Goal: Task Accomplishment & Management: Complete application form

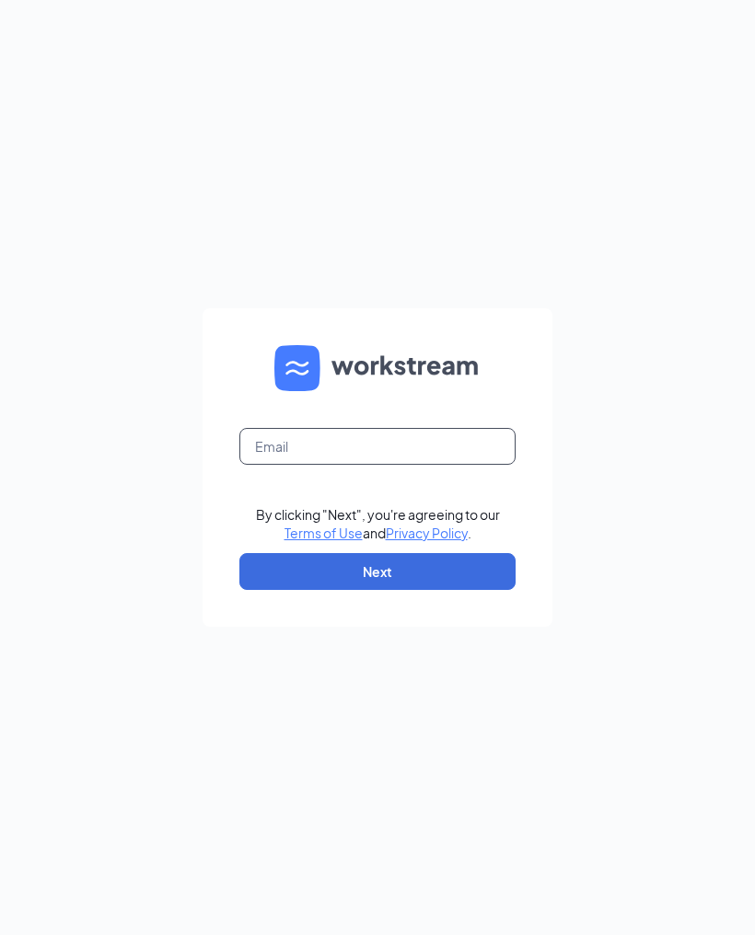
click at [406, 465] on input "text" at bounding box center [377, 446] width 276 height 37
type input "G"
type input "gbannia@hotmail.com"
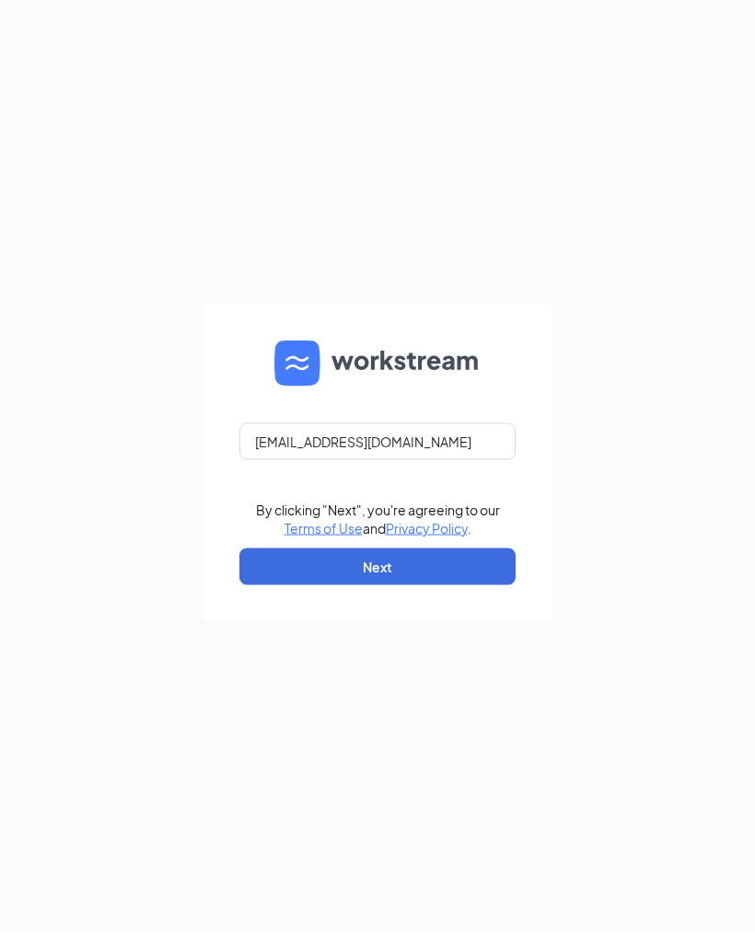
click at [457, 590] on button "Next" at bounding box center [377, 571] width 276 height 37
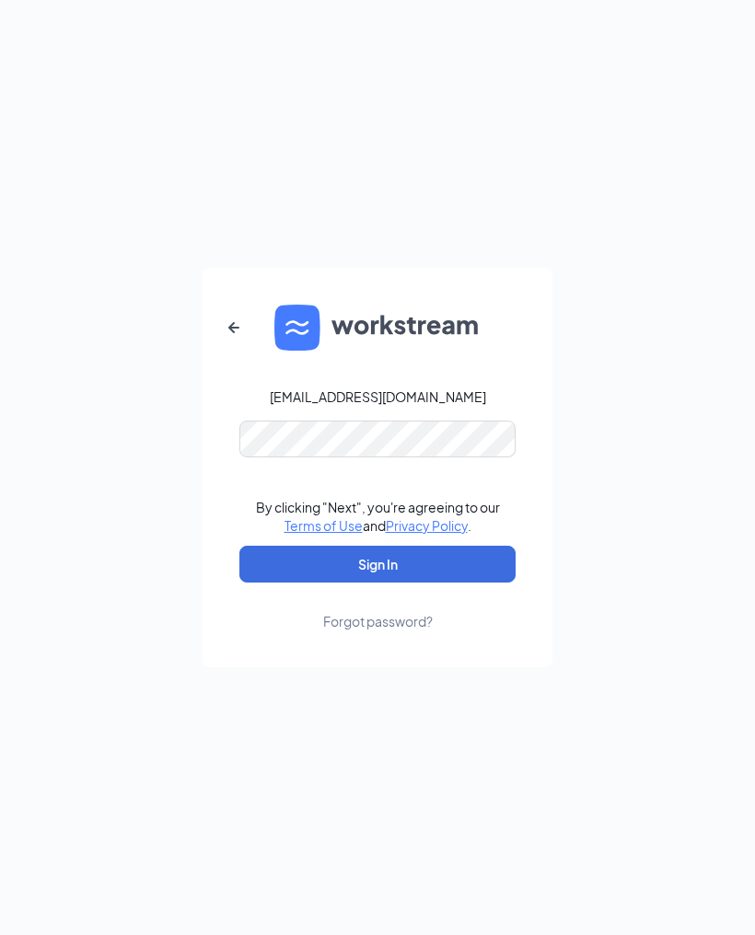
click at [379, 583] on button "Sign In" at bounding box center [377, 564] width 276 height 37
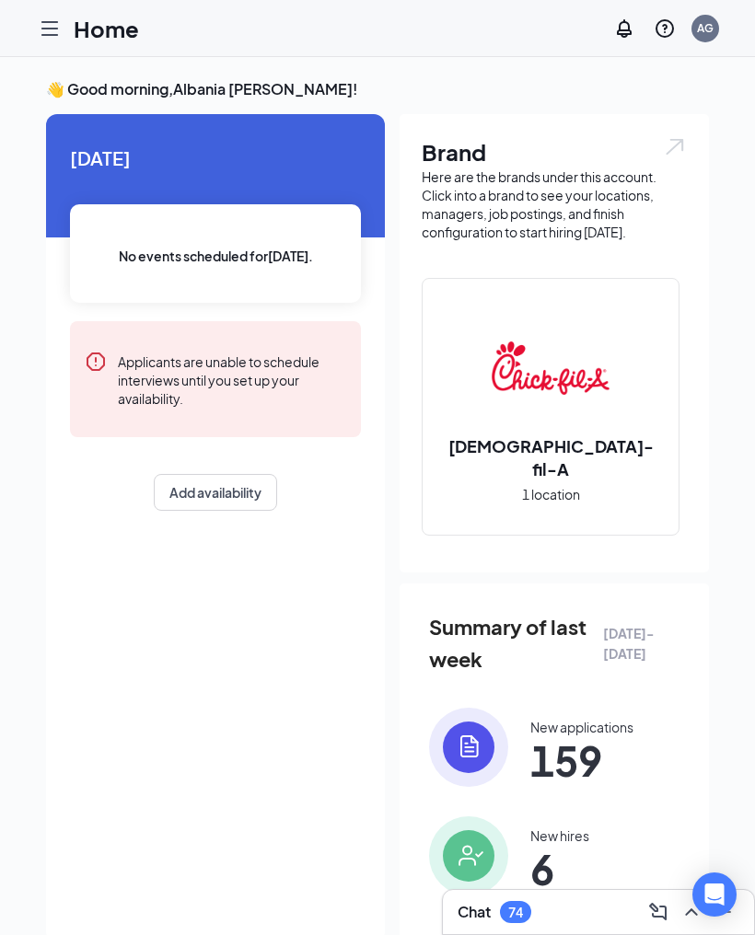
click at [49, 39] on icon "Hamburger" at bounding box center [50, 28] width 22 height 22
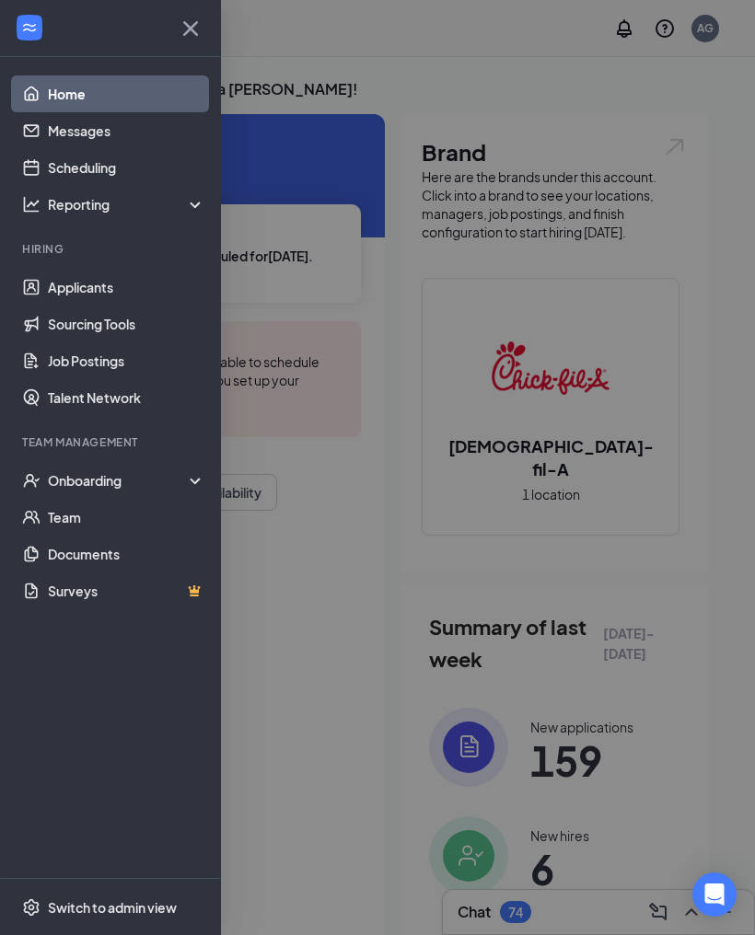
click at [116, 484] on div "Onboarding" at bounding box center [119, 480] width 142 height 18
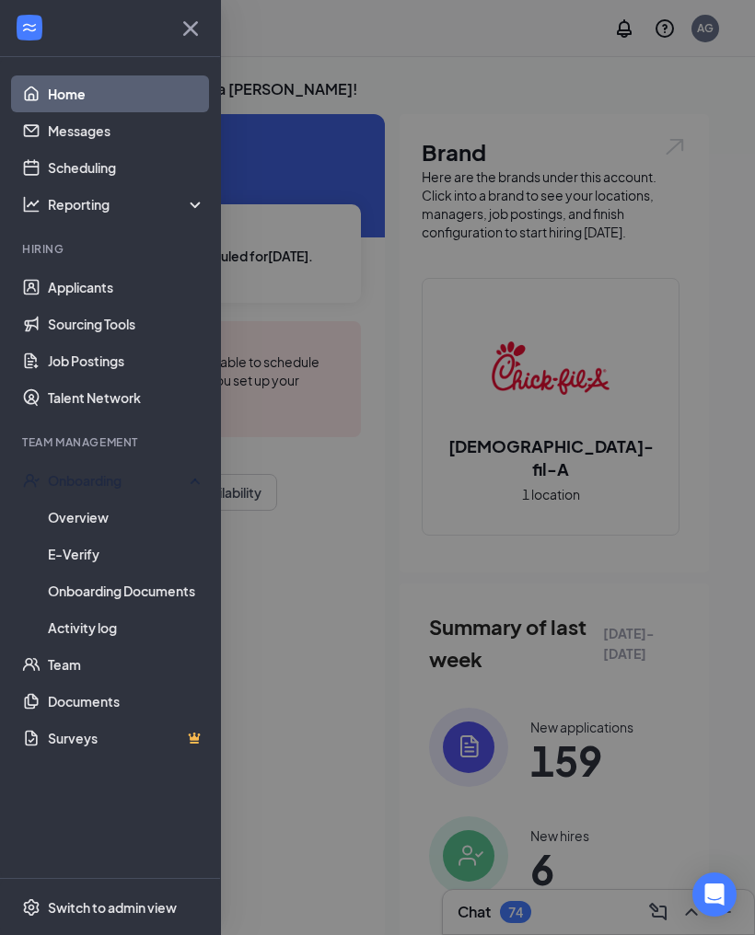
click at [125, 524] on link "Overview" at bounding box center [126, 517] width 157 height 37
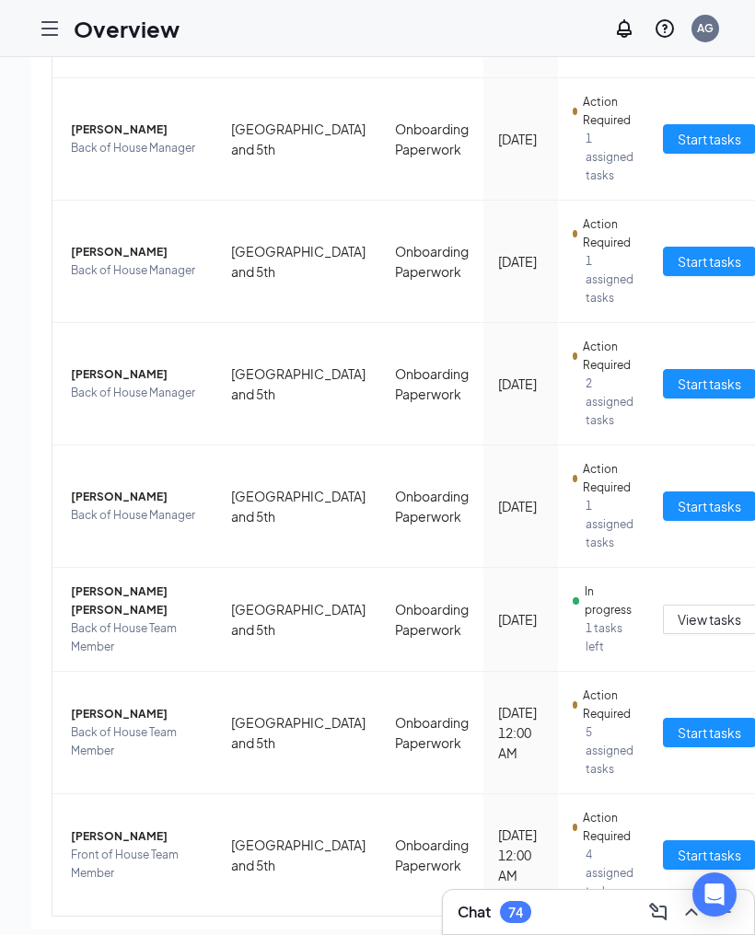
scroll to position [83, 0]
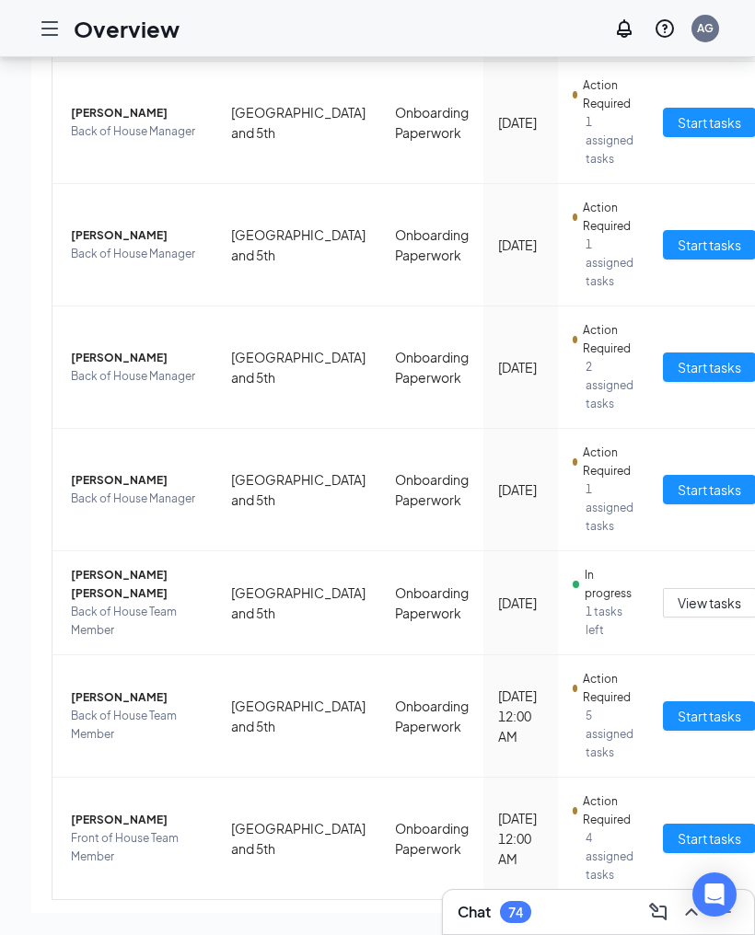
click at [741, 927] on link "2" at bounding box center [755, 930] width 28 height 28
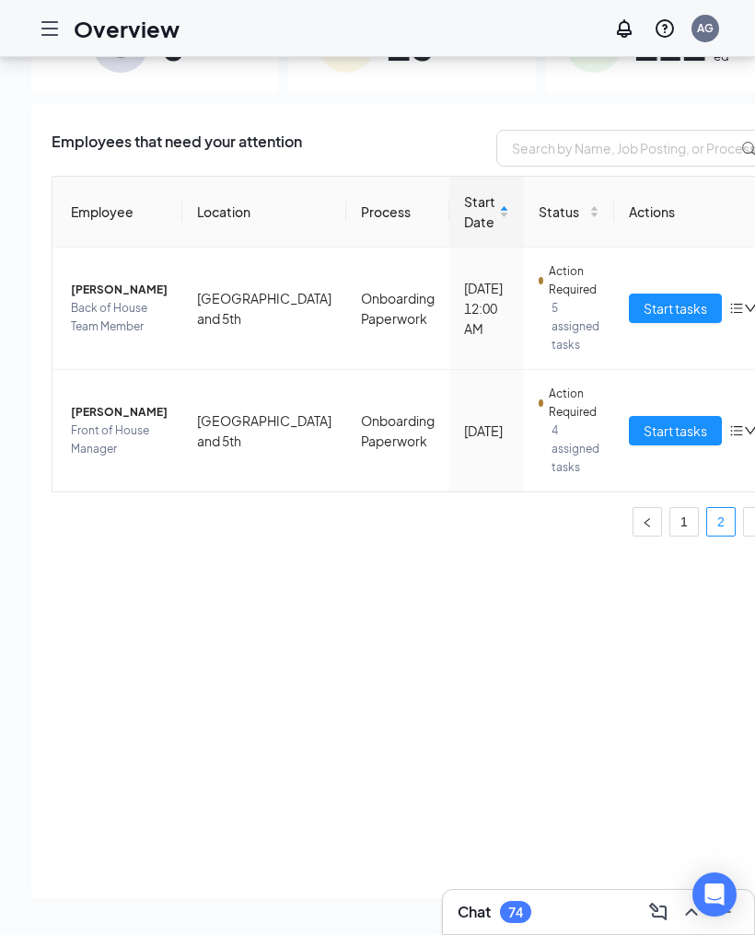
click at [670, 508] on link "1" at bounding box center [684, 522] width 28 height 28
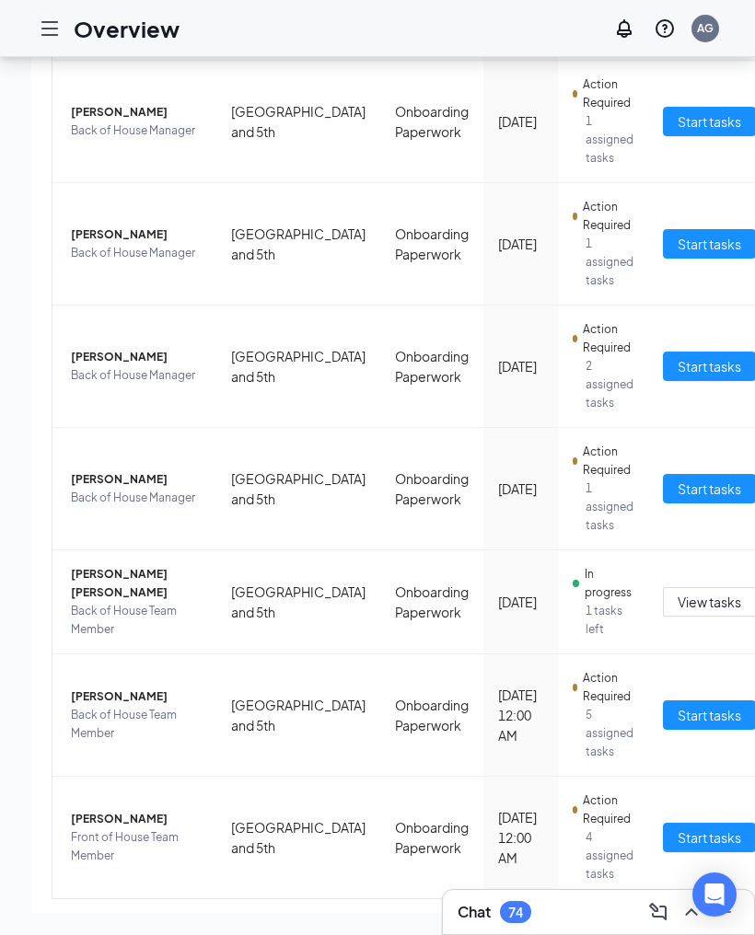
scroll to position [498, 0]
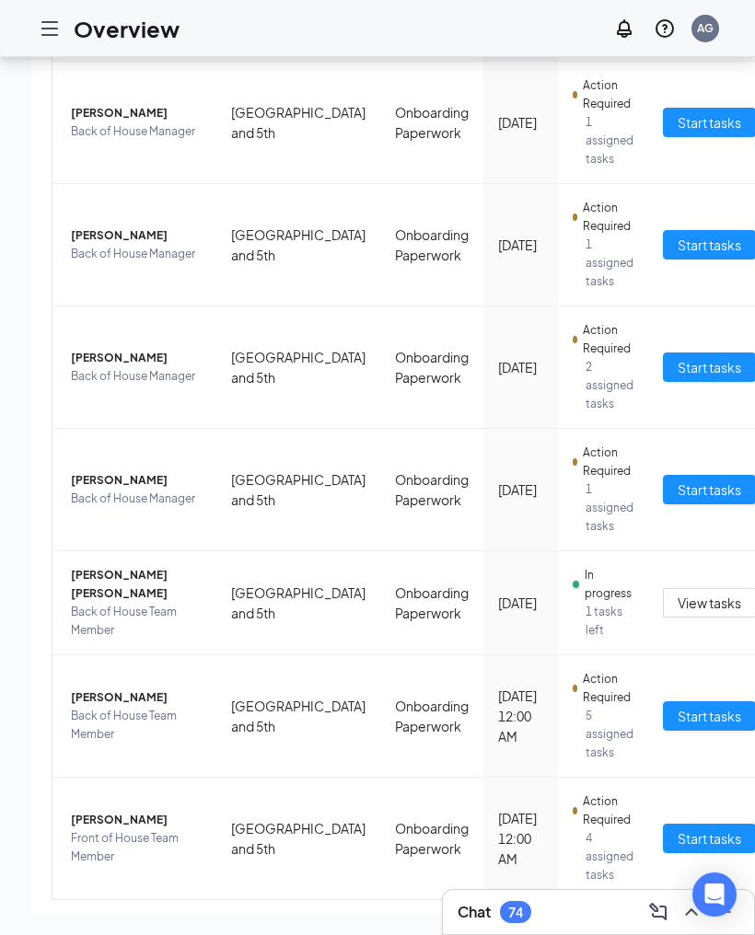
click at [741, 928] on link "2" at bounding box center [755, 930] width 28 height 28
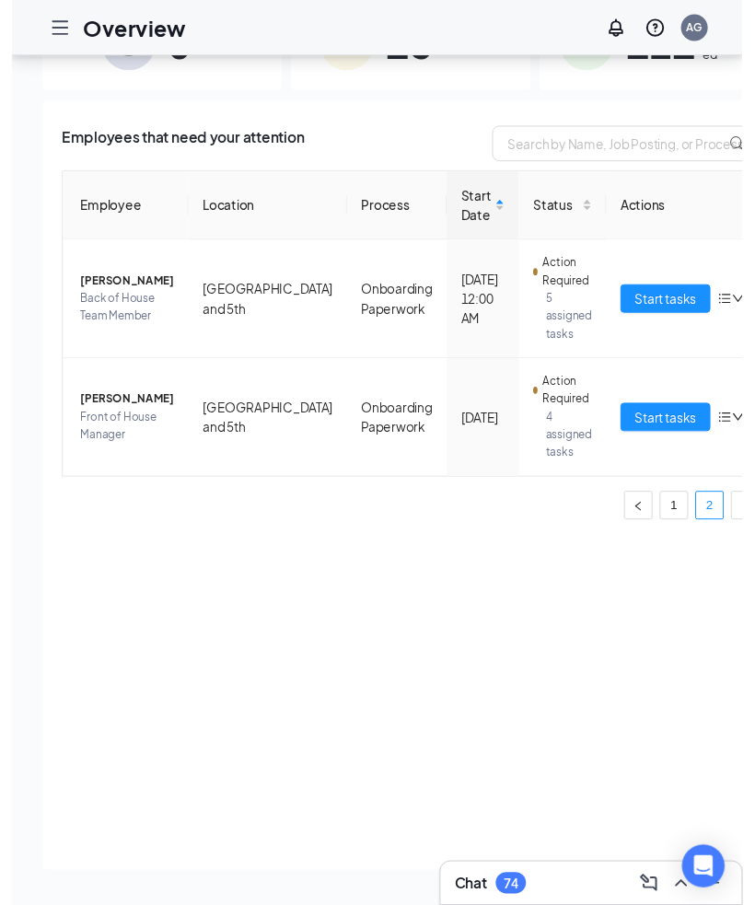
scroll to position [142, 0]
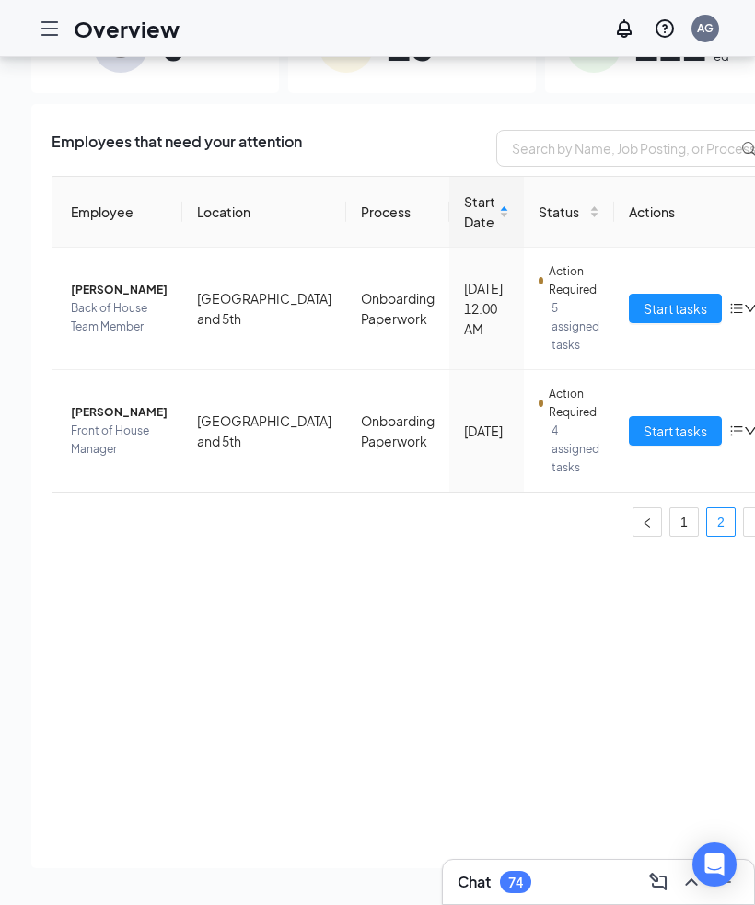
click at [670, 508] on link "1" at bounding box center [684, 522] width 28 height 28
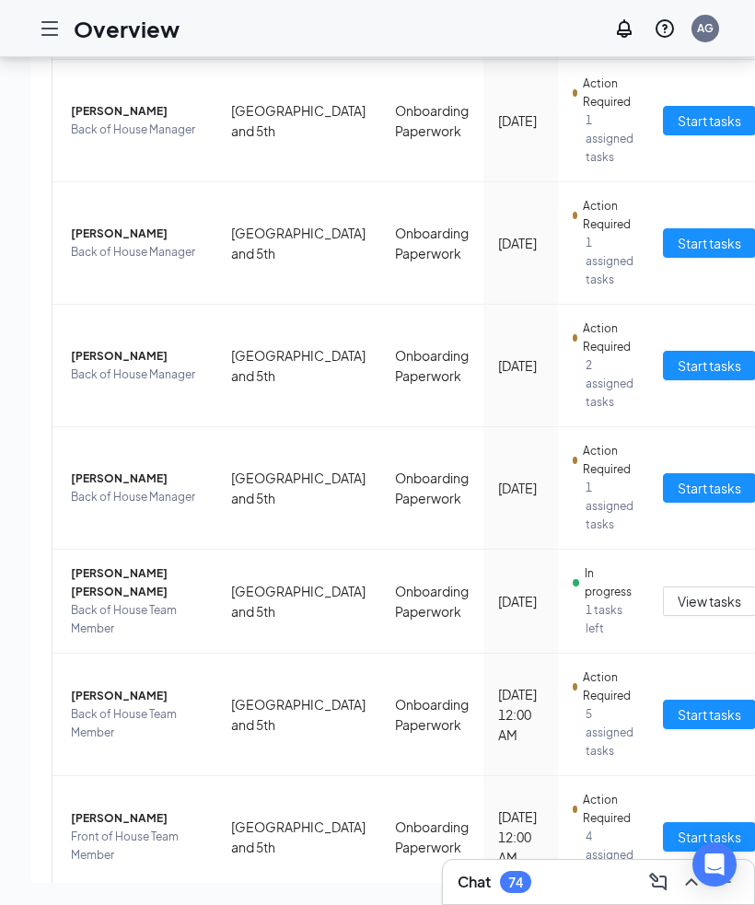
scroll to position [498, 0]
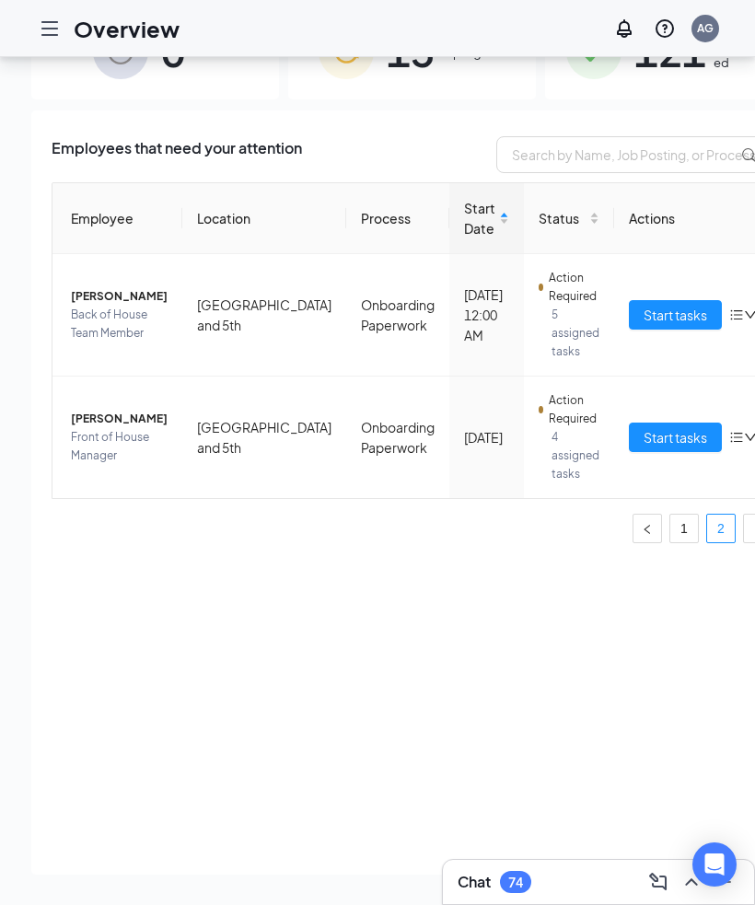
click at [643, 312] on span "Start tasks" at bounding box center [675, 315] width 64 height 20
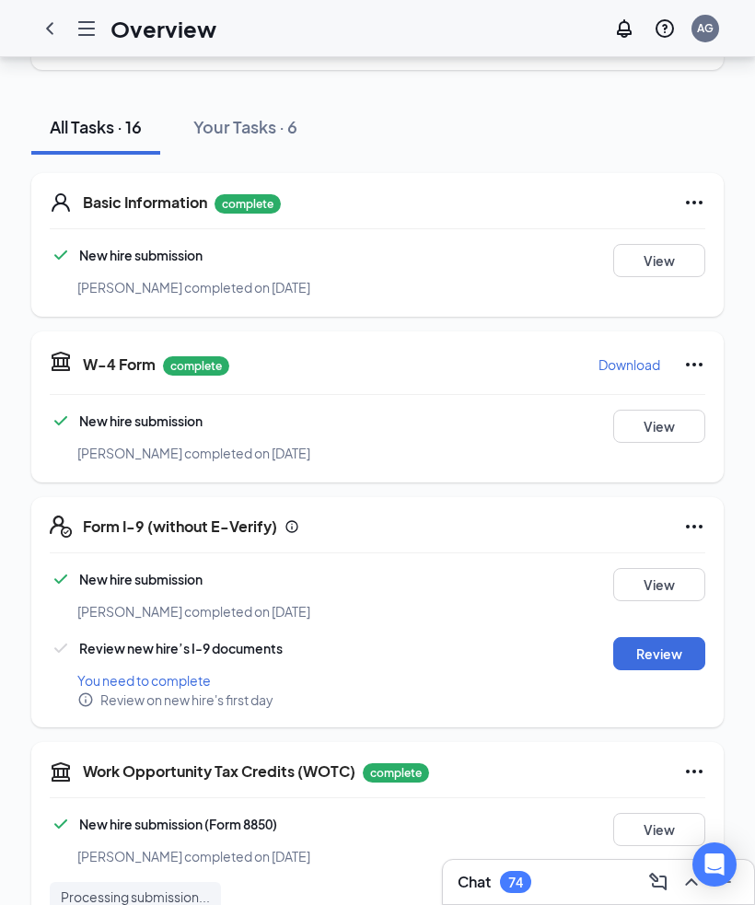
scroll to position [230, 0]
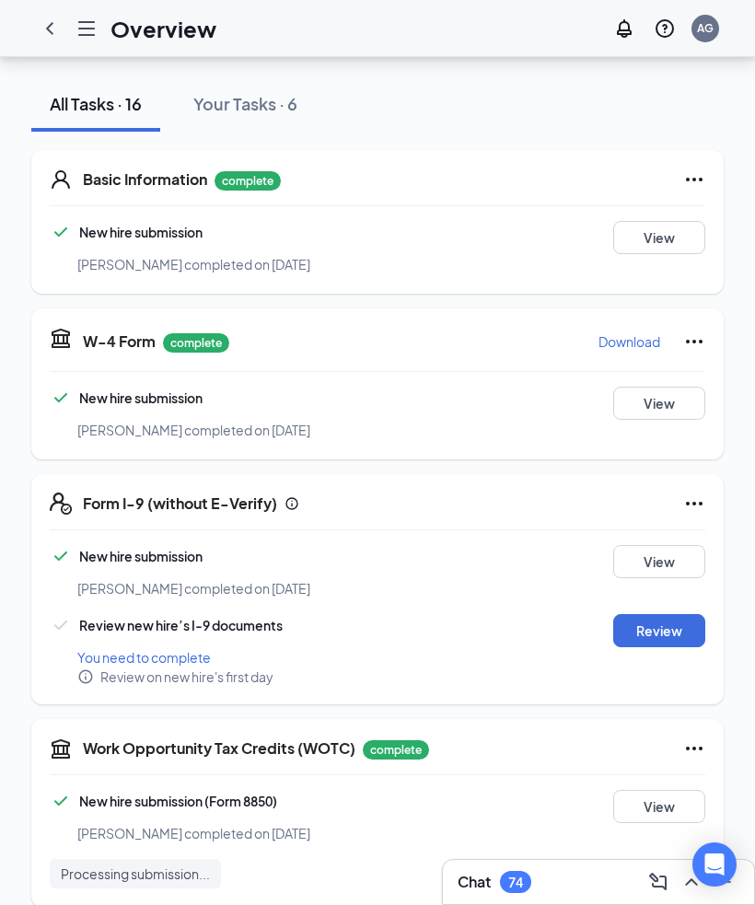
click at [657, 614] on button "Review" at bounding box center [659, 630] width 92 height 33
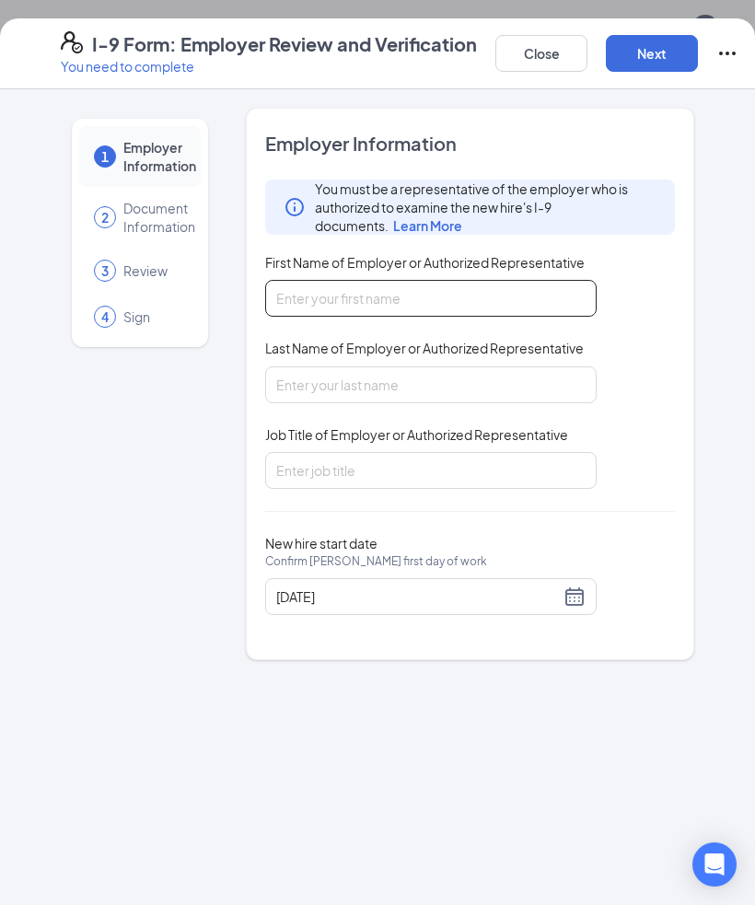
click at [459, 303] on input "First Name of Employer or Authorized Representative" at bounding box center [430, 298] width 331 height 37
type input "[GEOGRAPHIC_DATA]"
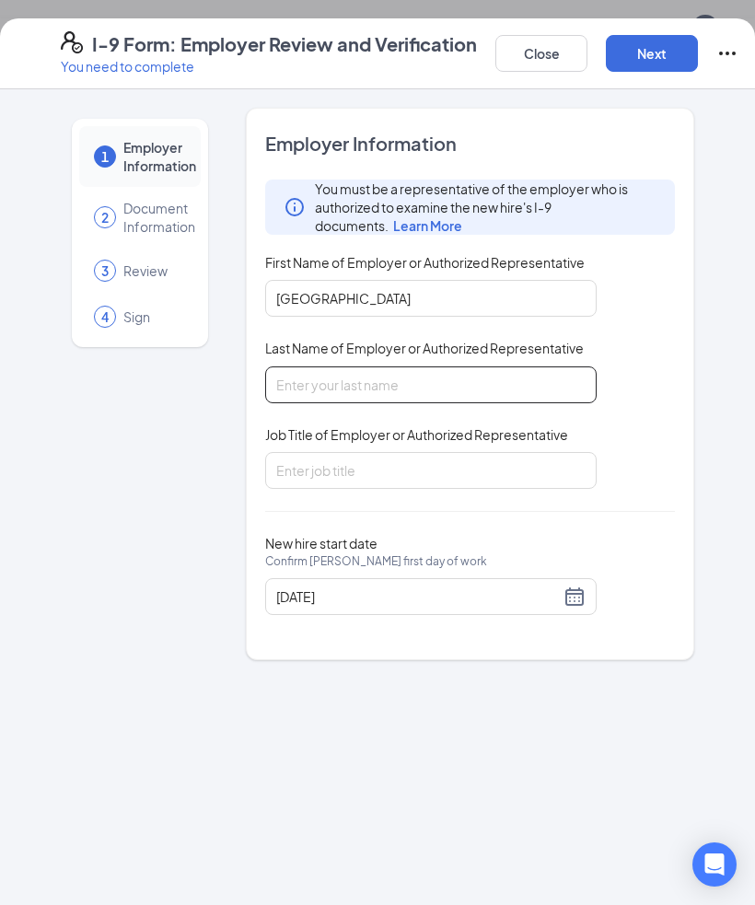
click at [423, 377] on input "Last Name of Employer or Authorized Representative" at bounding box center [430, 384] width 331 height 37
type input "[PERSON_NAME]"
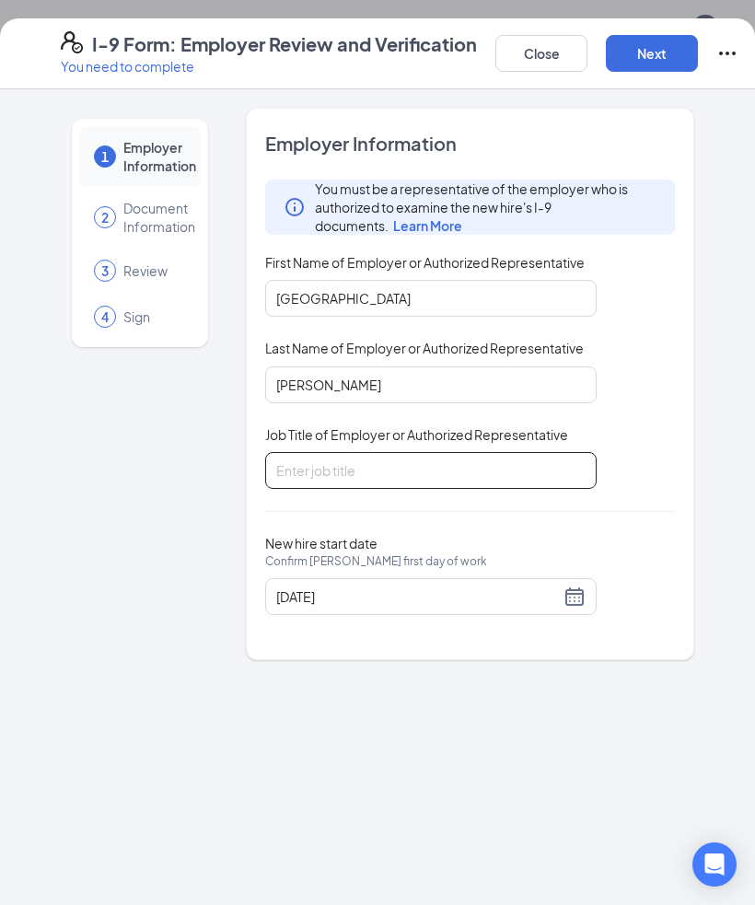
click at [440, 468] on input "Job Title of Employer or Authorized Representative" at bounding box center [430, 470] width 331 height 37
type input "HR Director"
click at [657, 55] on button "Next" at bounding box center [652, 53] width 92 height 37
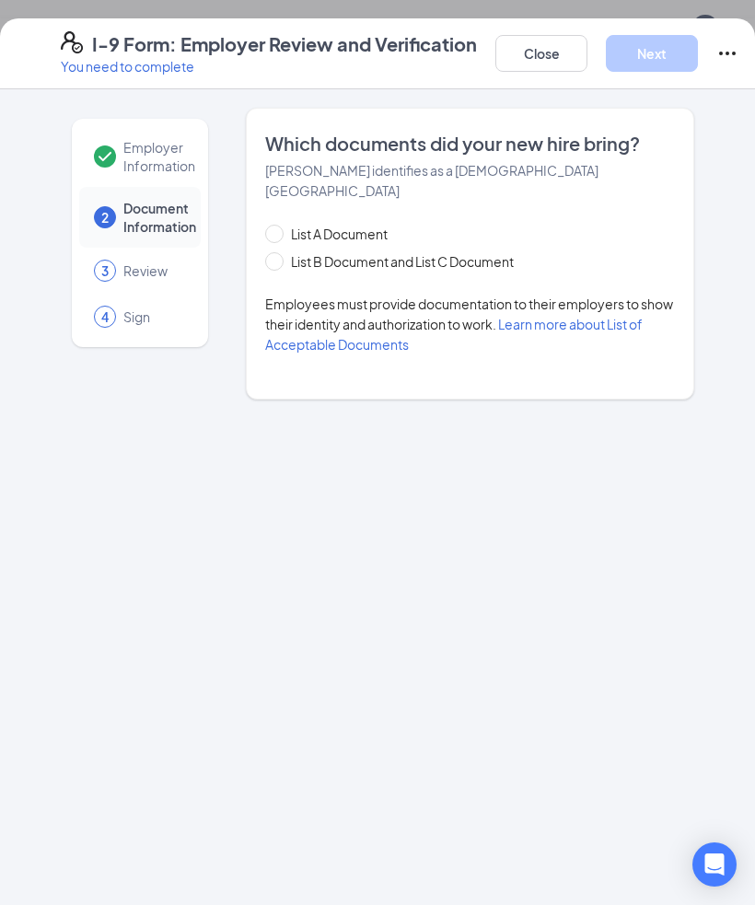
click at [428, 251] on span "List B Document and List C Document" at bounding box center [401, 261] width 237 height 20
click at [278, 252] on input "List B Document and List C Document" at bounding box center [271, 258] width 13 height 13
radio input "true"
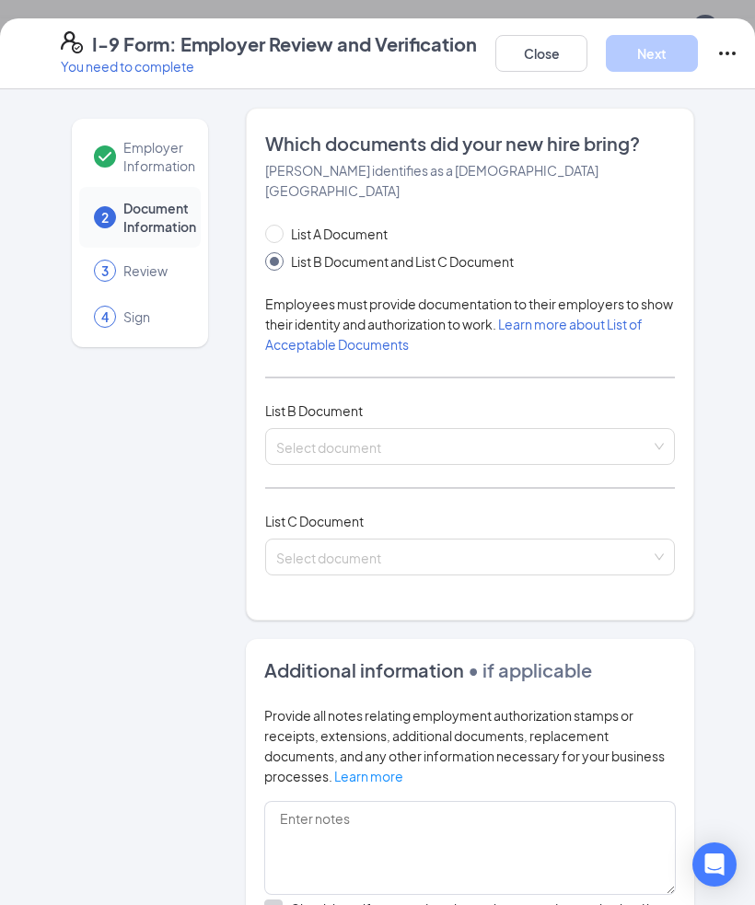
click at [509, 400] on div "List B Document" at bounding box center [470, 410] width 410 height 20
click at [386, 429] on input "search" at bounding box center [463, 443] width 375 height 28
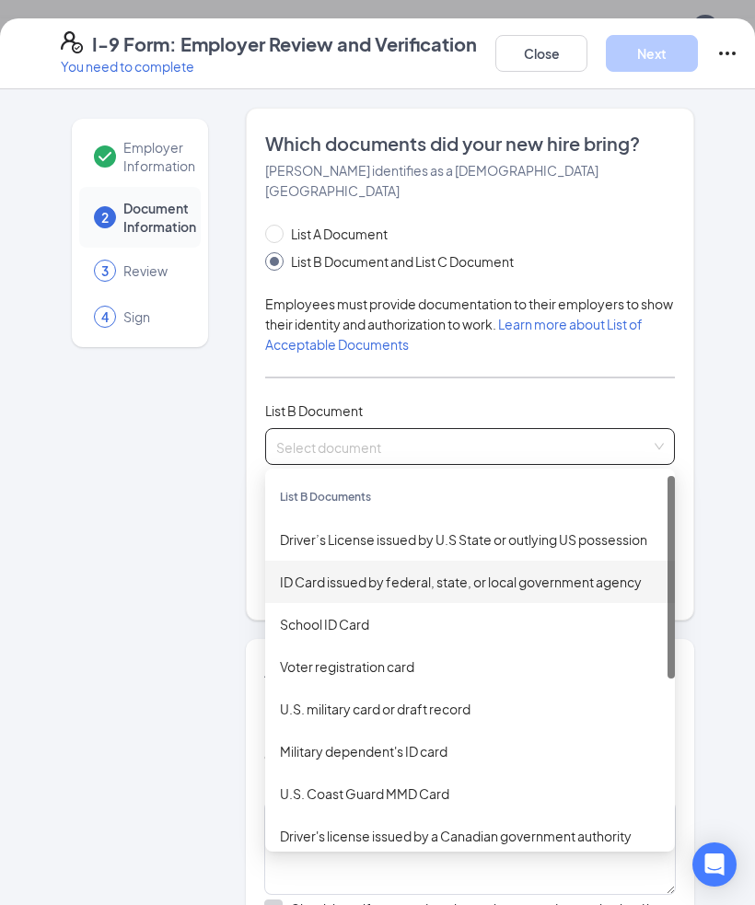
click at [535, 572] on div "ID Card issued by federal, state, or local government agency" at bounding box center [470, 582] width 380 height 20
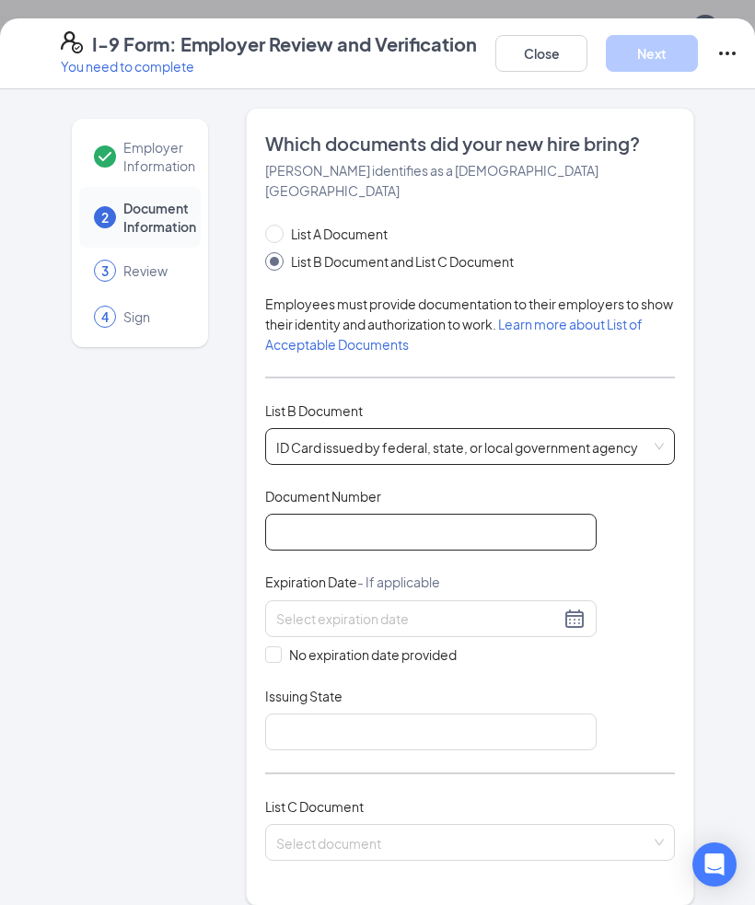
click at [459, 514] on input "Document Number" at bounding box center [430, 532] width 331 height 37
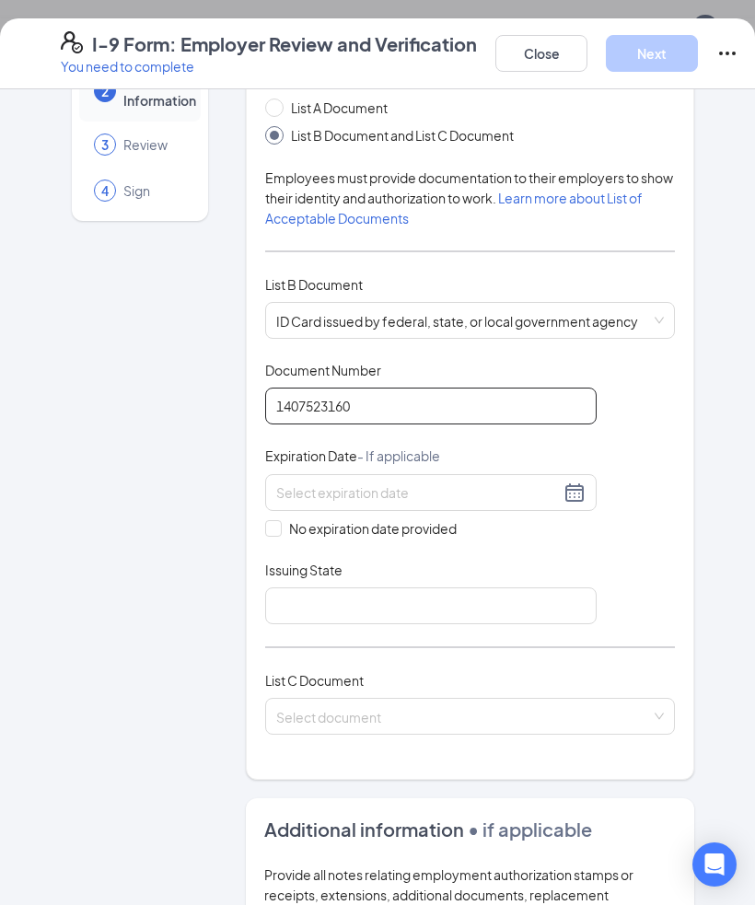
scroll to position [127, 0]
type input "1407523160"
click at [478, 481] on input at bounding box center [417, 491] width 283 height 20
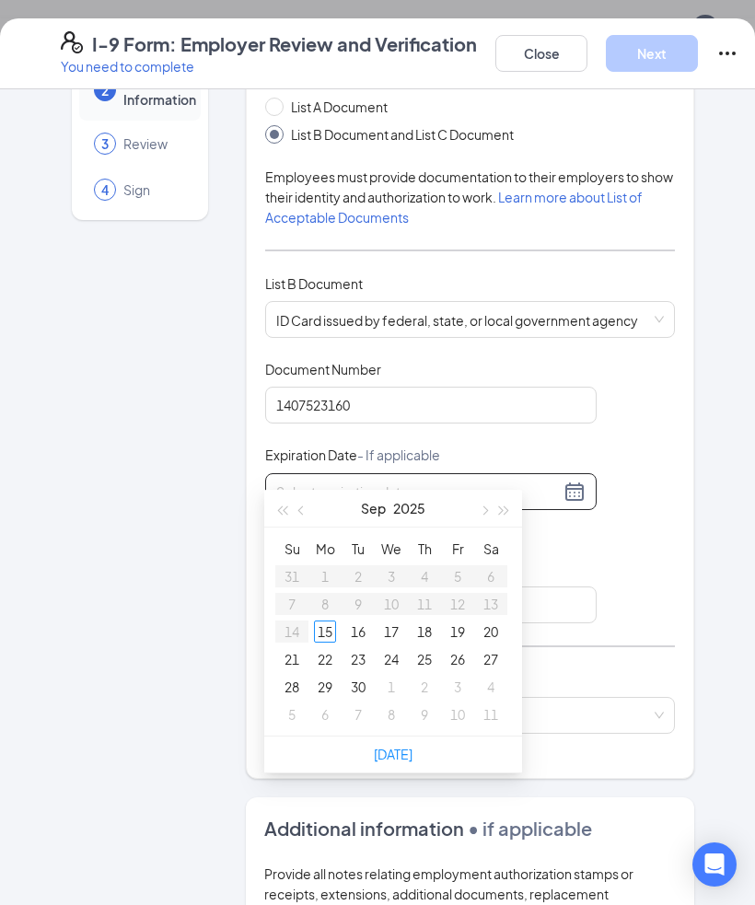
type input "P"
type input "[DATE]"
click at [618, 516] on div "Document Title ID Card issued by federal, state, or local government agency Doc…" at bounding box center [470, 491] width 410 height 263
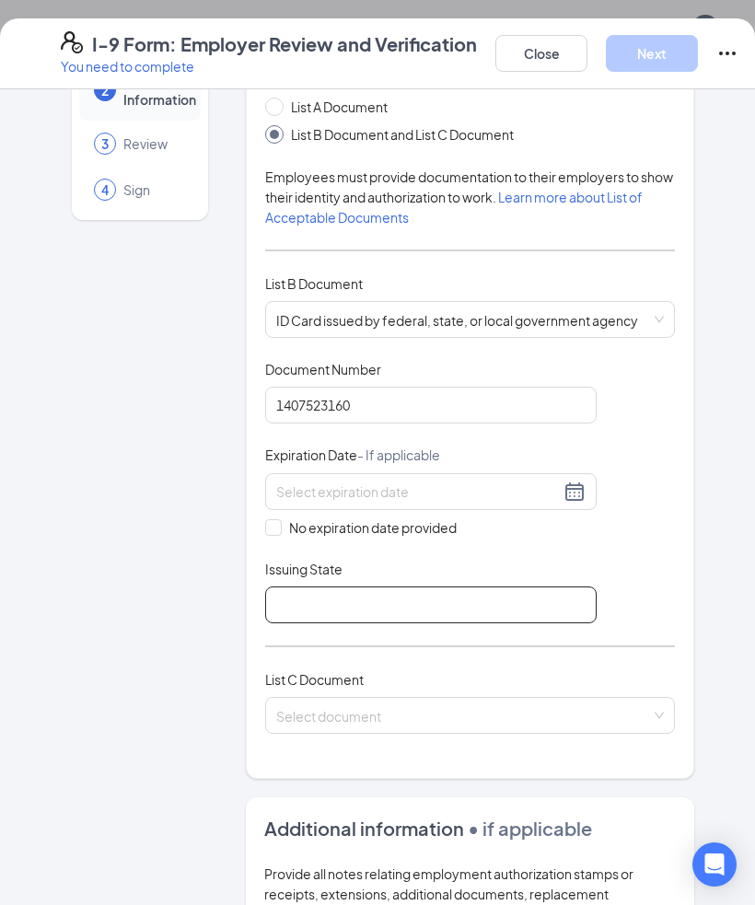
click at [446, 586] on input "Issuing State" at bounding box center [430, 604] width 331 height 37
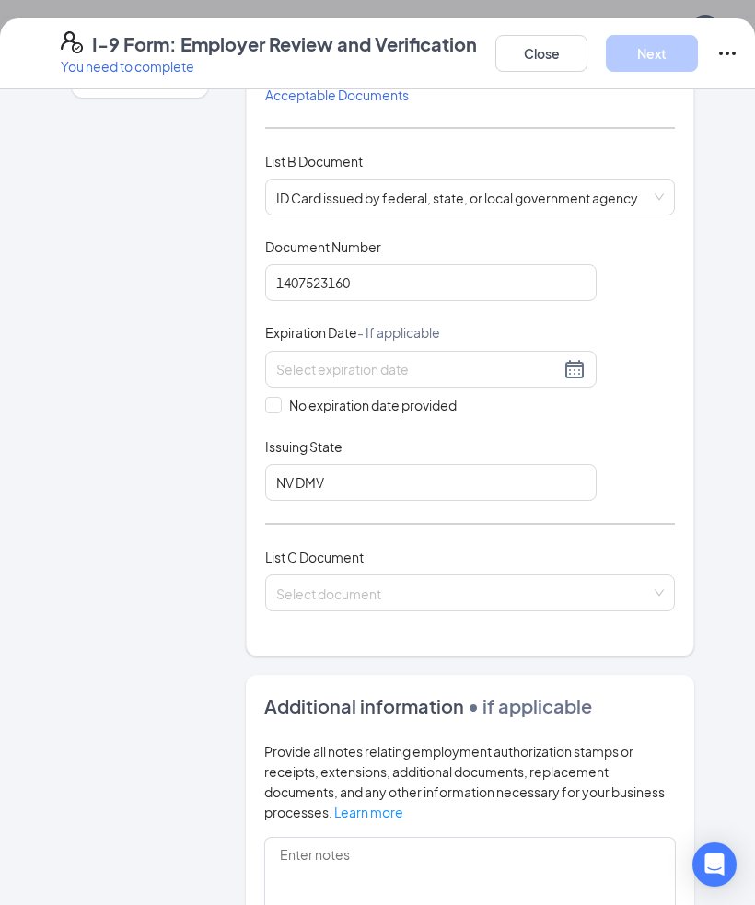
click at [417, 575] on input "search" at bounding box center [463, 589] width 375 height 28
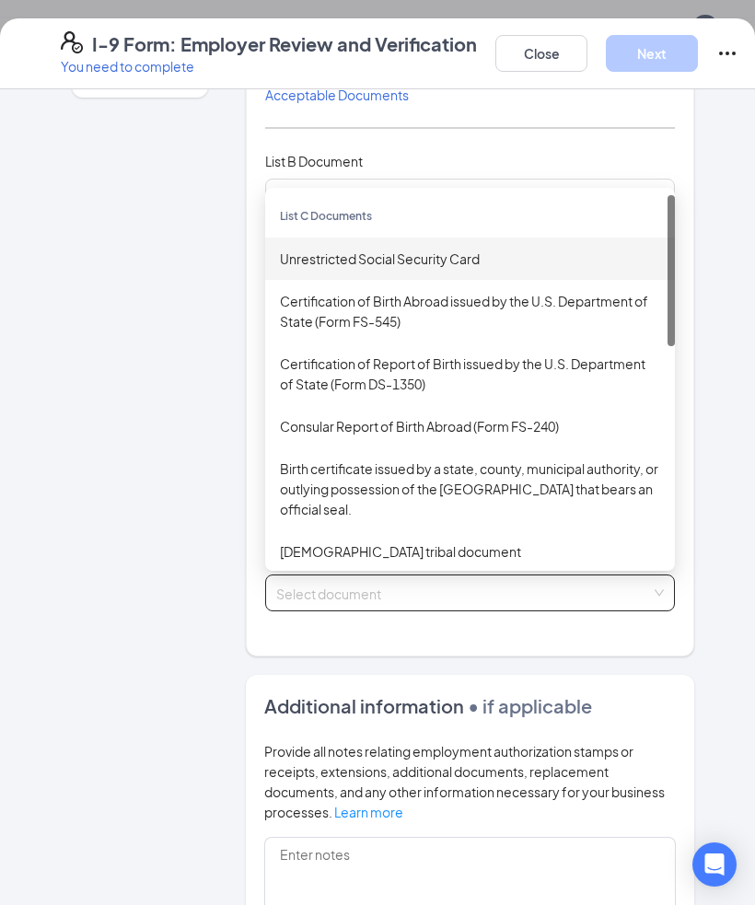
click at [491, 248] on div "Unrestricted Social Security Card" at bounding box center [470, 258] width 380 height 20
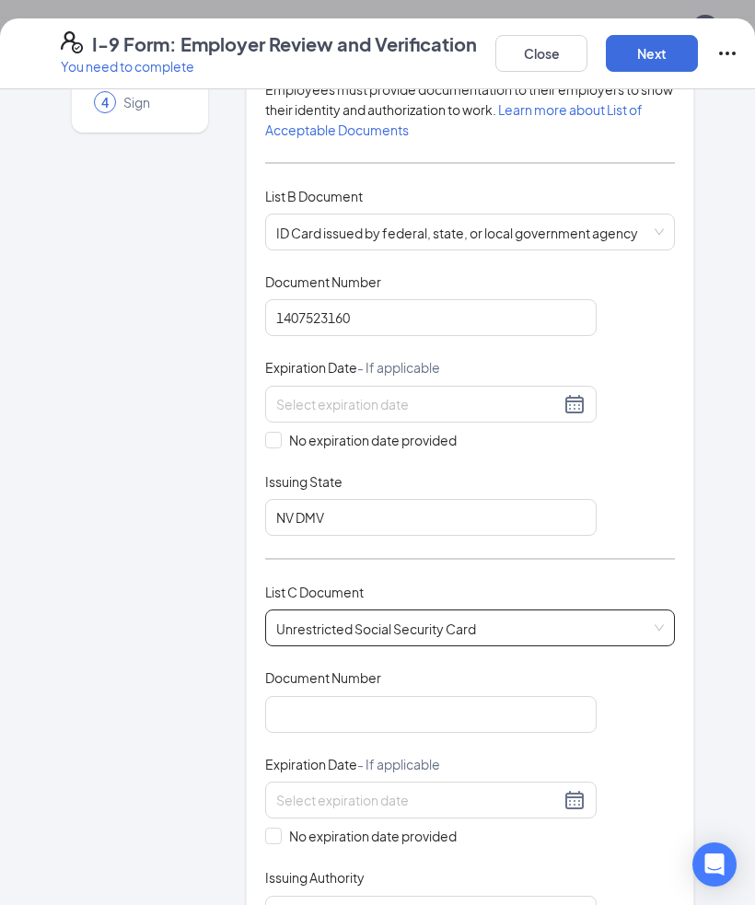
scroll to position [214, 0]
click at [354, 500] on input "NV DMV" at bounding box center [430, 518] width 331 height 37
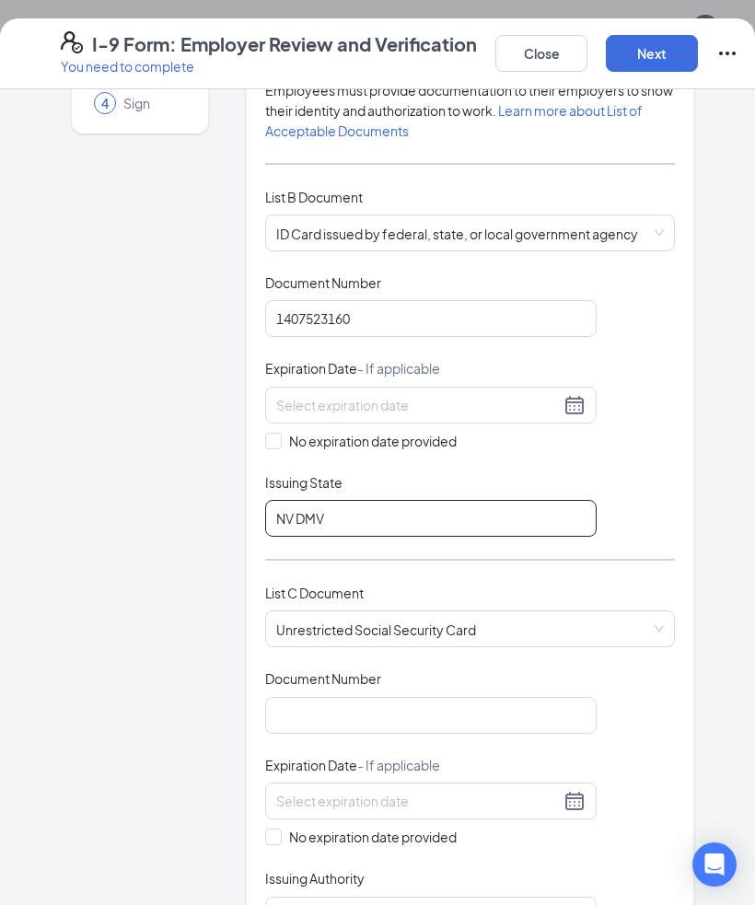
click at [284, 500] on input "NV DMV" at bounding box center [430, 518] width 331 height 37
click at [276, 500] on input "NV DMV" at bounding box center [430, 518] width 331 height 37
click at [275, 500] on input "NV DMV" at bounding box center [430, 518] width 331 height 37
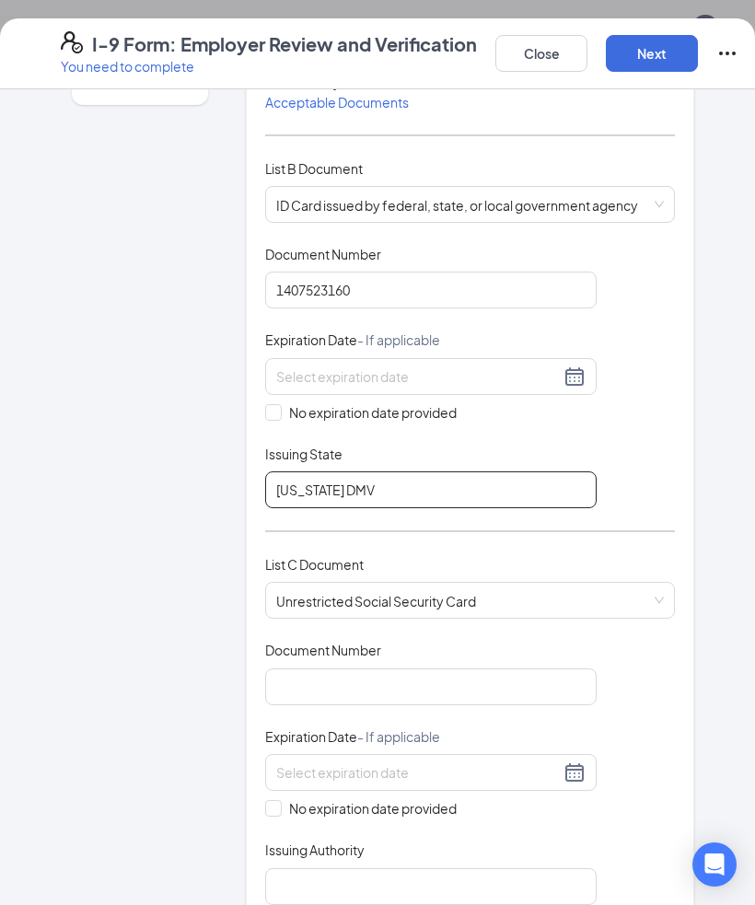
scroll to position [245, 0]
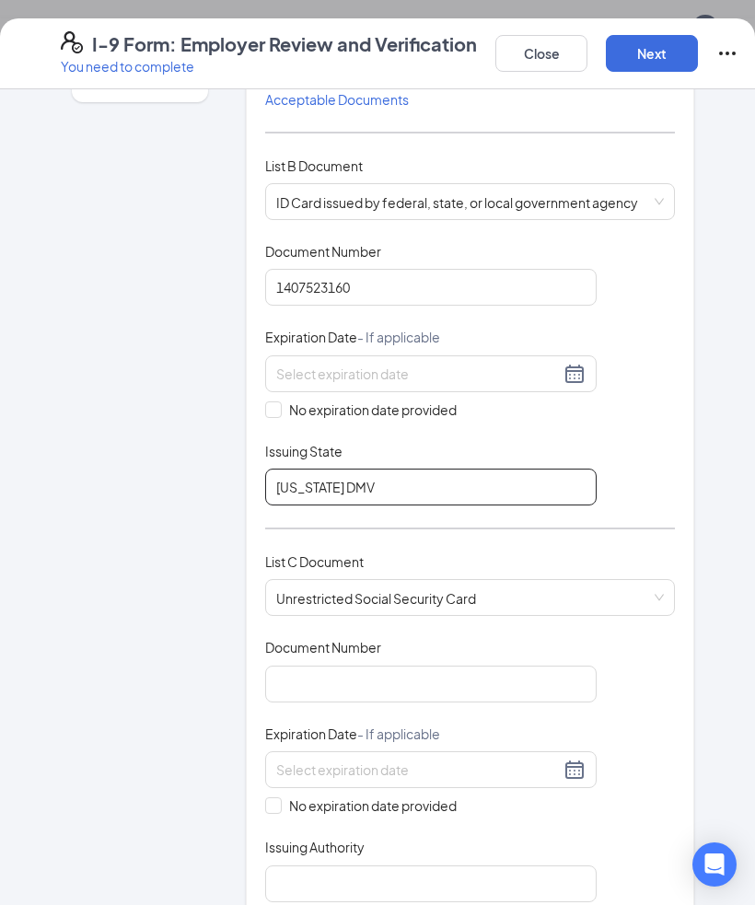
type input "[US_STATE] DMV"
click at [565, 55] on button "Close" at bounding box center [541, 53] width 92 height 37
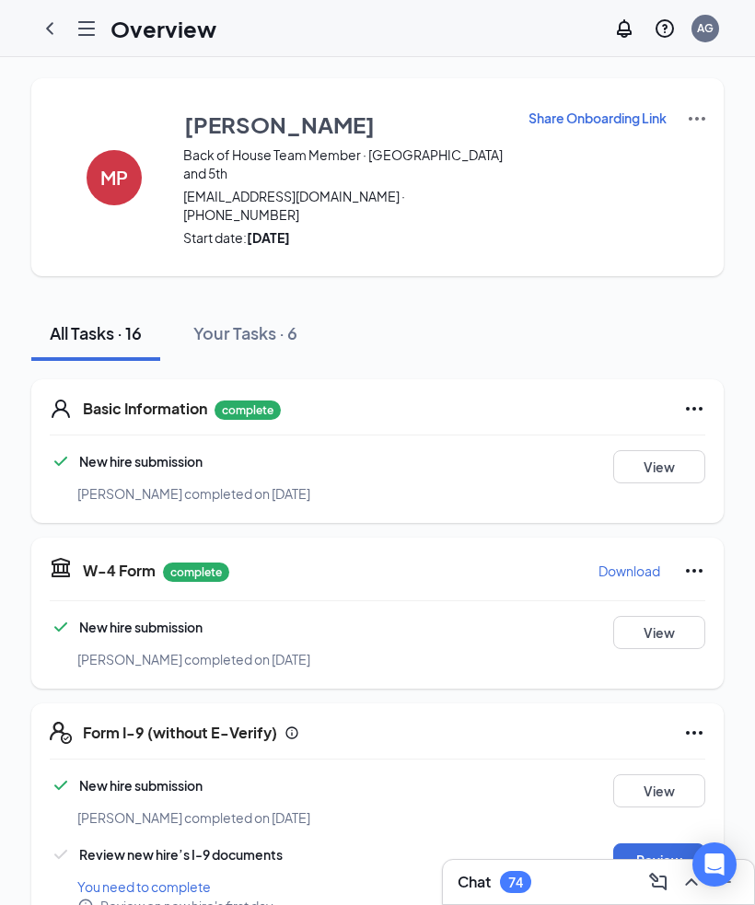
scroll to position [0, 0]
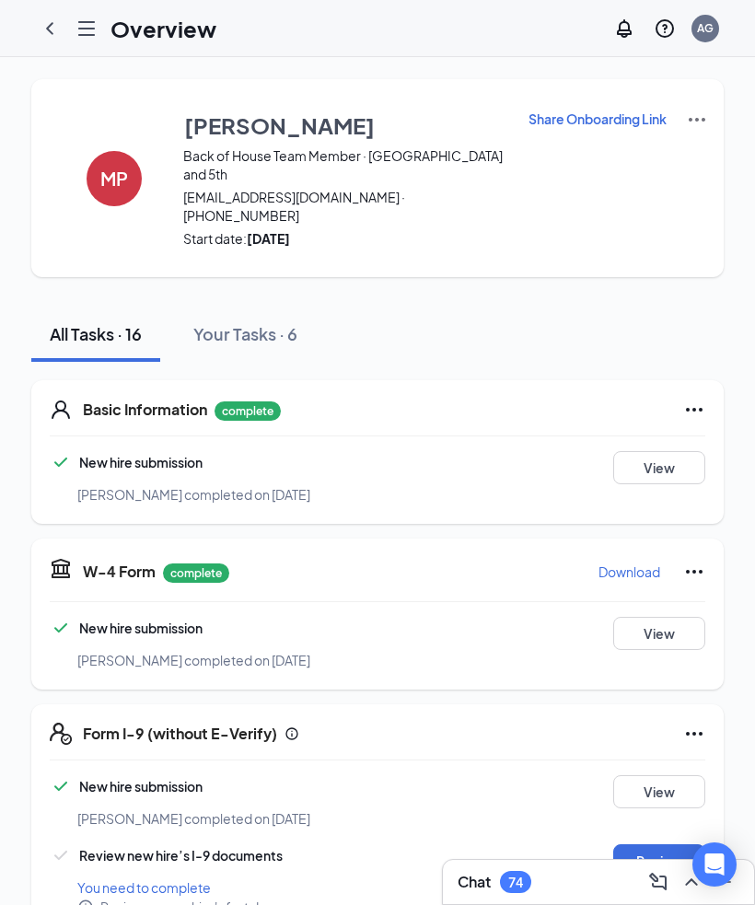
click at [58, 28] on icon "ChevronLeft" at bounding box center [50, 28] width 22 height 22
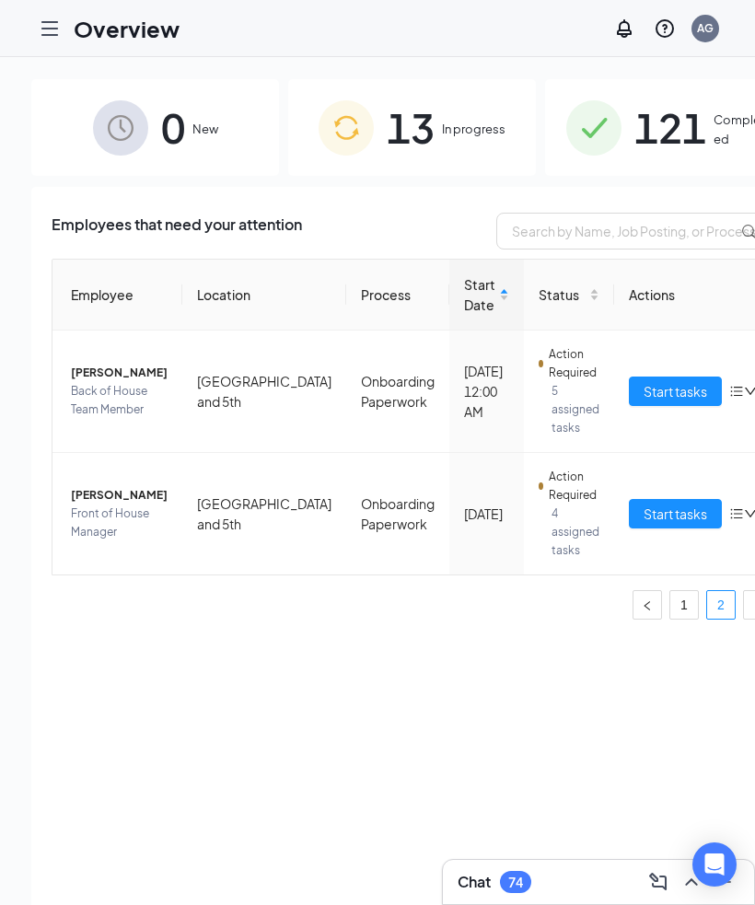
click at [632, 595] on button "button" at bounding box center [646, 604] width 29 height 29
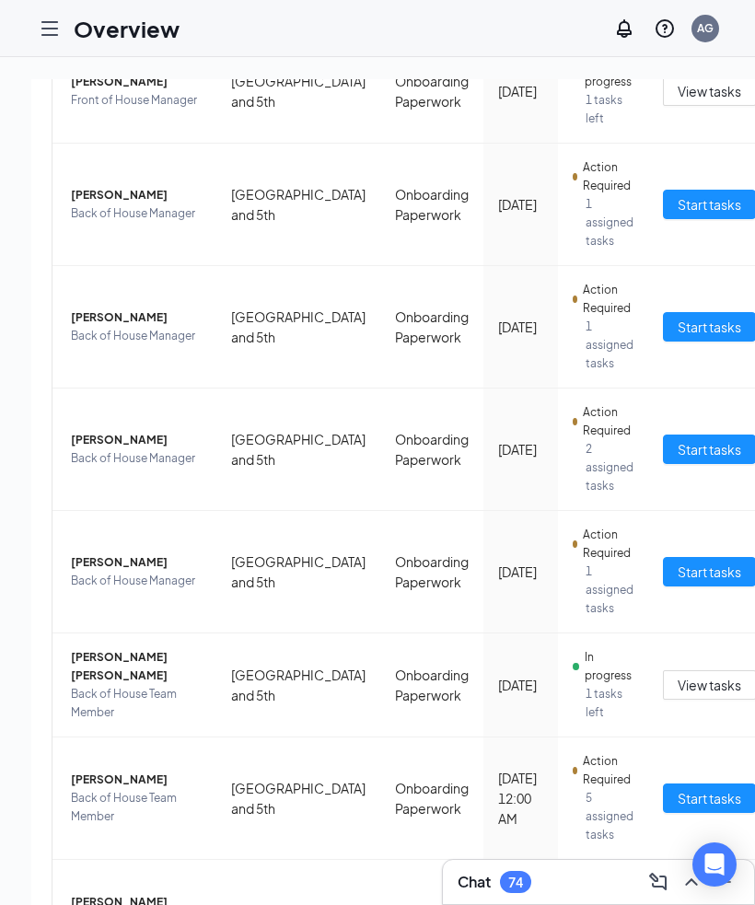
scroll to position [498, 0]
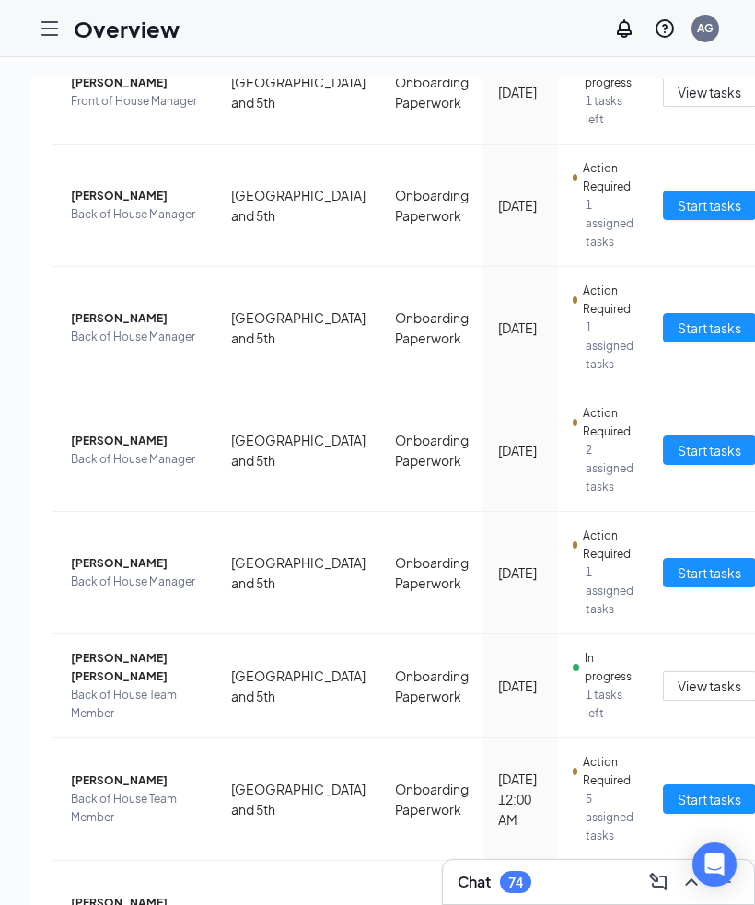
click at [677, 792] on span "Start tasks" at bounding box center [709, 799] width 64 height 20
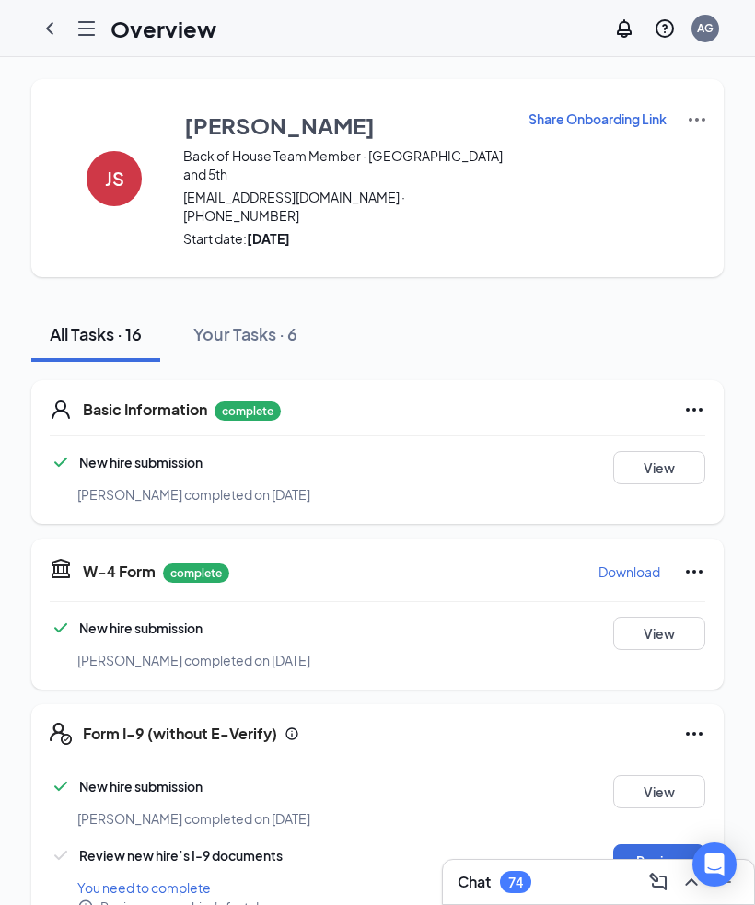
scroll to position [109, 0]
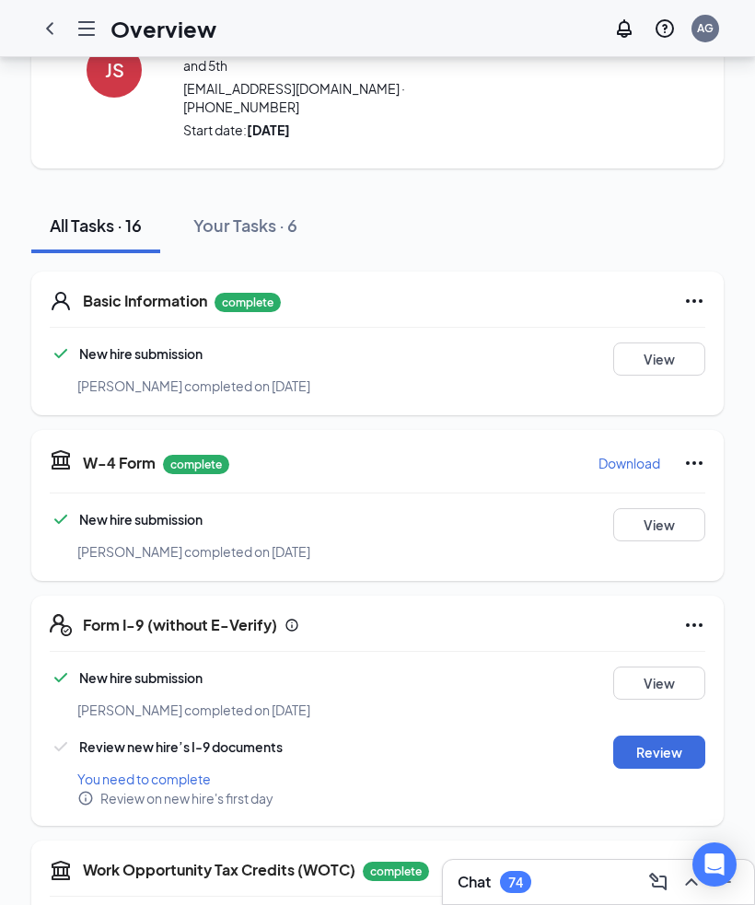
click at [657, 735] on button "Review" at bounding box center [659, 751] width 92 height 33
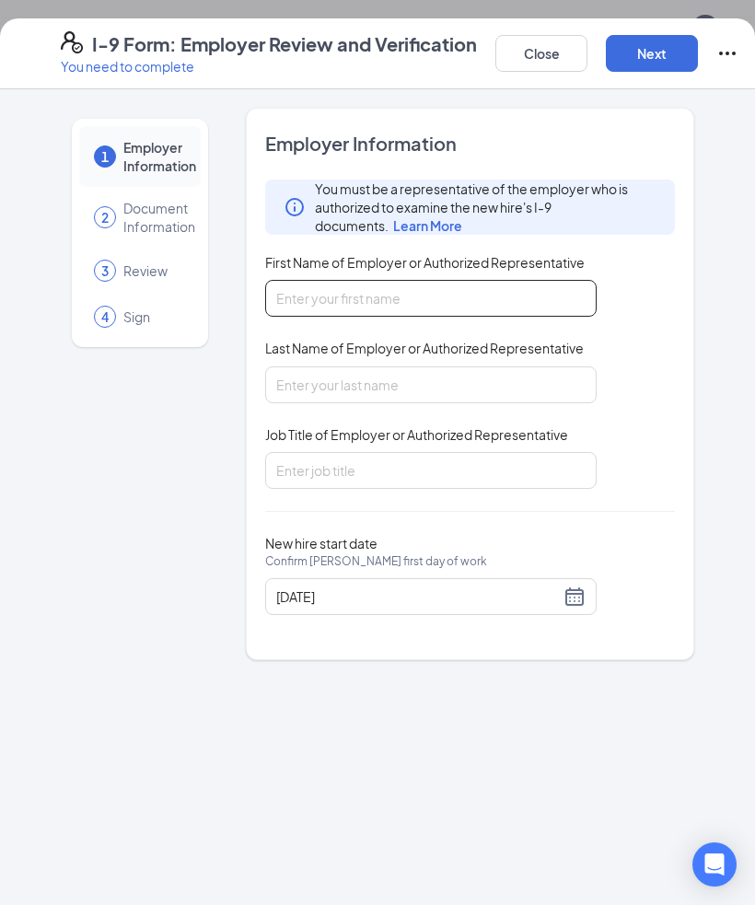
click at [500, 301] on input "First Name of Employer or Authorized Representative" at bounding box center [430, 298] width 331 height 37
type input "[GEOGRAPHIC_DATA]"
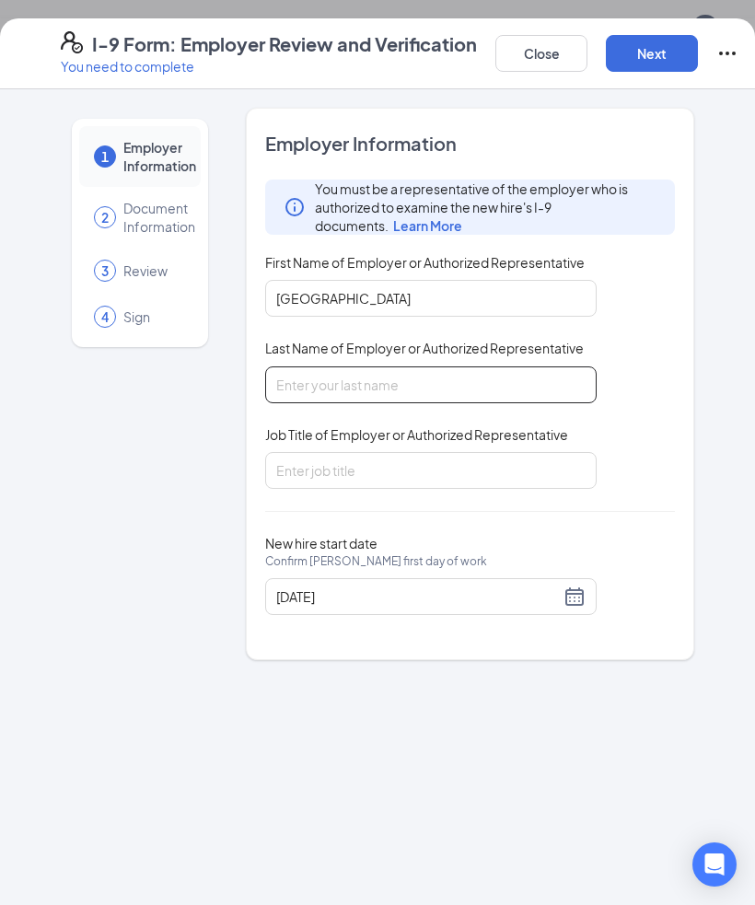
click at [499, 374] on input "Last Name of Employer or Authorized Representative" at bounding box center [430, 384] width 331 height 37
type input "[PERSON_NAME]"
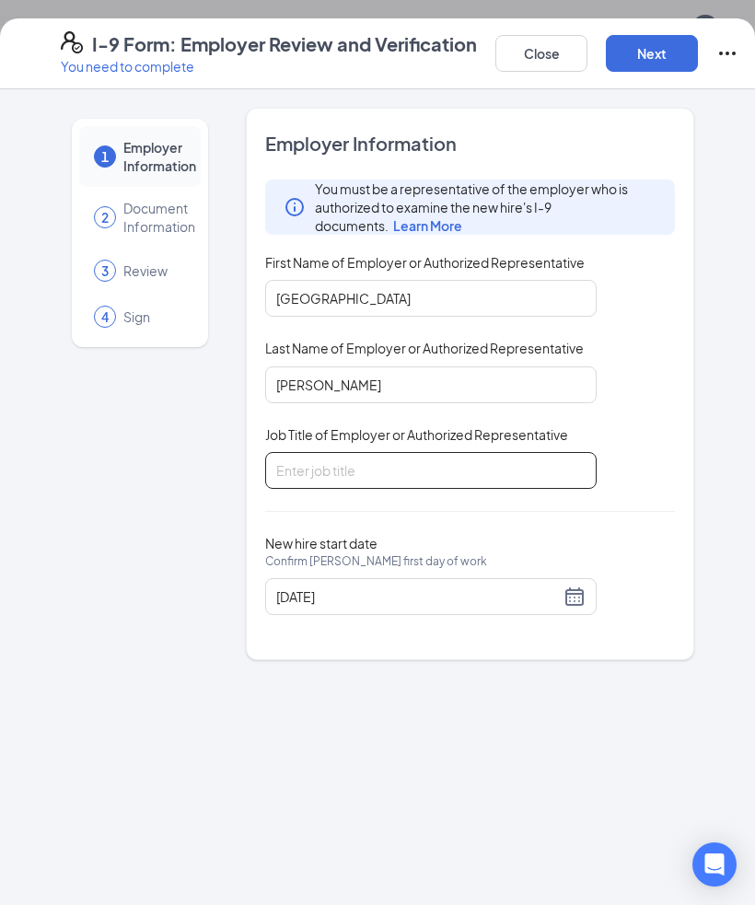
click at [536, 452] on input "Job Title of Employer or Authorized Representative" at bounding box center [430, 470] width 331 height 37
type input "HR Director"
click at [648, 53] on button "Next" at bounding box center [652, 53] width 92 height 37
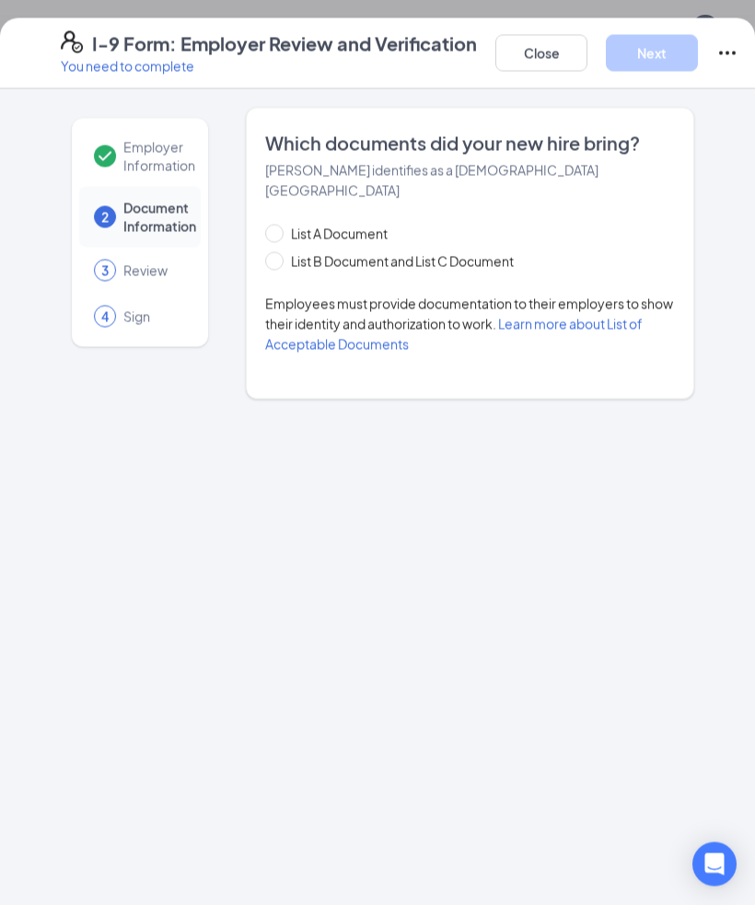
click at [379, 251] on span "List B Document and List C Document" at bounding box center [401, 261] width 237 height 20
click at [278, 252] on input "List B Document and List C Document" at bounding box center [271, 258] width 13 height 13
radio input "true"
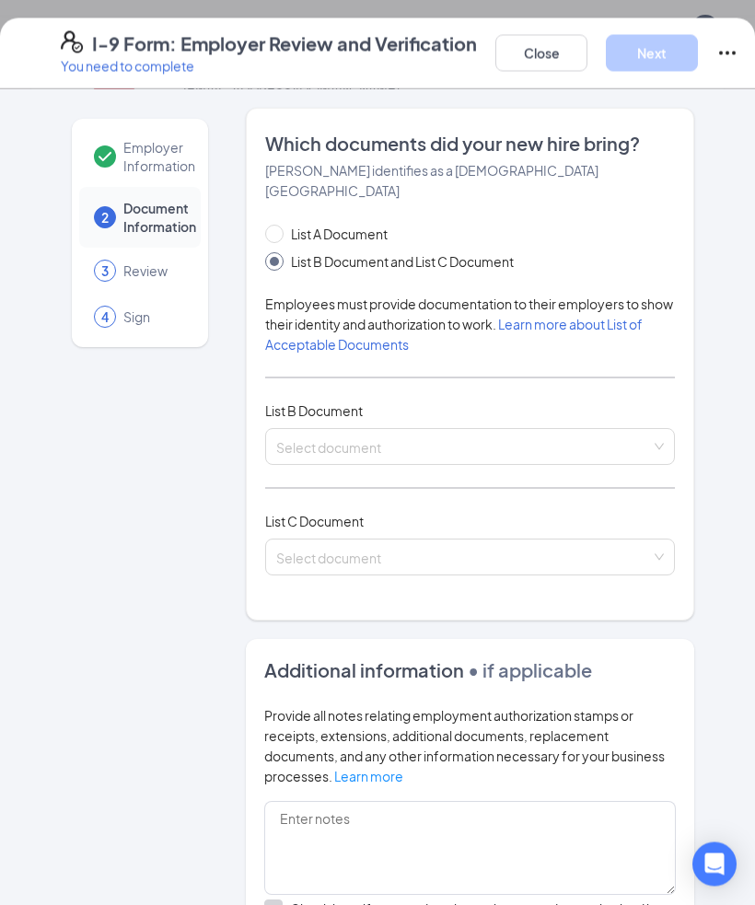
scroll to position [109, 0]
click at [423, 431] on input "search" at bounding box center [463, 443] width 375 height 28
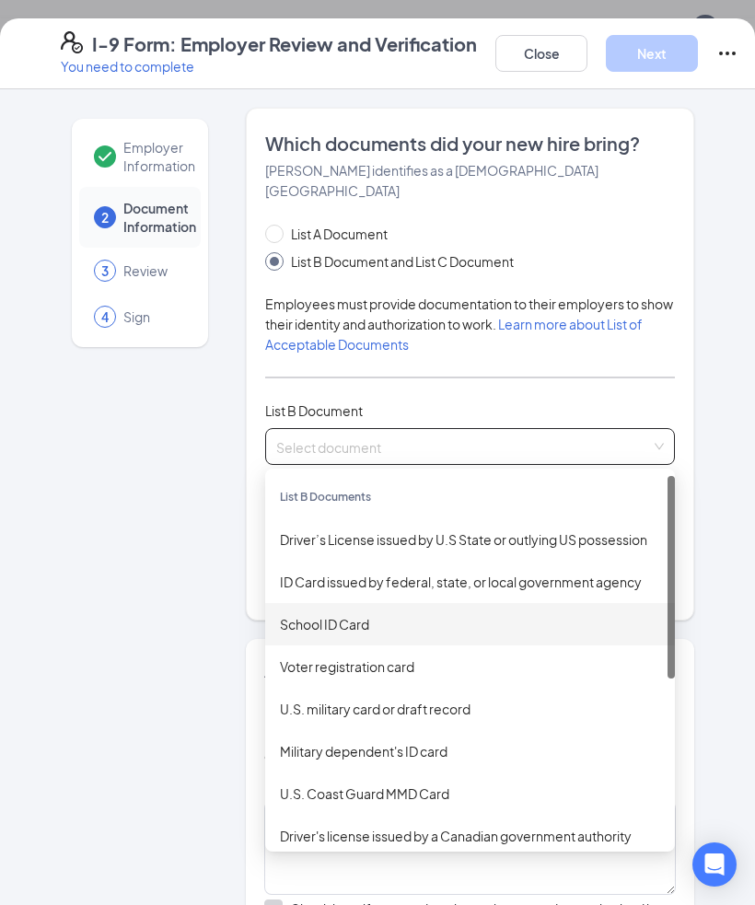
click at [534, 614] on div "School ID Card" at bounding box center [470, 624] width 380 height 20
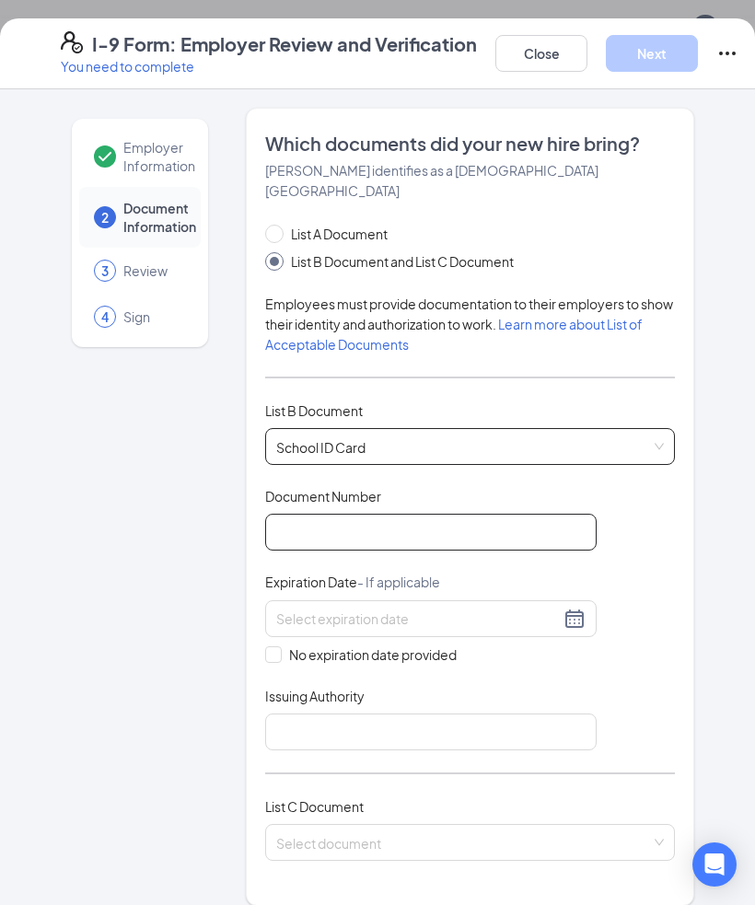
click at [477, 518] on input "Document Number" at bounding box center [430, 532] width 331 height 37
type input "11369619"
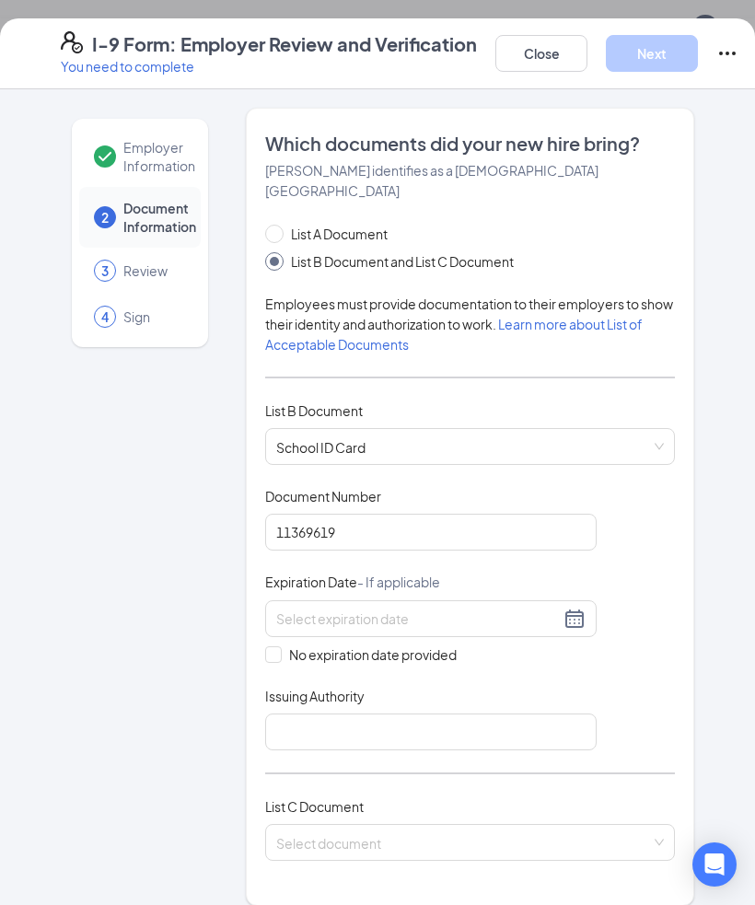
click at [495, 608] on input at bounding box center [417, 618] width 283 height 20
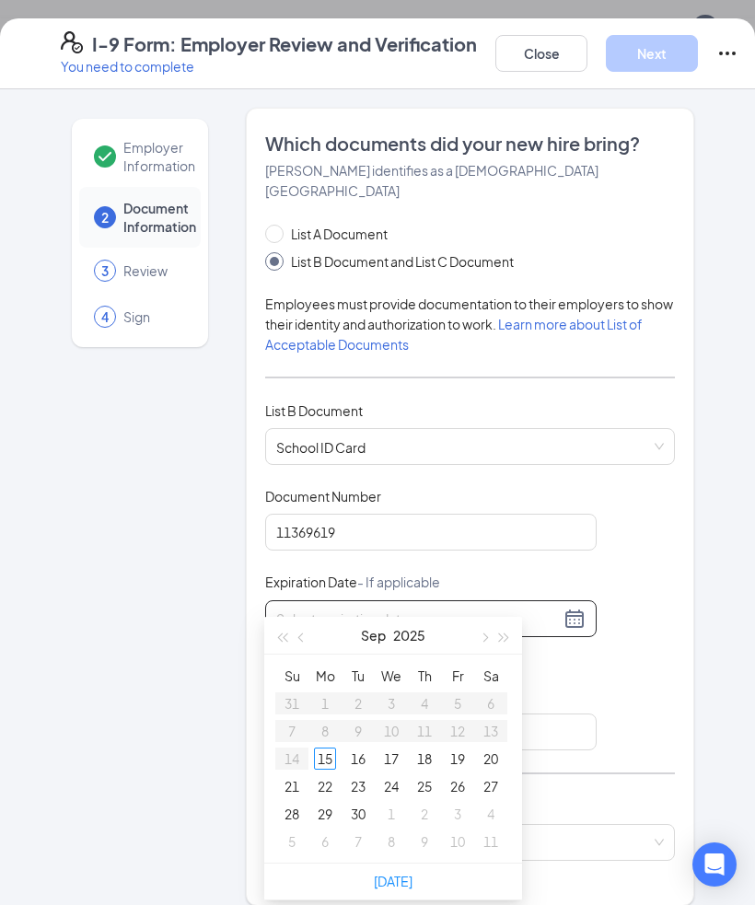
click at [669, 613] on div "Document Title School ID Card Document Number 11369619 Expiration Date - If app…" at bounding box center [470, 618] width 410 height 263
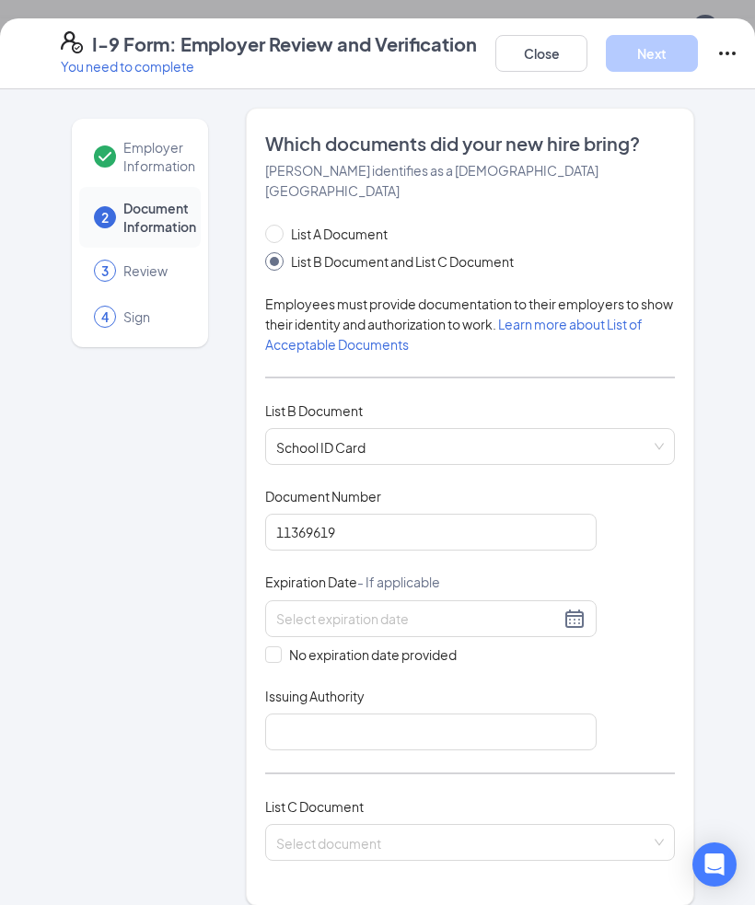
click at [271, 646] on input "No expiration date provided" at bounding box center [271, 652] width 13 height 13
checkbox input "true"
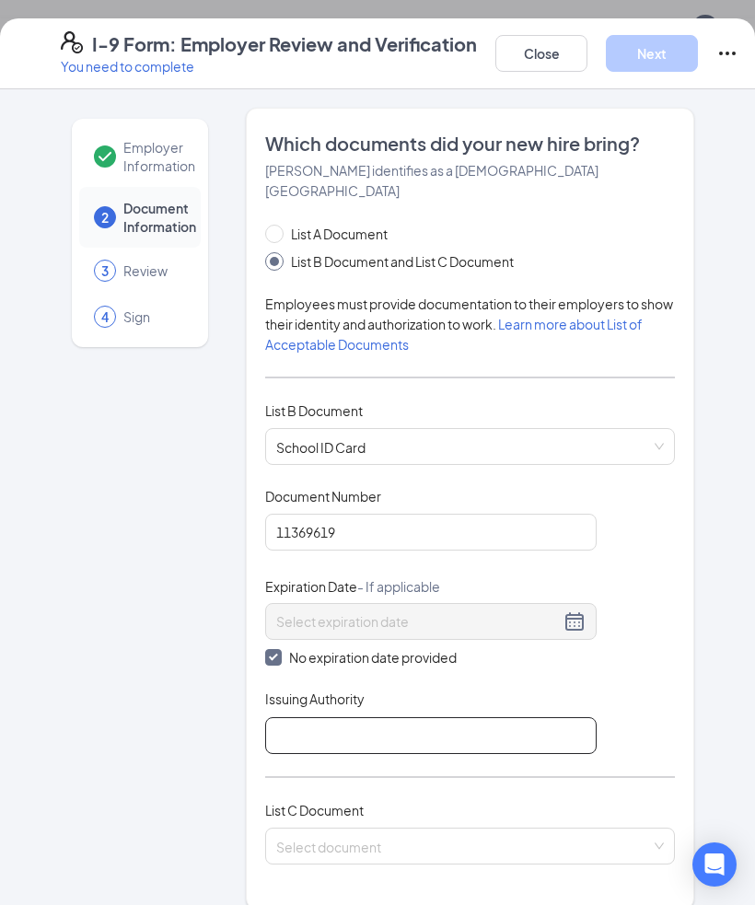
click at [342, 717] on input "Issuing Authority" at bounding box center [430, 735] width 331 height 37
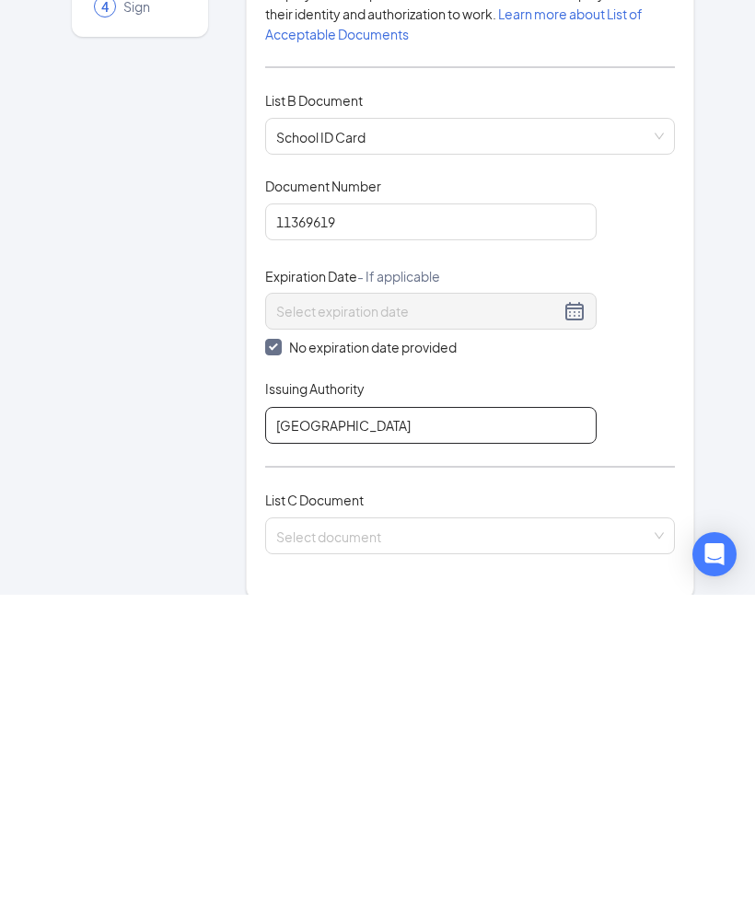
type input "[GEOGRAPHIC_DATA]"
click at [549, 828] on input "search" at bounding box center [463, 842] width 375 height 28
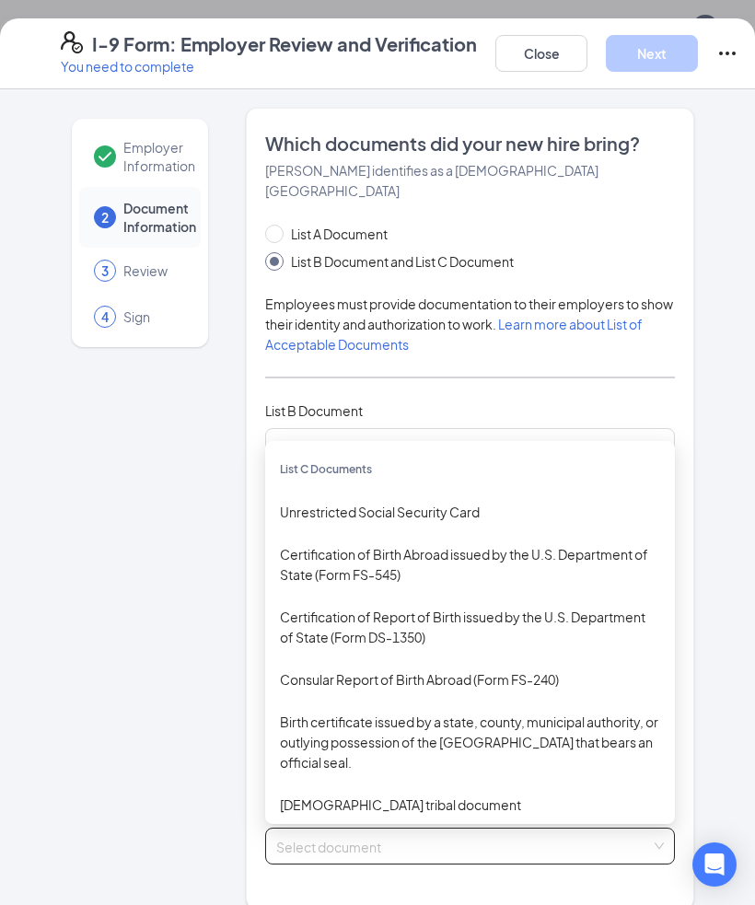
click at [577, 606] on div "Certification of Report of Birth issued by the U.S. Department of State (Form D…" at bounding box center [470, 626] width 380 height 40
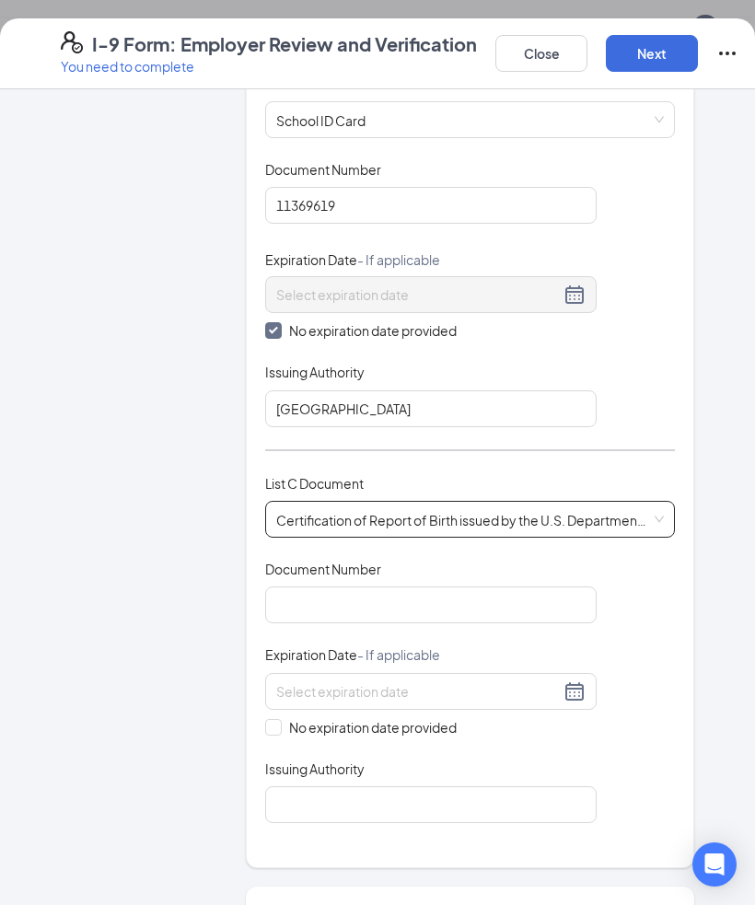
scroll to position [329, 0]
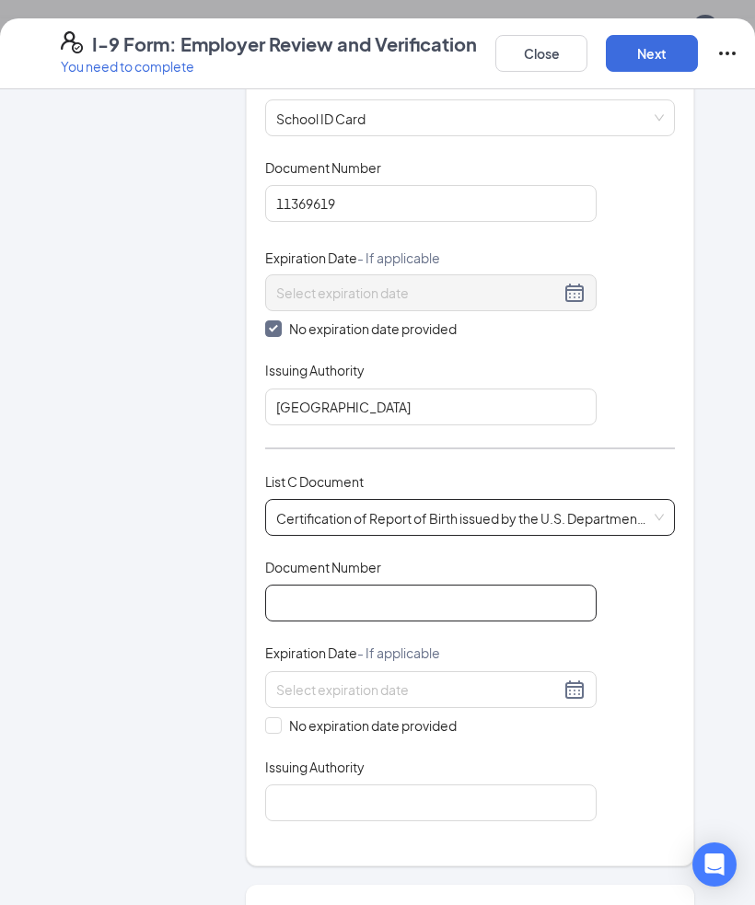
click at [472, 584] on input "Document Number" at bounding box center [430, 602] width 331 height 37
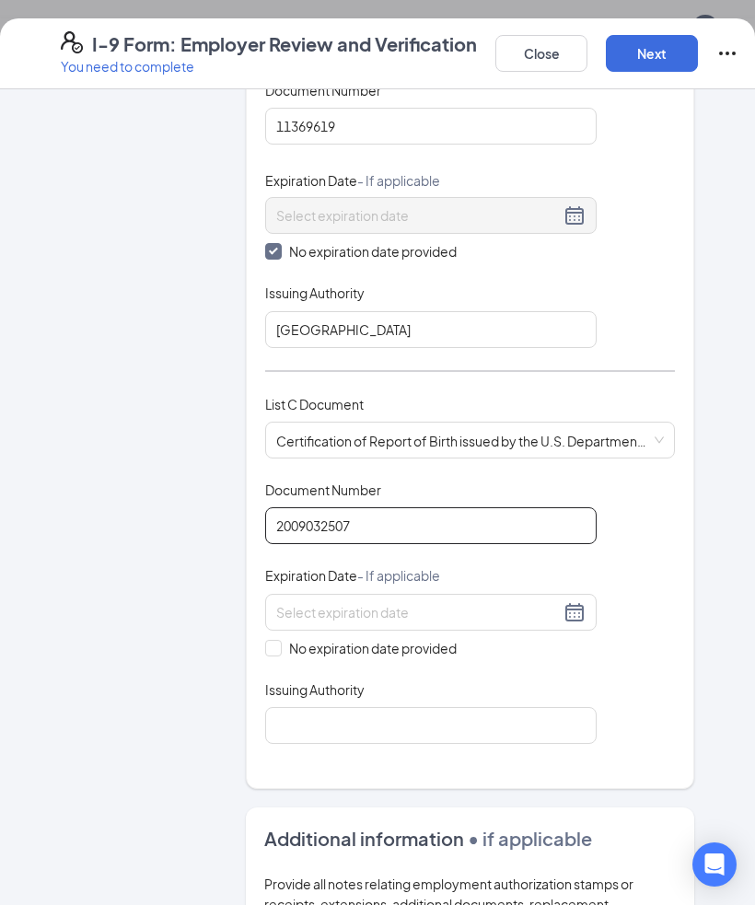
scroll to position [409, 0]
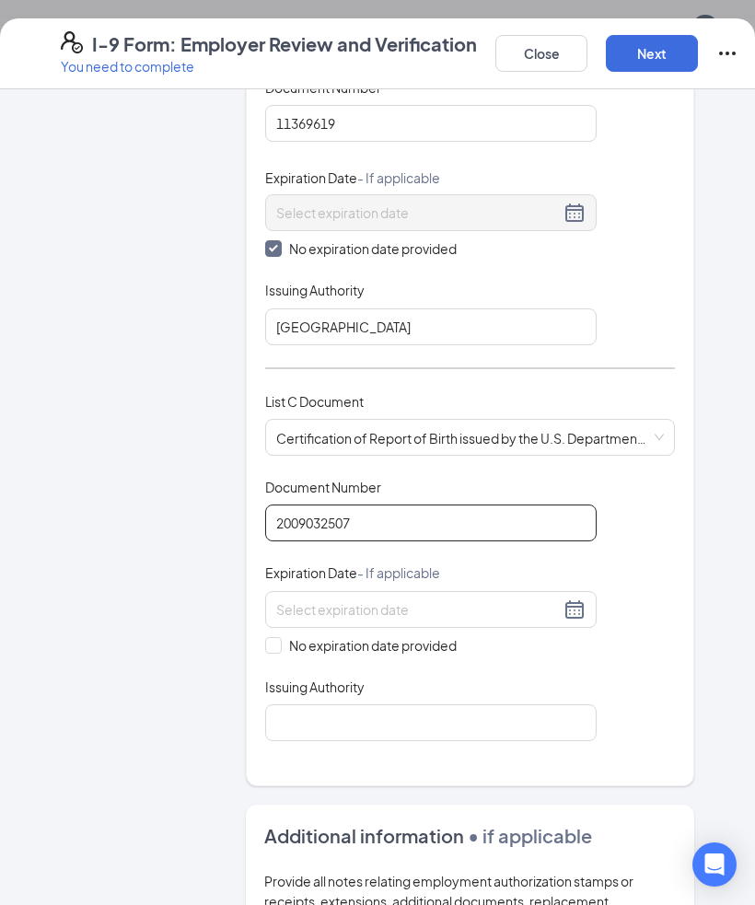
type input "2009032507"
click at [270, 637] on input "No expiration date provided" at bounding box center [271, 643] width 13 height 13
checkbox input "true"
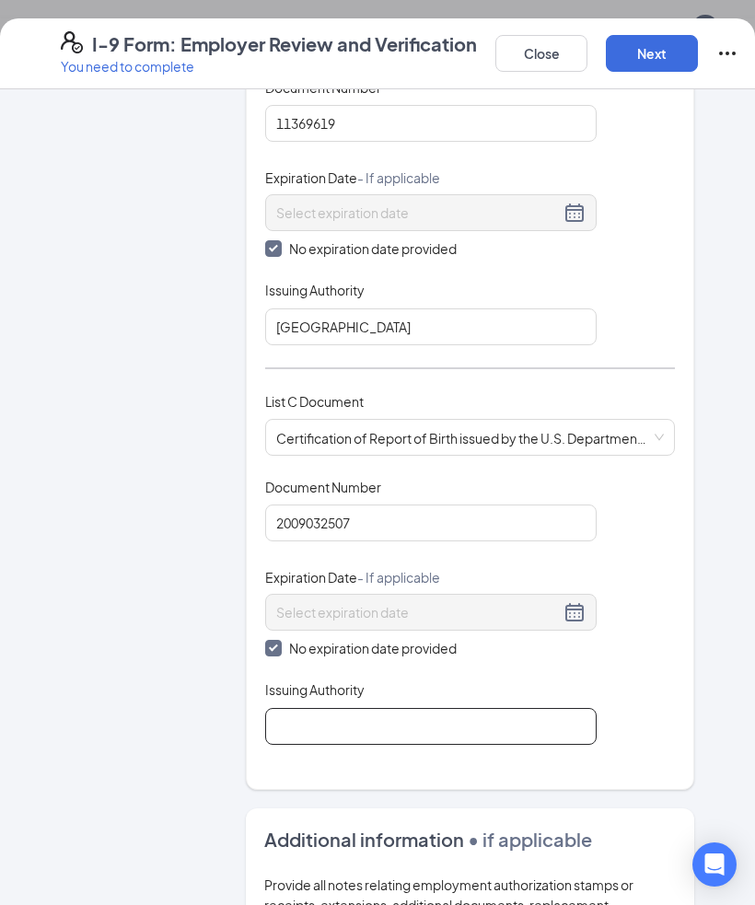
click at [353, 708] on input "Issuing Authority" at bounding box center [430, 726] width 331 height 37
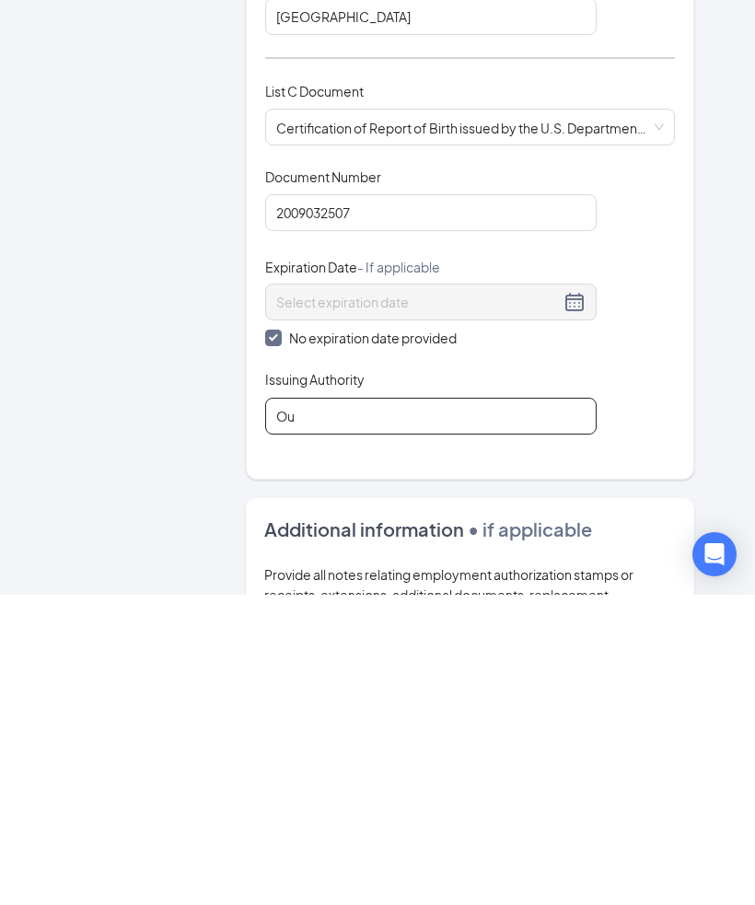
type input "O"
type input "[GEOGRAPHIC_DATA][US_STATE]"
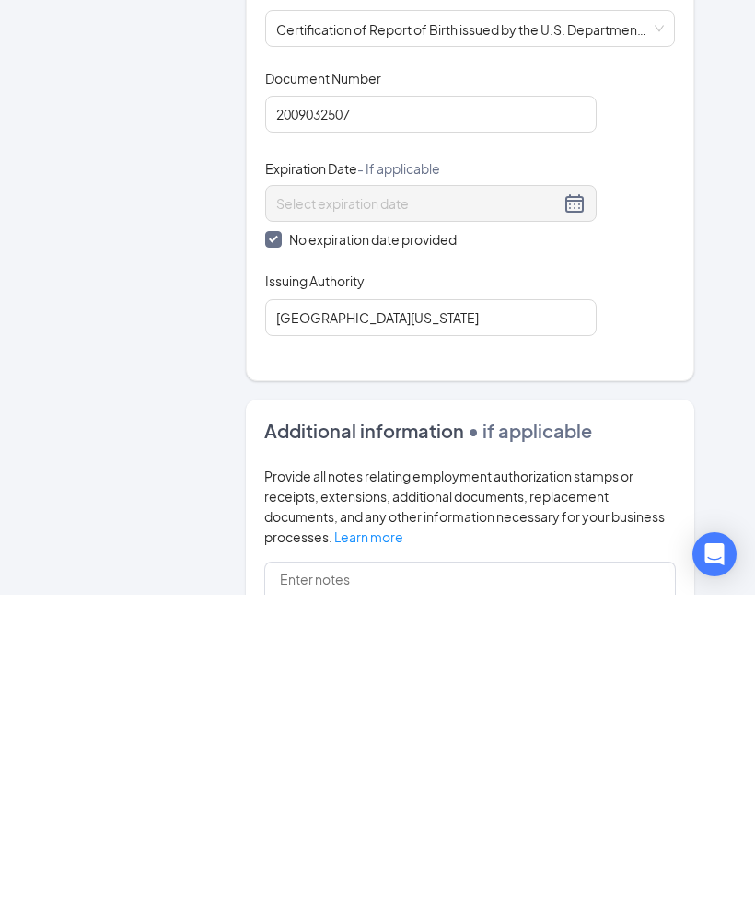
scroll to position [782, 0]
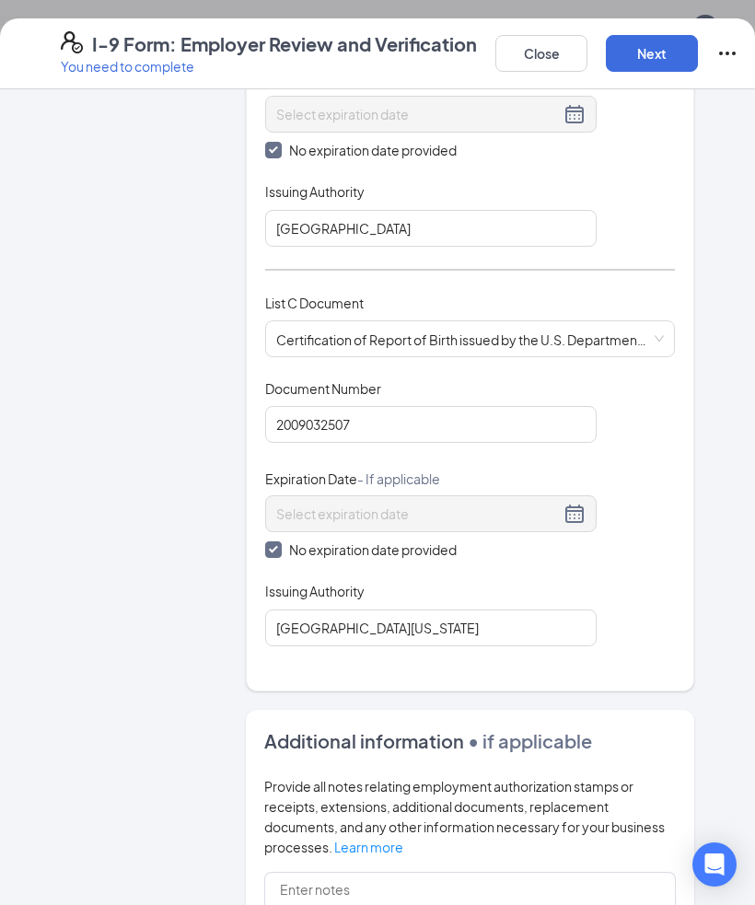
click at [666, 50] on button "Next" at bounding box center [652, 53] width 92 height 37
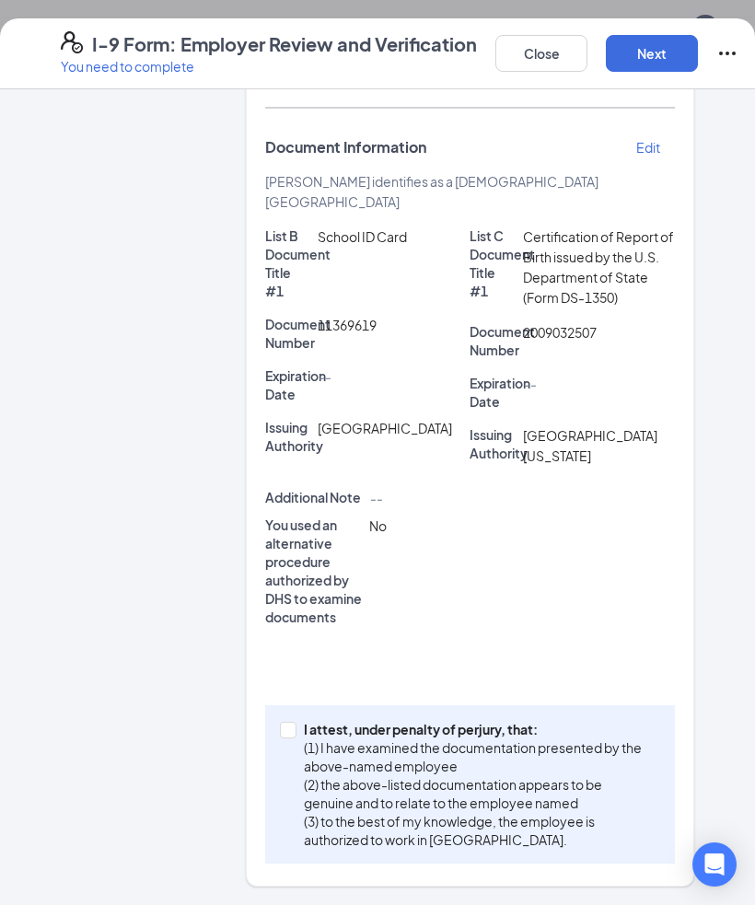
scroll to position [169, 0]
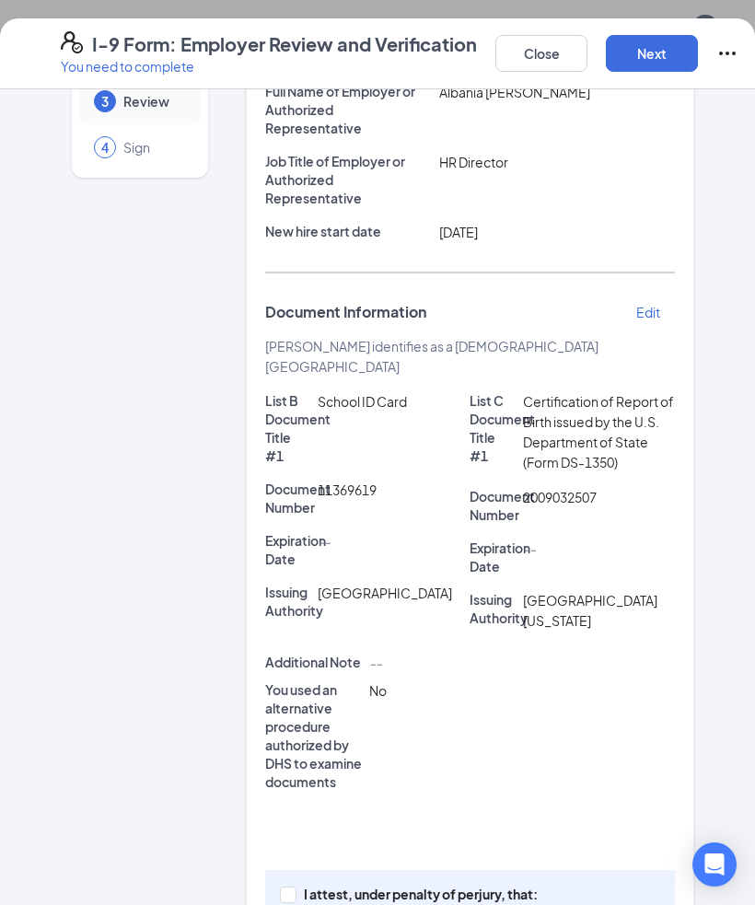
click at [293, 886] on input "I attest, under penalty of [PERSON_NAME], that: (1) I have examined the documen…" at bounding box center [286, 892] width 13 height 13
checkbox input "true"
click at [657, 49] on button "Next" at bounding box center [652, 53] width 92 height 37
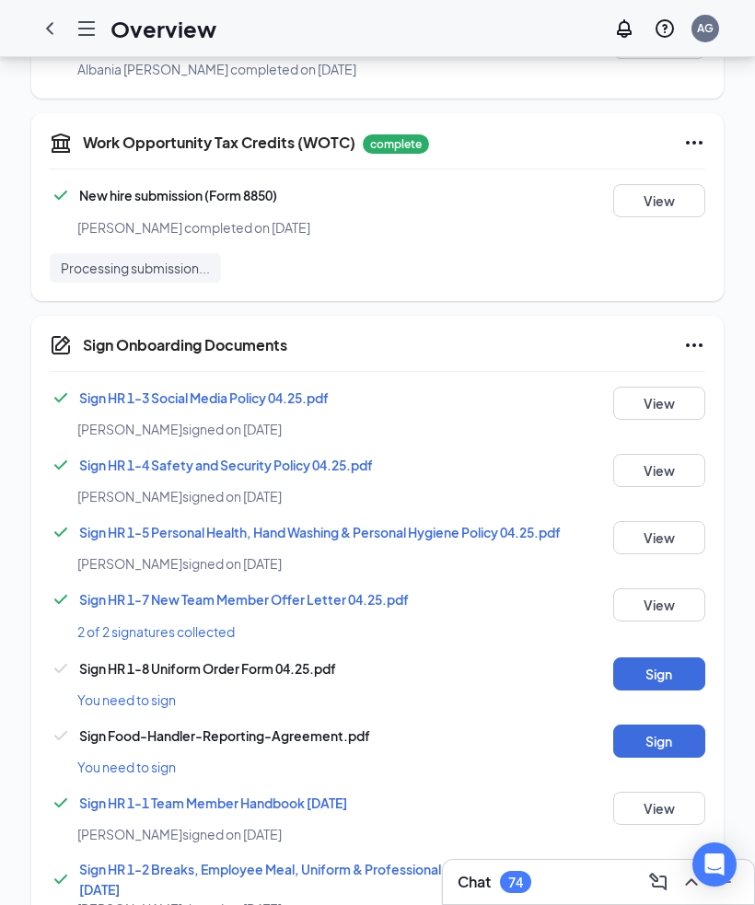
scroll to position [893, 0]
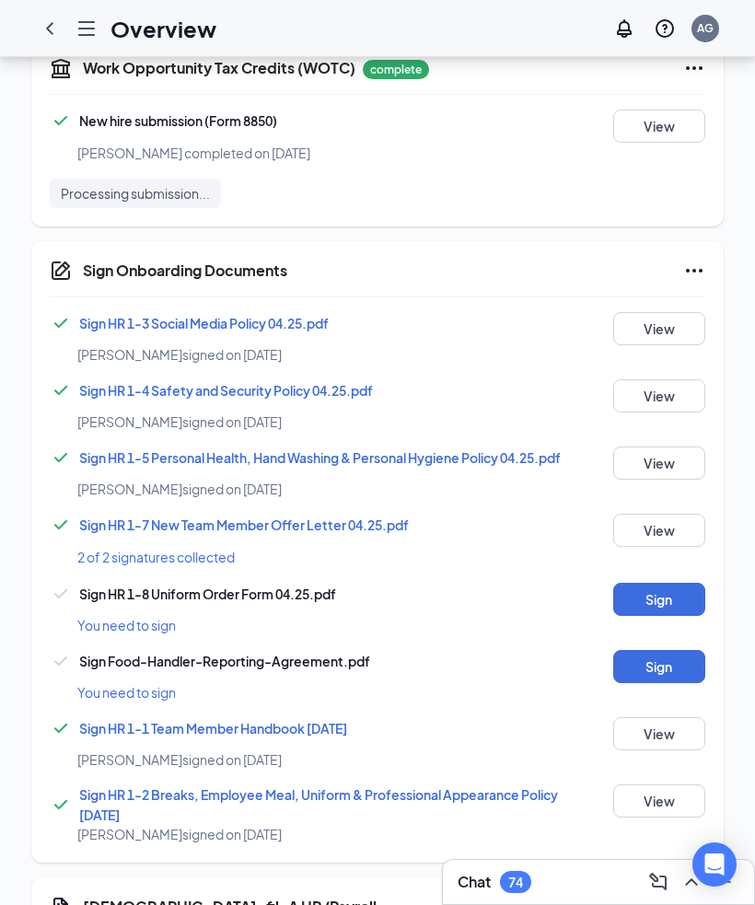
click at [685, 260] on icon "Ellipses" at bounding box center [694, 271] width 22 height 22
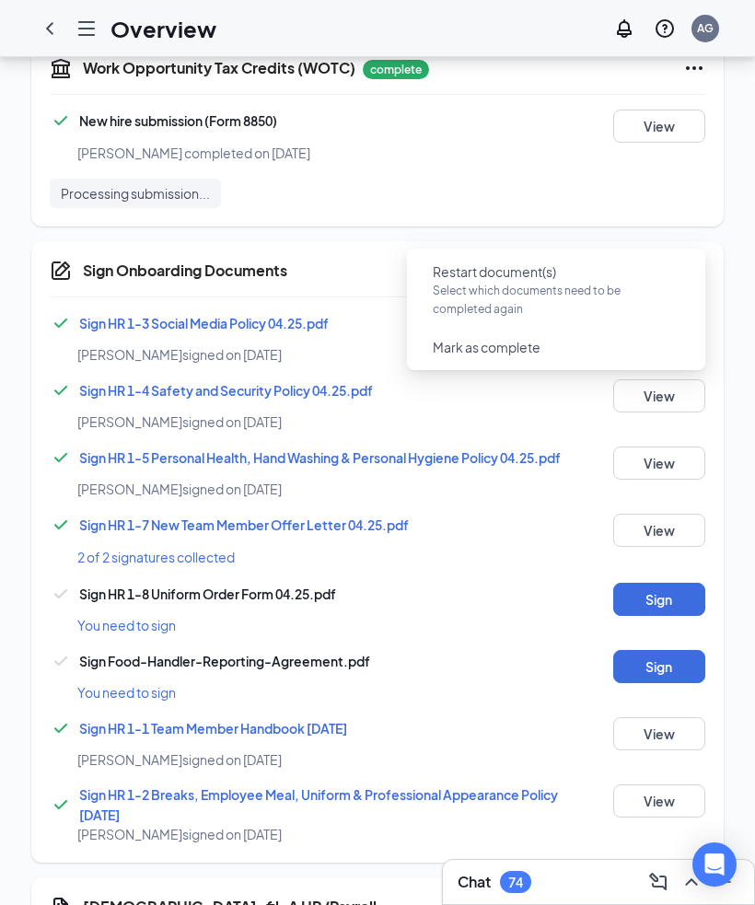
click at [688, 260] on icon "Ellipses" at bounding box center [694, 271] width 22 height 22
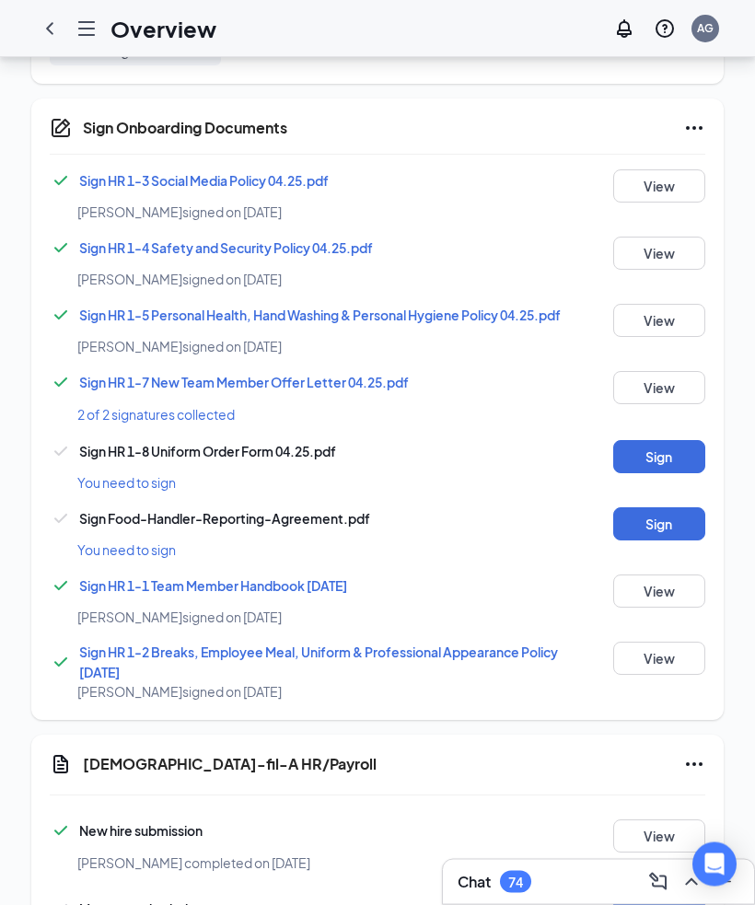
scroll to position [1038, 0]
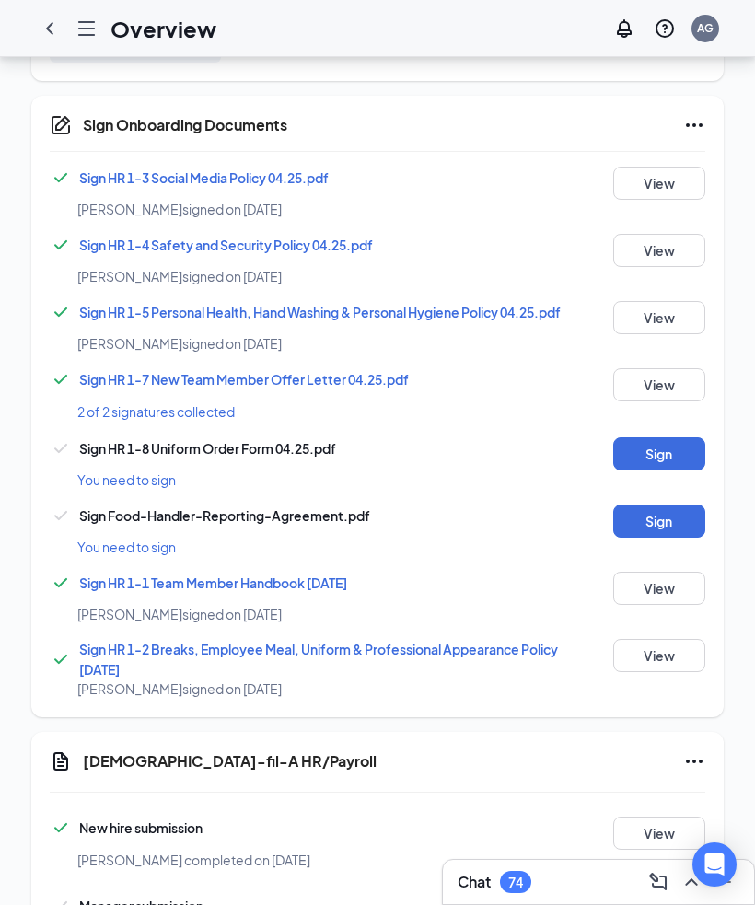
click at [673, 895] on button "Start" at bounding box center [659, 911] width 92 height 33
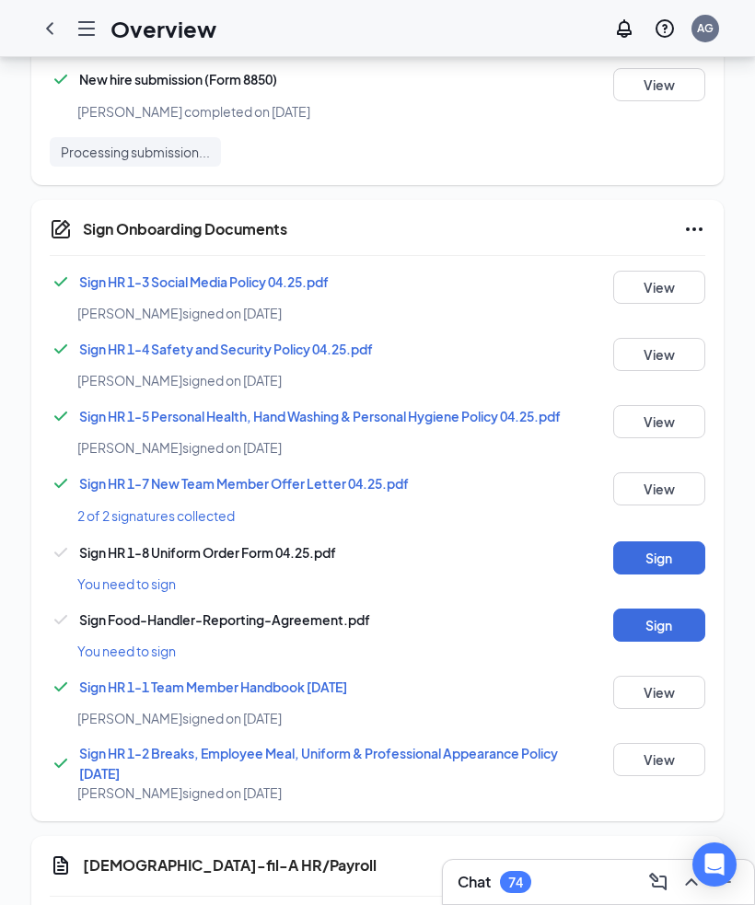
scroll to position [1045, 0]
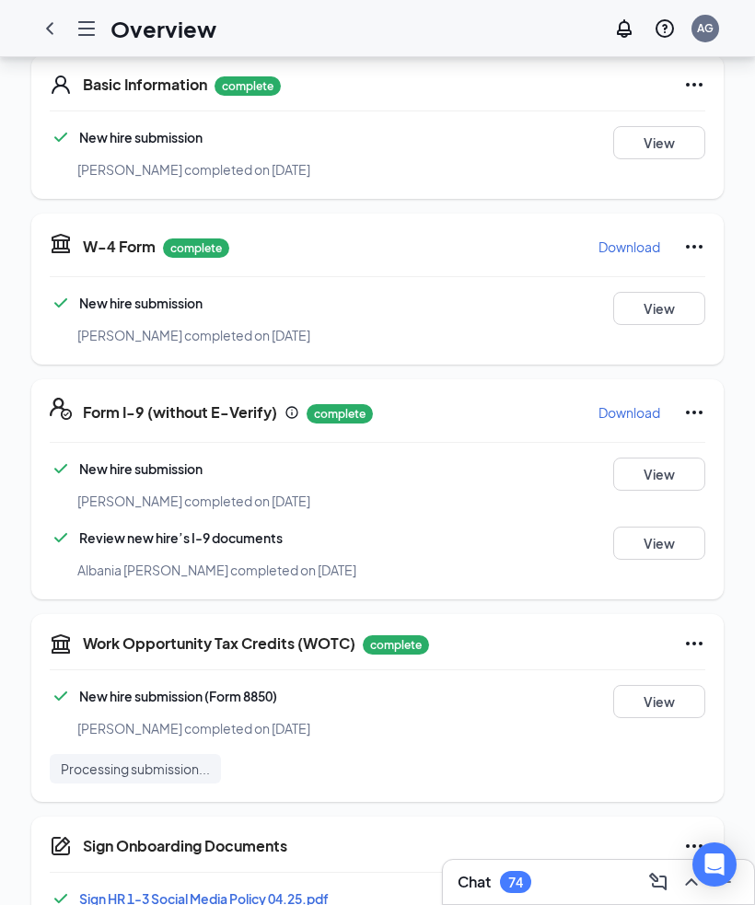
click at [49, 25] on icon "ChevronLeft" at bounding box center [50, 28] width 22 height 22
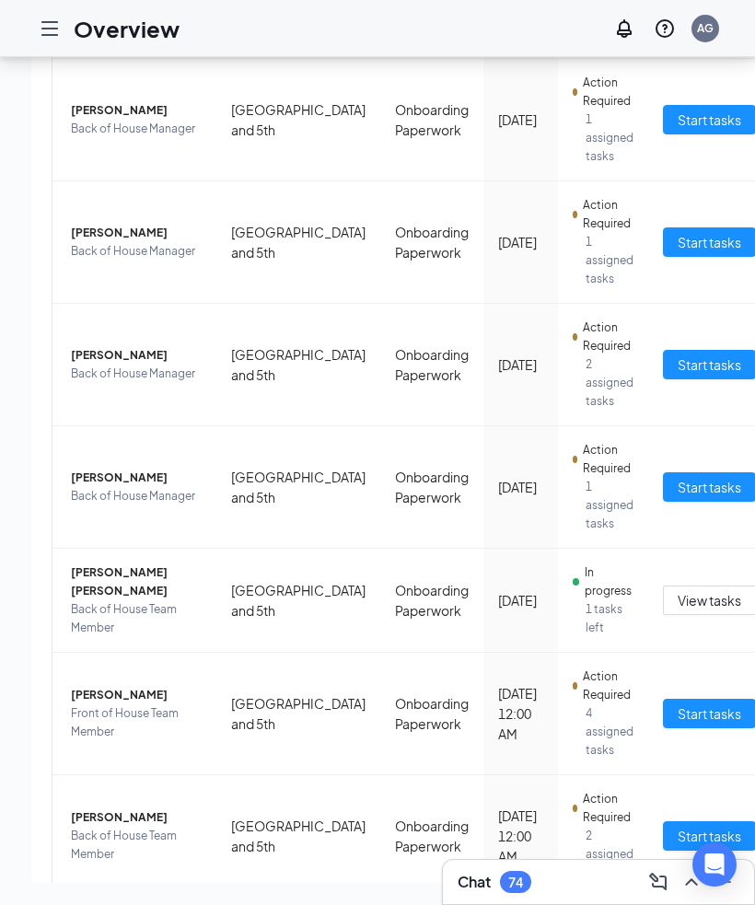
scroll to position [498, 0]
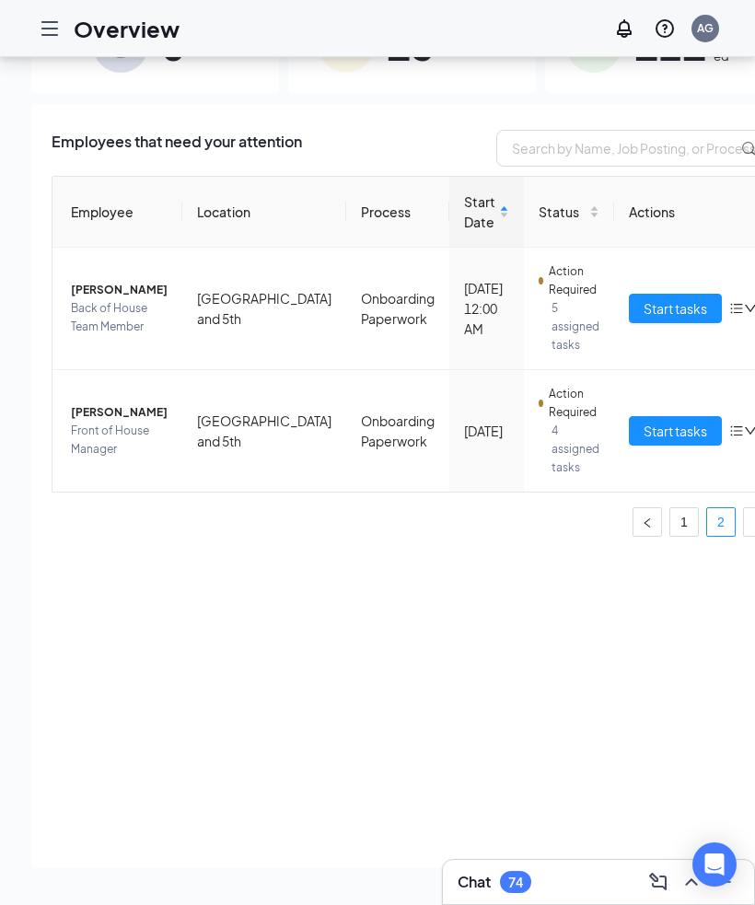
click at [643, 302] on span "Start tasks" at bounding box center [675, 308] width 64 height 20
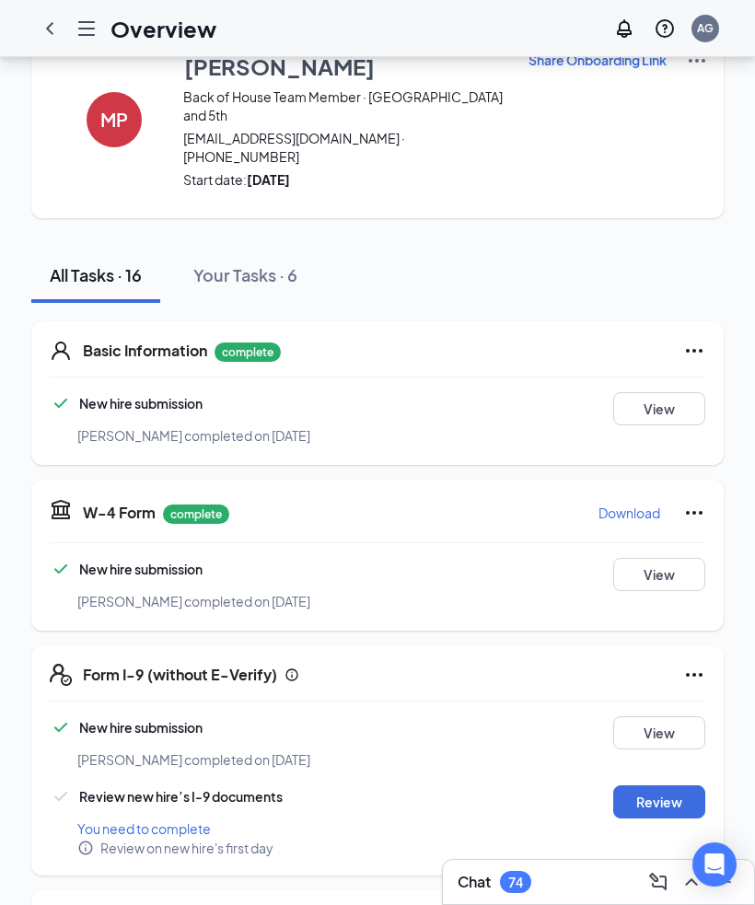
click at [675, 716] on button "View" at bounding box center [659, 732] width 92 height 33
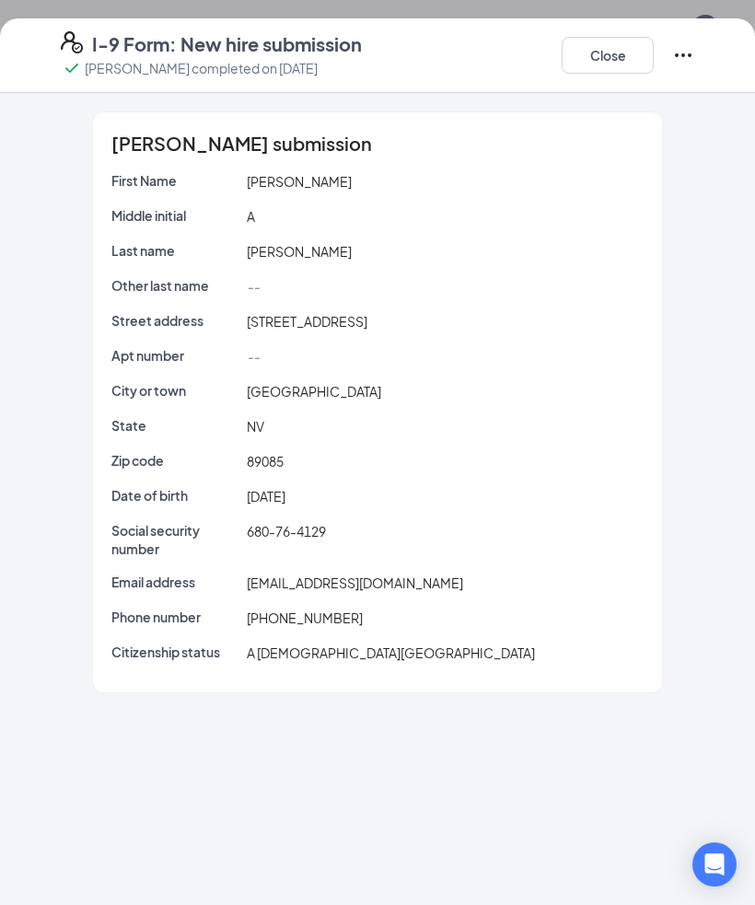
click at [609, 53] on button "Close" at bounding box center [607, 55] width 92 height 37
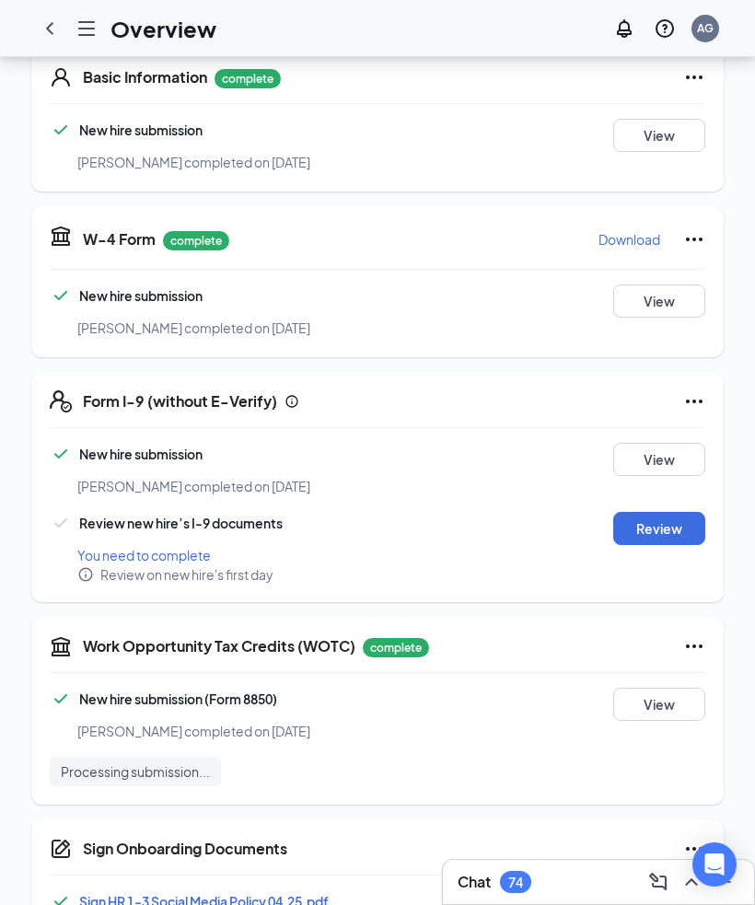
scroll to position [382, 0]
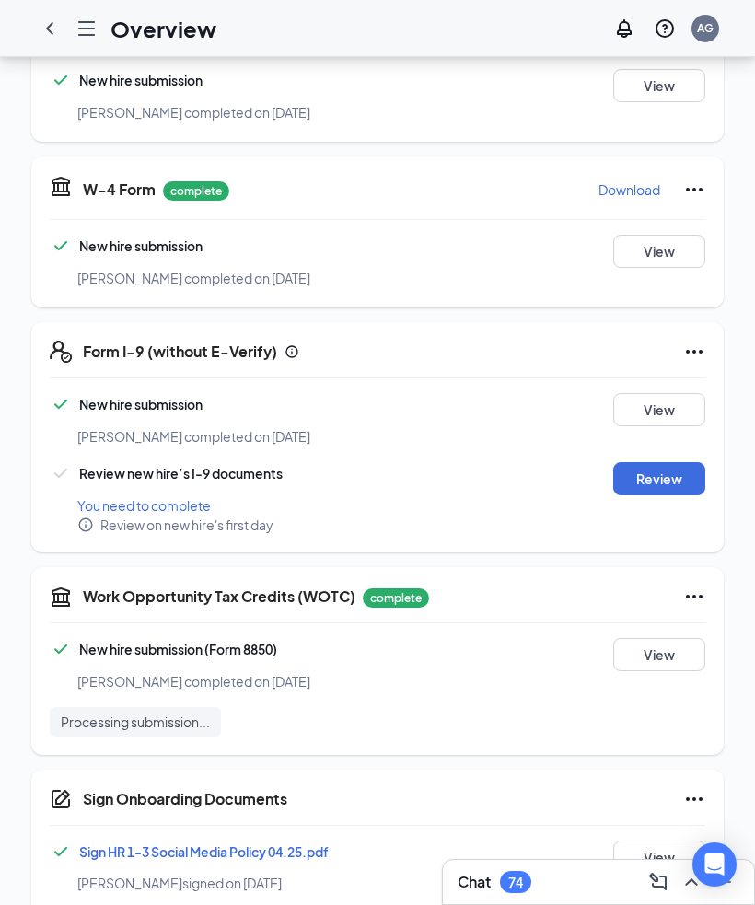
click at [666, 462] on button "Review" at bounding box center [659, 478] width 92 height 33
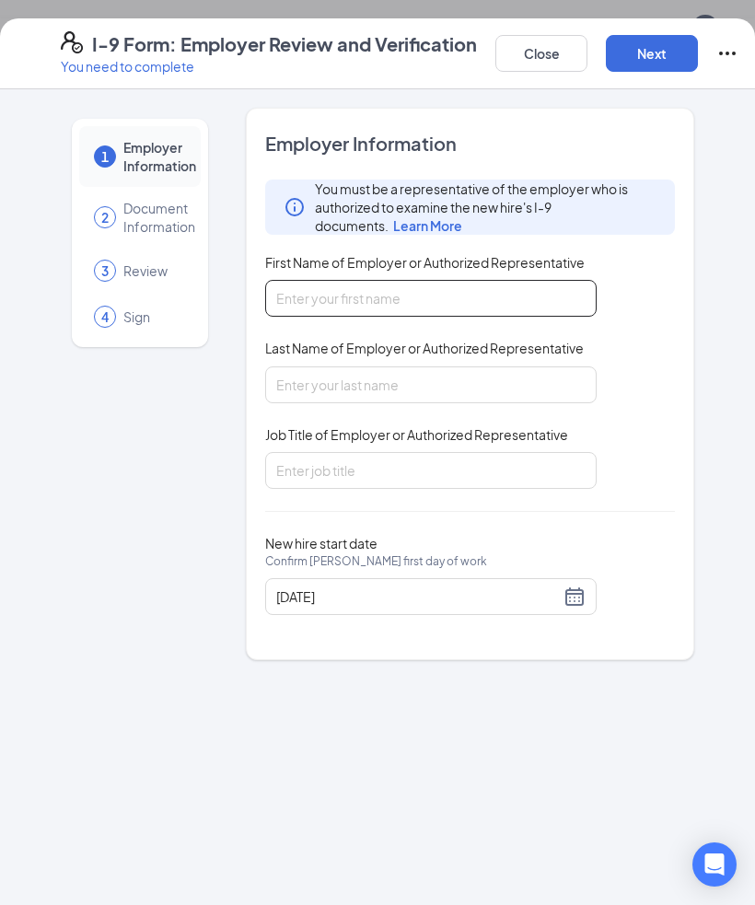
click at [533, 294] on input "First Name of Employer or Authorized Representative" at bounding box center [430, 298] width 331 height 37
type input "[GEOGRAPHIC_DATA]"
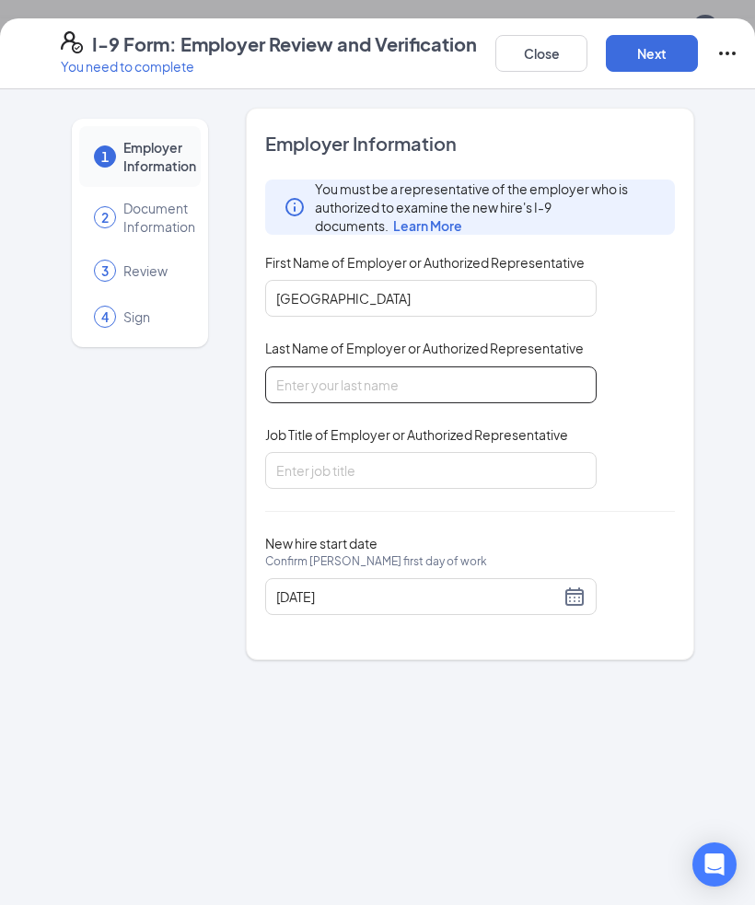
click at [430, 371] on input "Last Name of Employer or Authorized Representative" at bounding box center [430, 384] width 331 height 37
type input "[PERSON_NAME]"
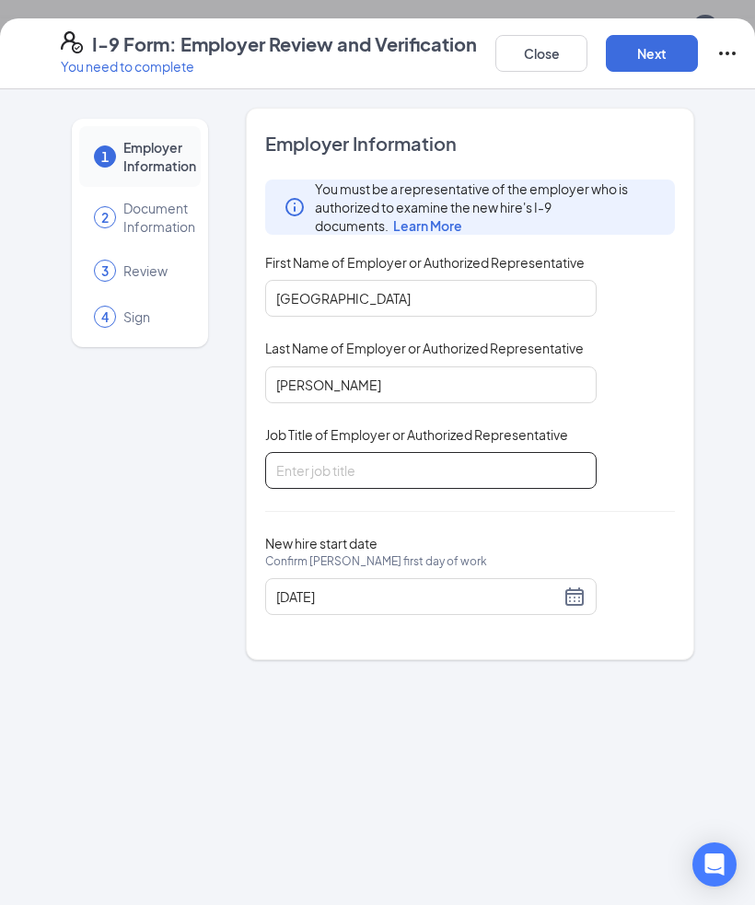
click at [500, 459] on input "Job Title of Employer or Authorized Representative" at bounding box center [430, 470] width 331 height 37
type input "HR Director"
click at [637, 46] on button "Next" at bounding box center [652, 53] width 92 height 37
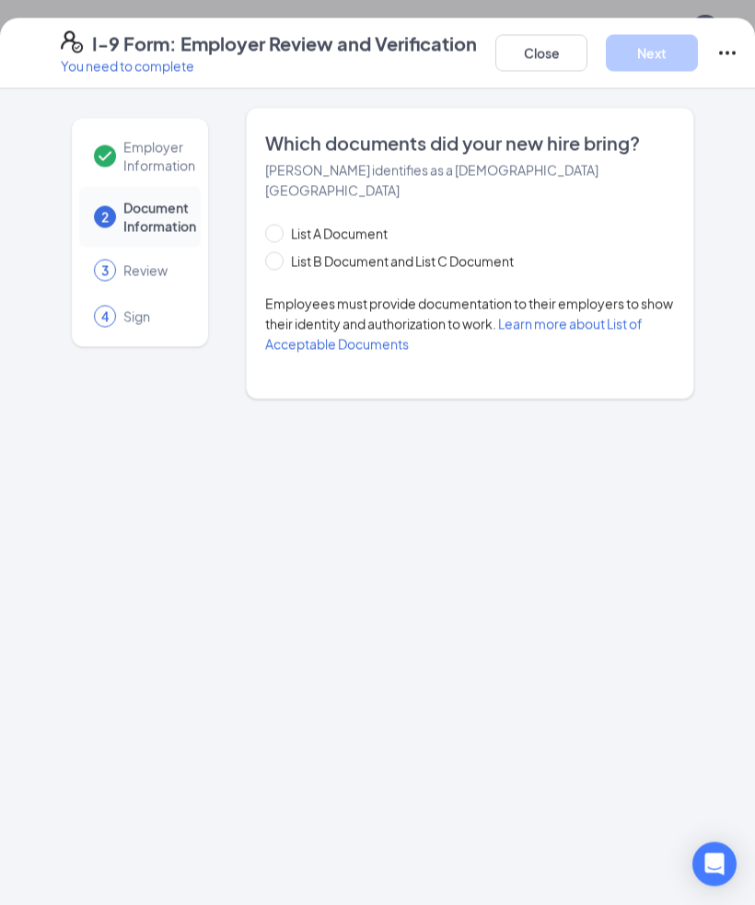
click at [471, 251] on span "List B Document and List C Document" at bounding box center [401, 261] width 237 height 20
click at [278, 252] on input "List B Document and List C Document" at bounding box center [271, 258] width 13 height 13
radio input "true"
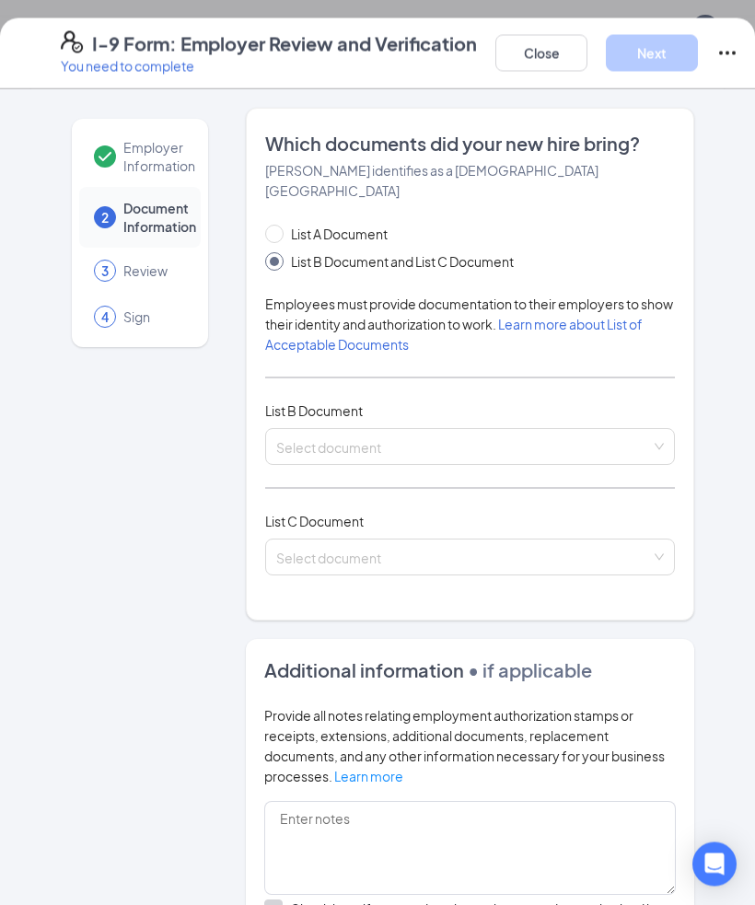
scroll to position [338, 0]
click at [468, 429] on input "search" at bounding box center [463, 443] width 375 height 28
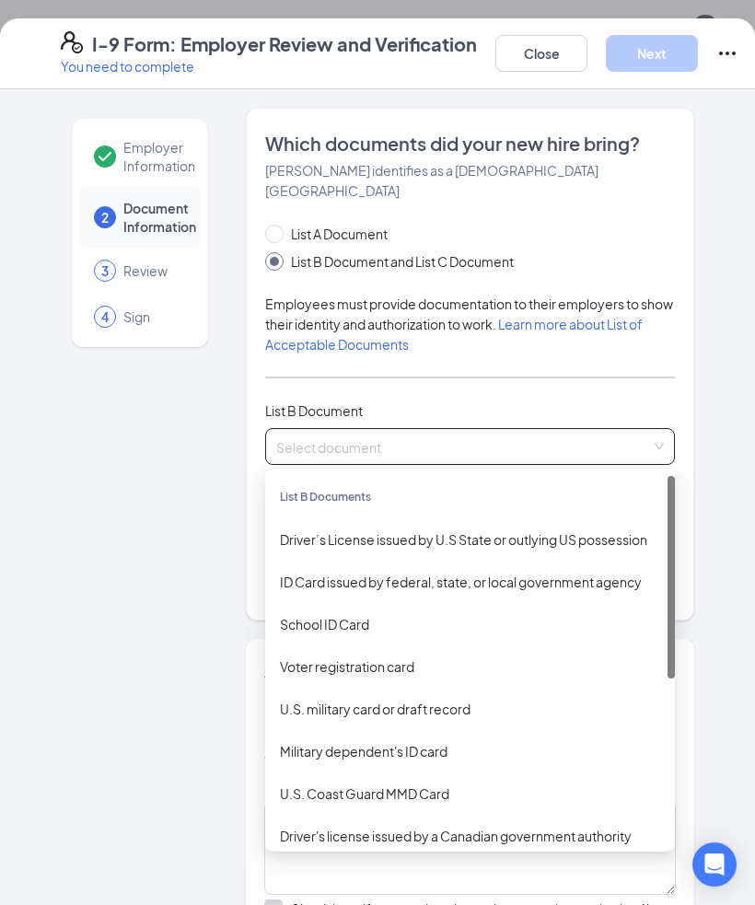
scroll to position [0, 0]
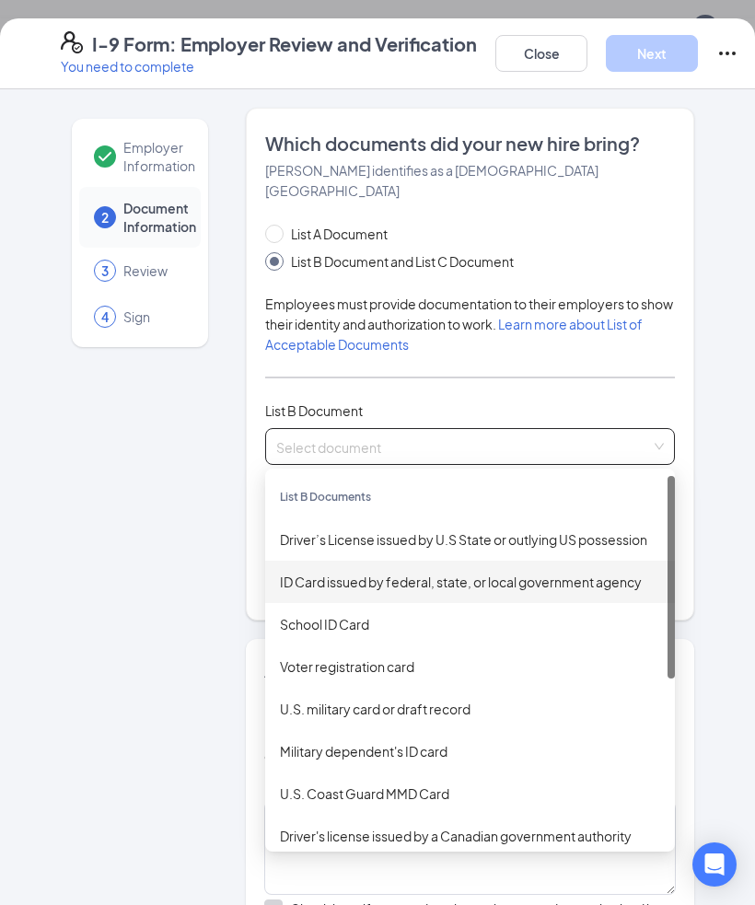
click at [521, 572] on div "ID Card issued by federal, state, or local government agency" at bounding box center [470, 582] width 380 height 20
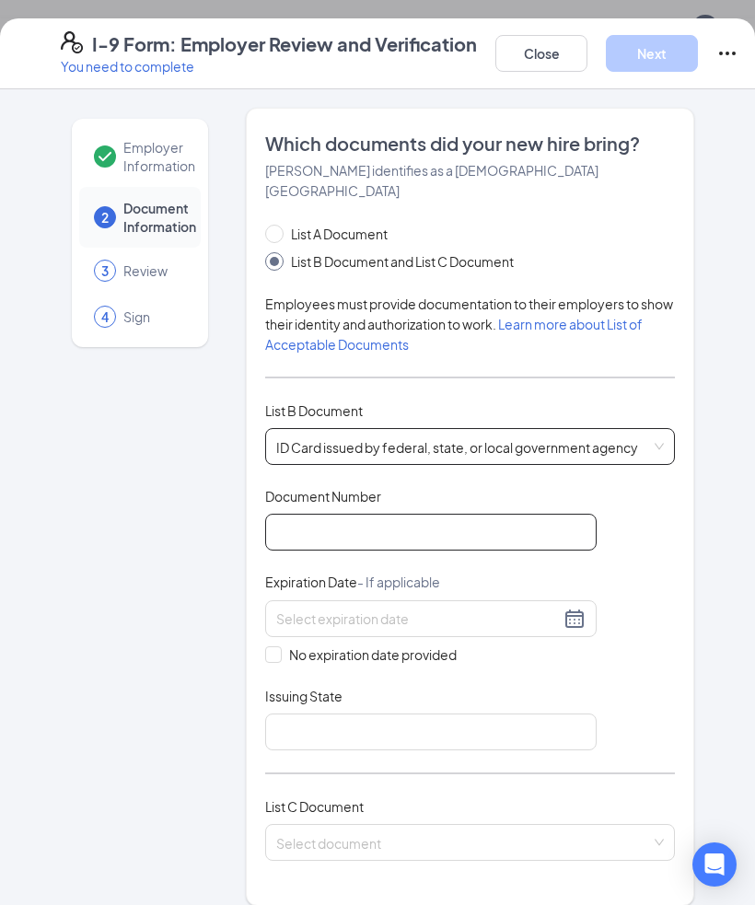
click at [459, 514] on input "Document Number" at bounding box center [430, 532] width 331 height 37
type input "1407523160"
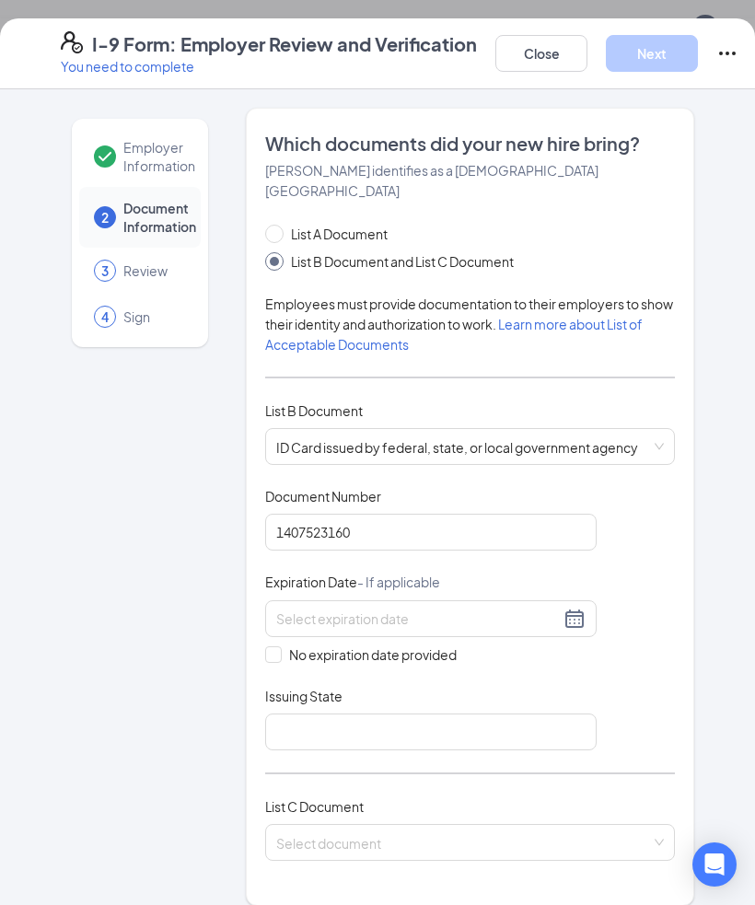
click at [433, 608] on input at bounding box center [417, 618] width 283 height 20
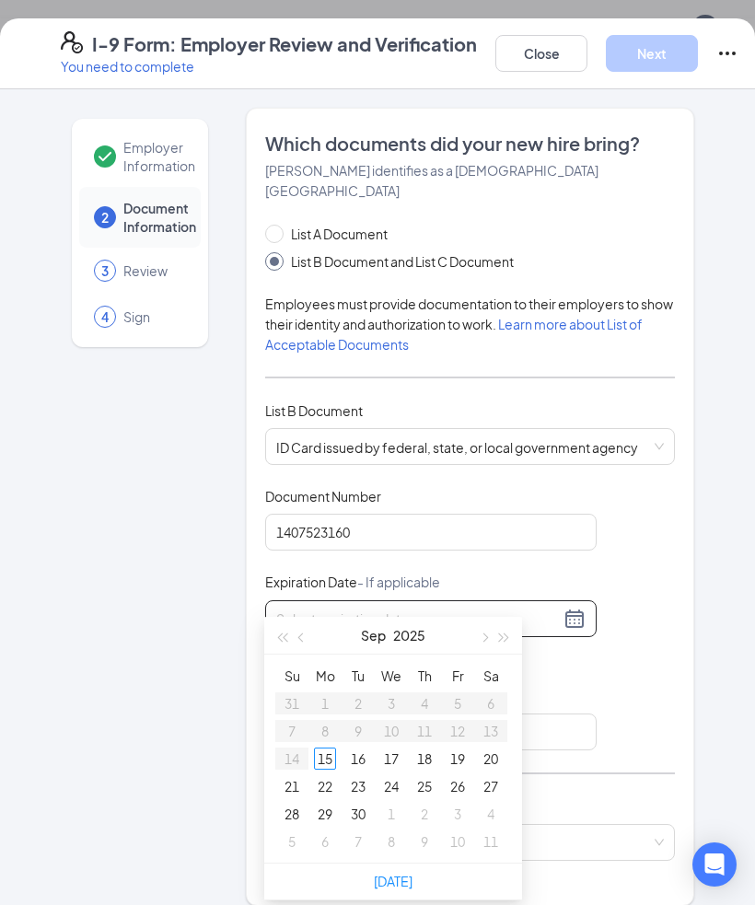
scroll to position [37, 0]
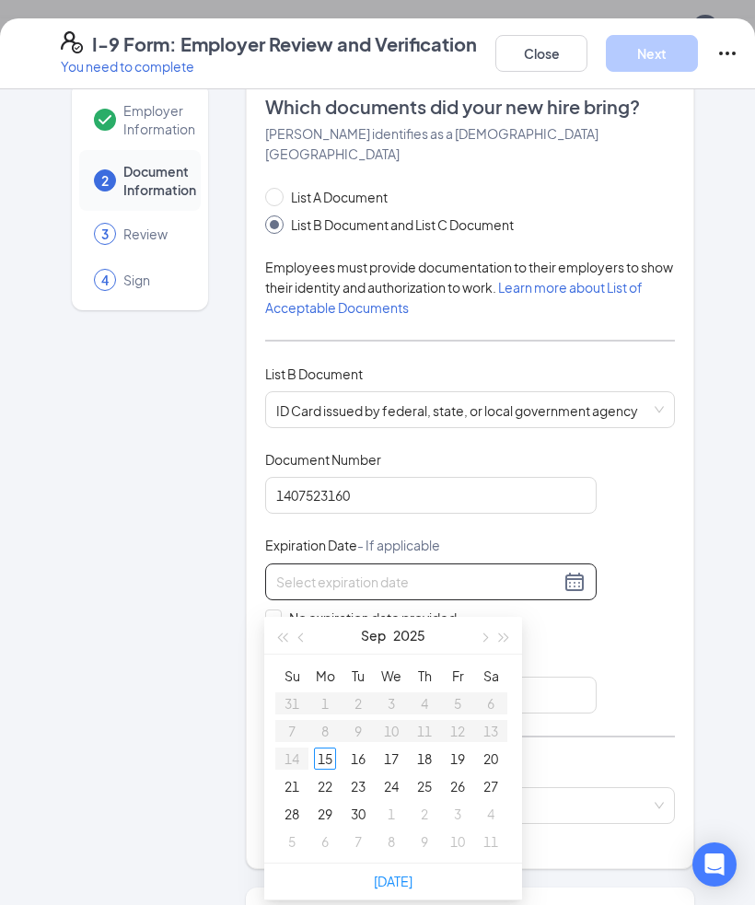
click at [674, 534] on div "Document Title ID Card issued by federal, state, or local government agency Doc…" at bounding box center [470, 581] width 410 height 263
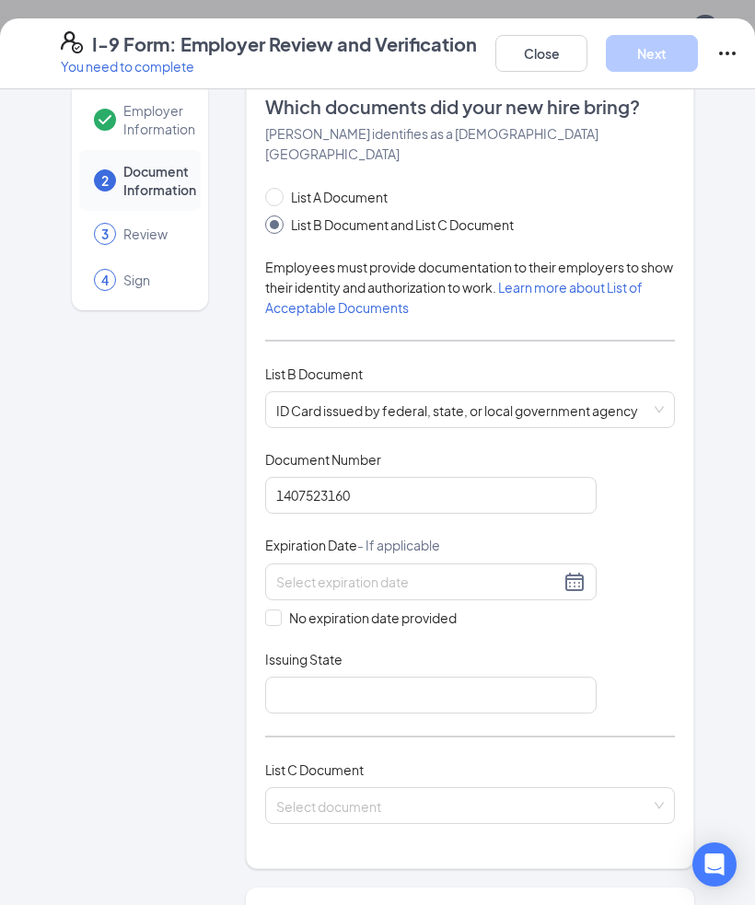
click at [276, 609] on input "No expiration date provided" at bounding box center [271, 615] width 13 height 13
checkbox input "true"
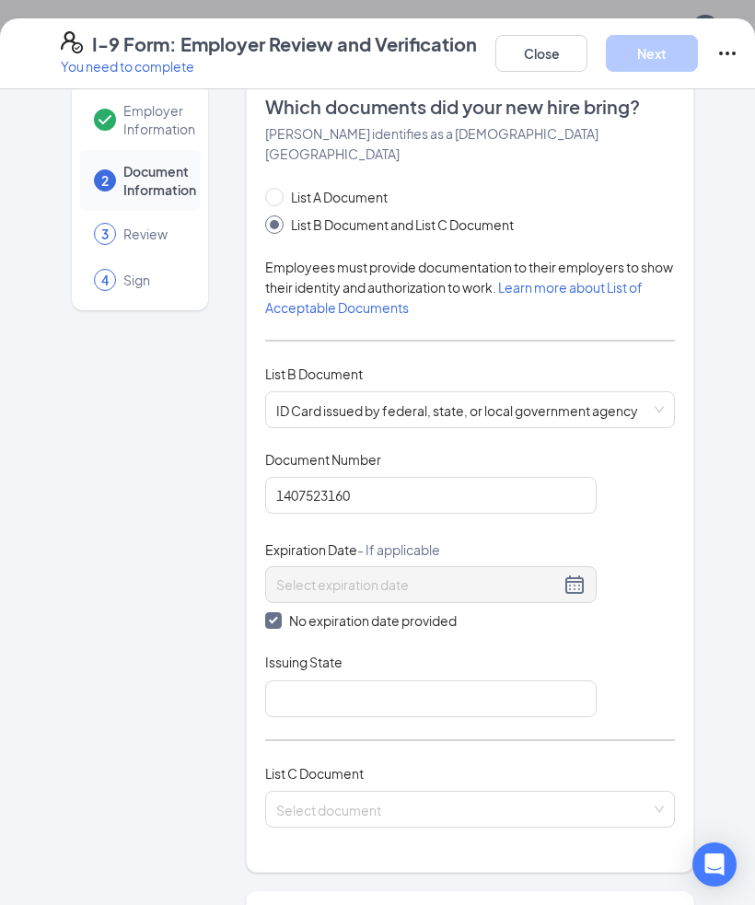
scroll to position [113, 0]
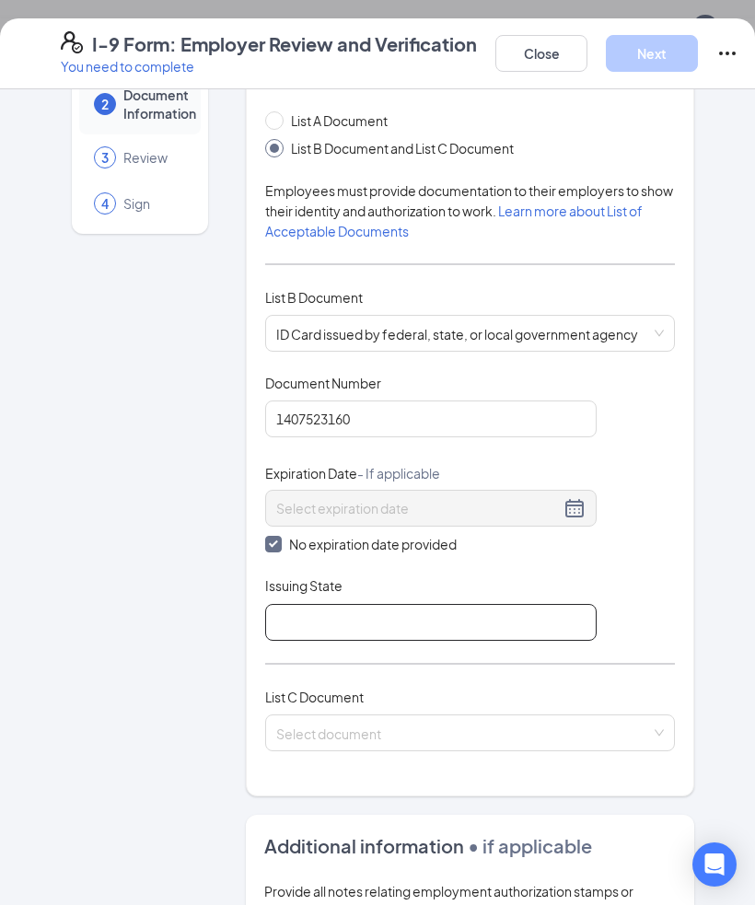
click at [392, 604] on input "Issuing State" at bounding box center [430, 622] width 331 height 37
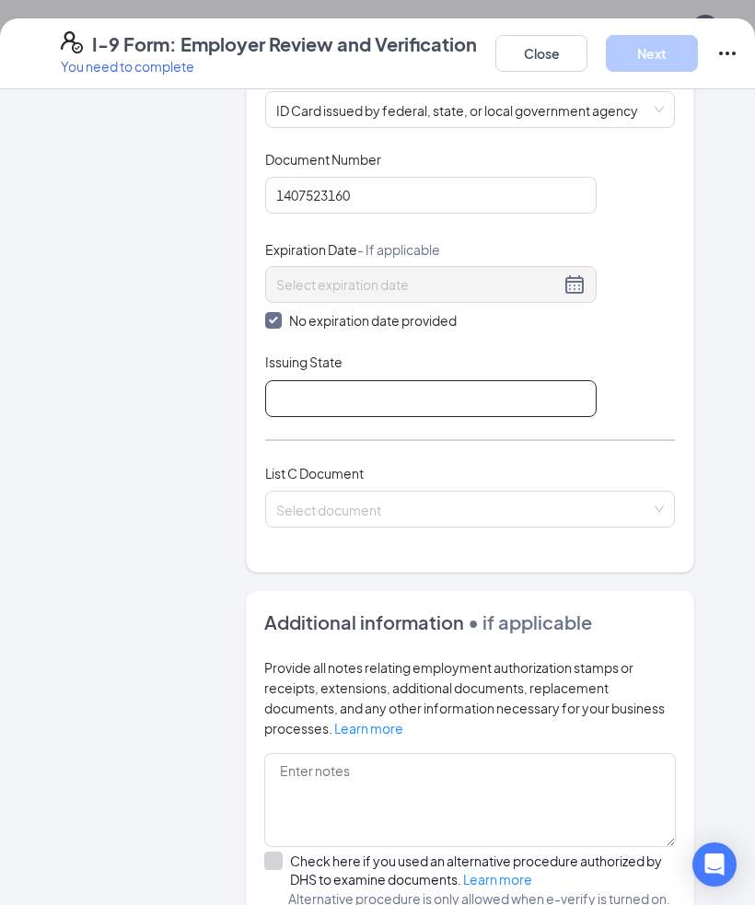
scroll to position [339, 0]
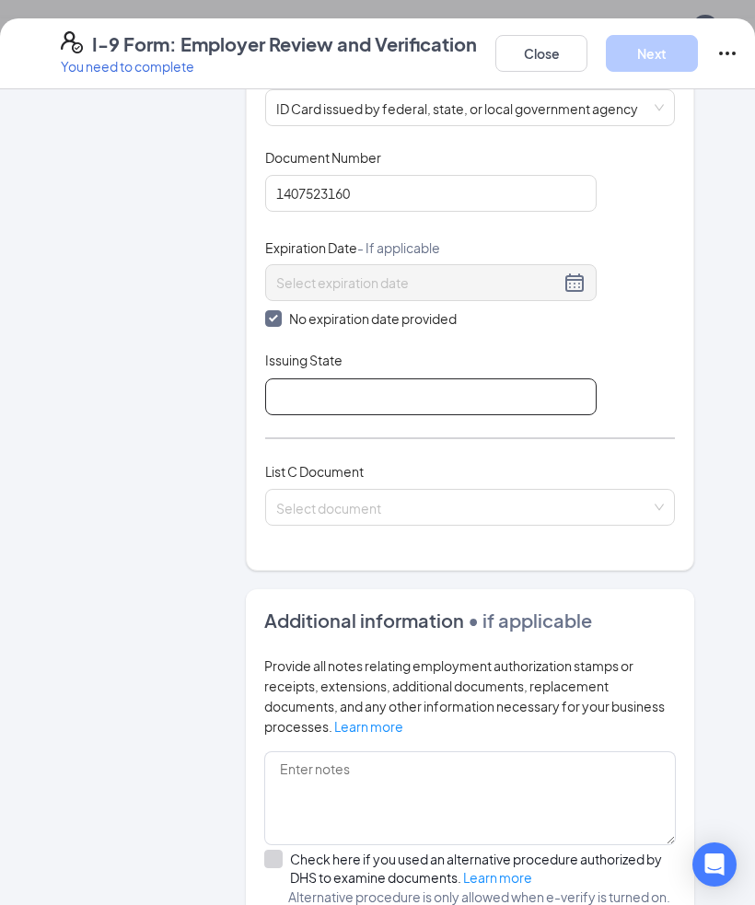
click at [414, 378] on input "Issuing State" at bounding box center [430, 396] width 331 height 37
type input "[US_STATE] DMV"
click at [477, 490] on input "search" at bounding box center [463, 504] width 375 height 28
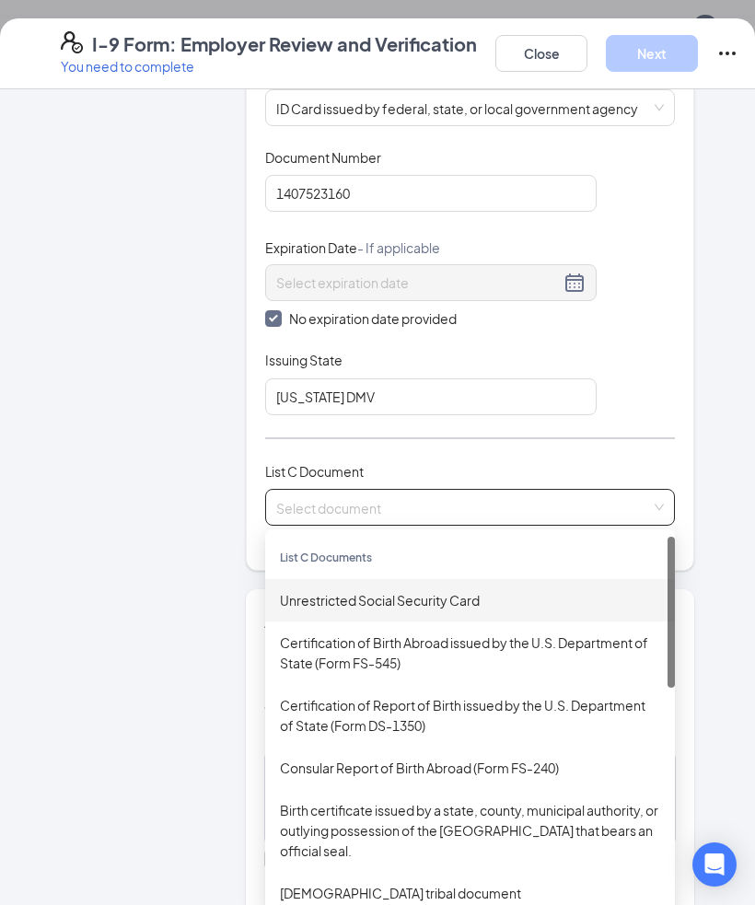
click at [535, 590] on div "Unrestricted Social Security Card" at bounding box center [470, 600] width 380 height 20
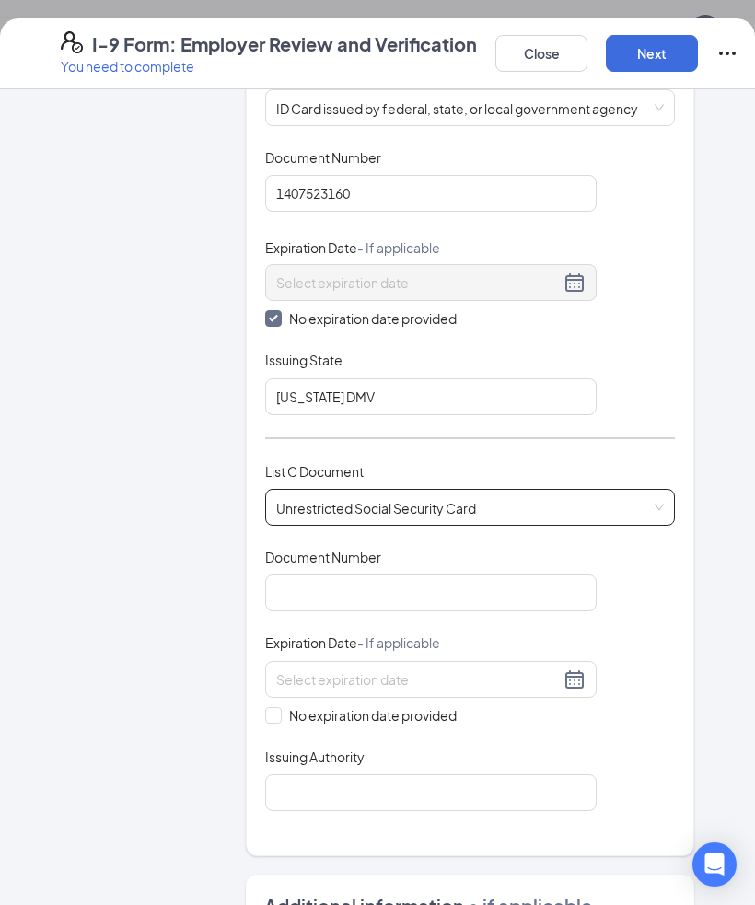
click at [271, 667] on div at bounding box center [430, 679] width 331 height 37
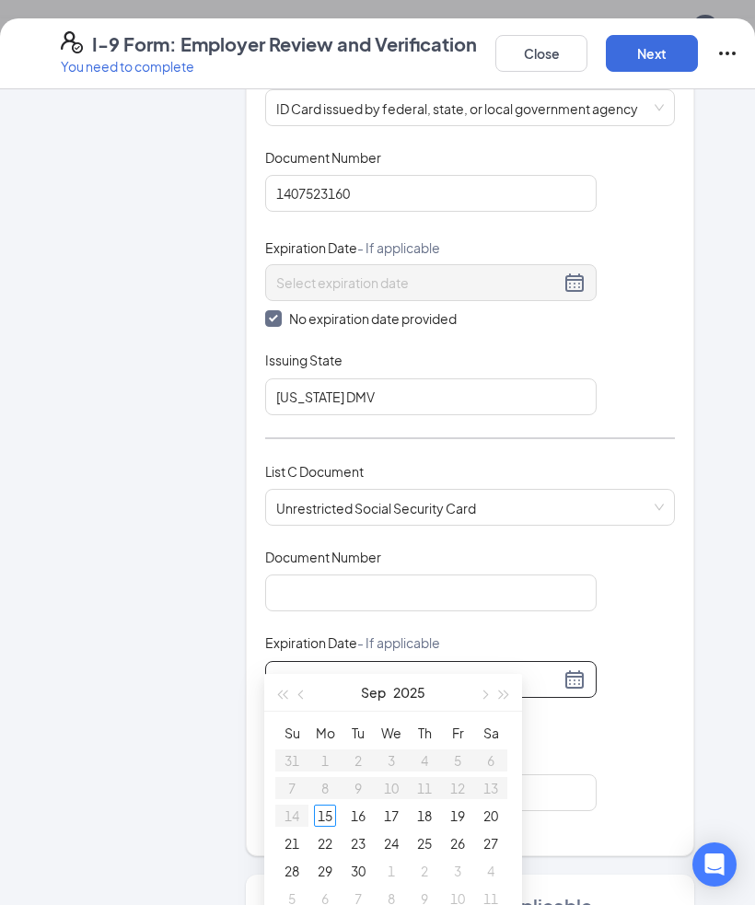
click at [276, 310] on input "No expiration date provided" at bounding box center [271, 316] width 13 height 13
checkbox input "false"
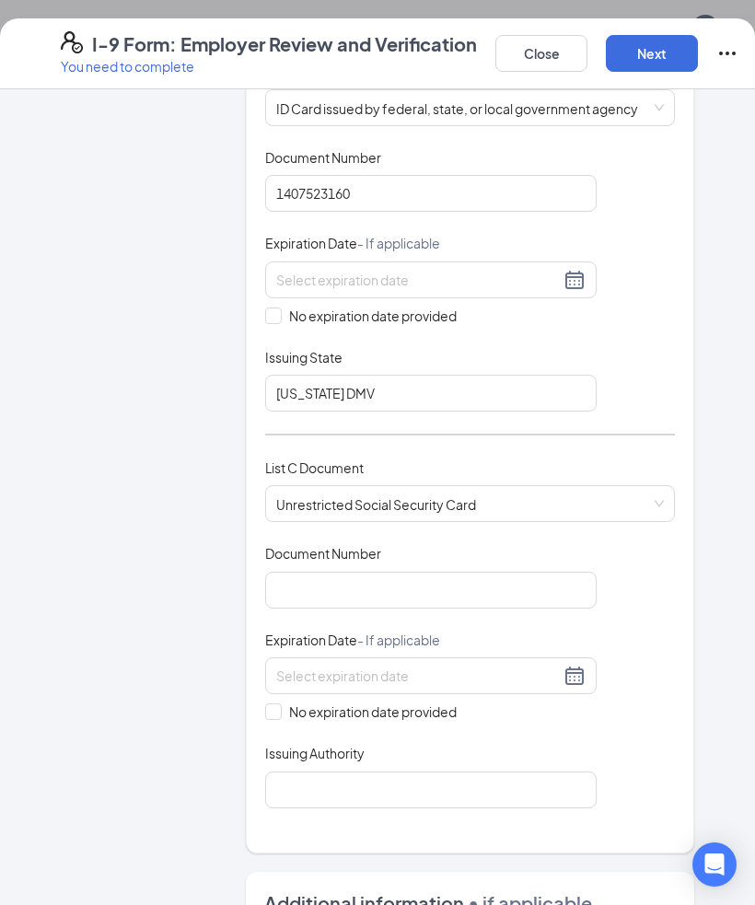
click at [421, 270] on input at bounding box center [417, 280] width 283 height 20
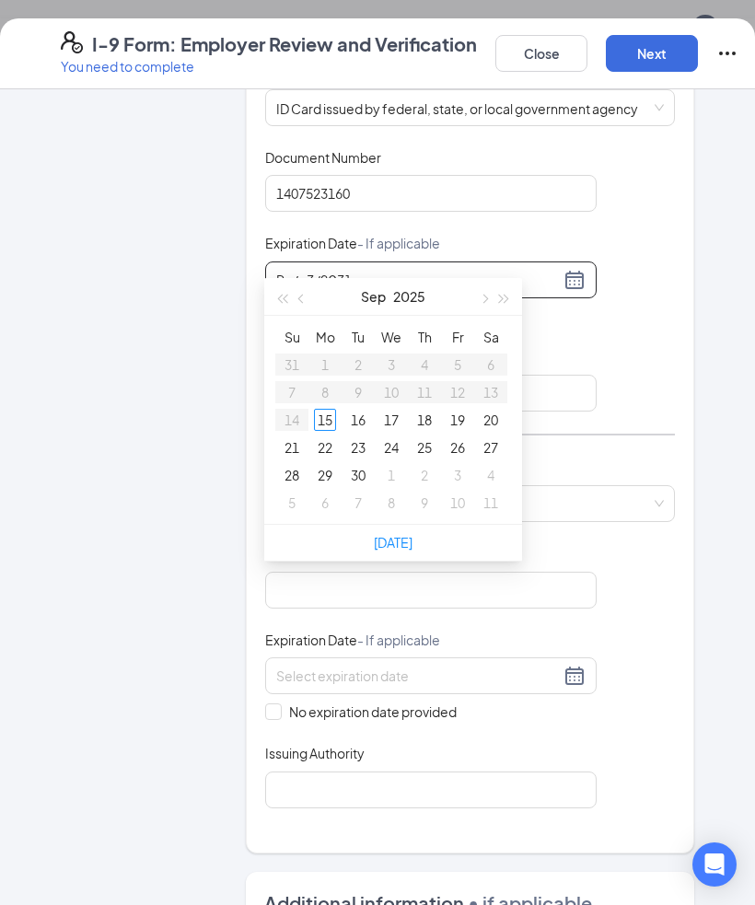
click at [293, 270] on input "Po/q3/2031" at bounding box center [417, 280] width 283 height 20
click at [292, 270] on input "Po/q3/2031" at bounding box center [417, 280] width 283 height 20
click at [312, 270] on input "09/q3/2031" at bounding box center [417, 280] width 283 height 20
type input "[DATE]"
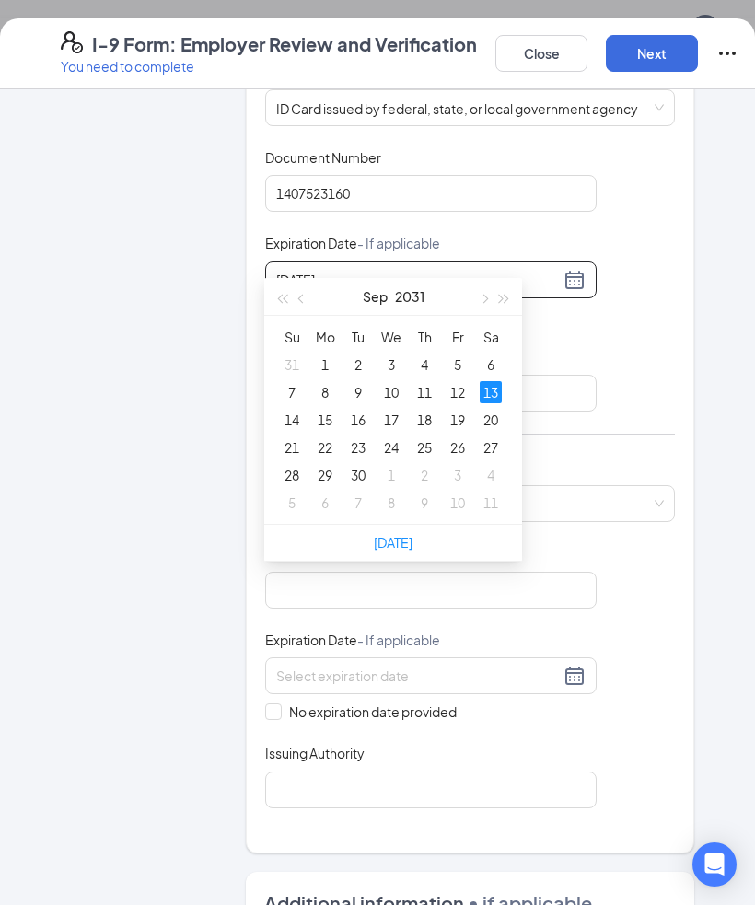
click at [646, 281] on div "Document Title ID Card issued by federal, state, or local government agency Doc…" at bounding box center [470, 279] width 410 height 263
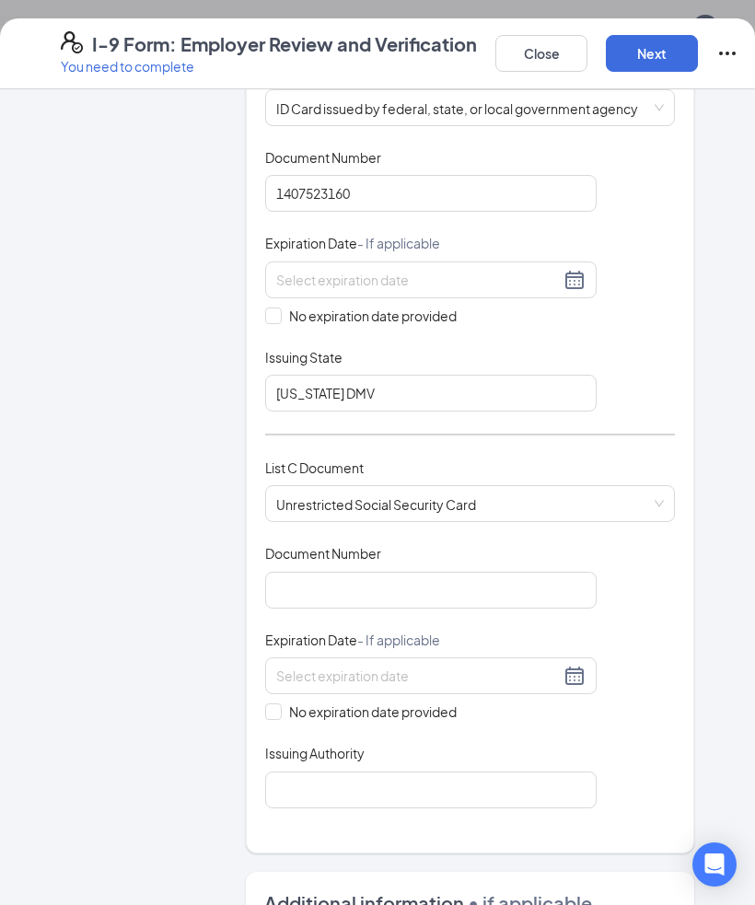
click at [454, 270] on input at bounding box center [417, 280] width 283 height 20
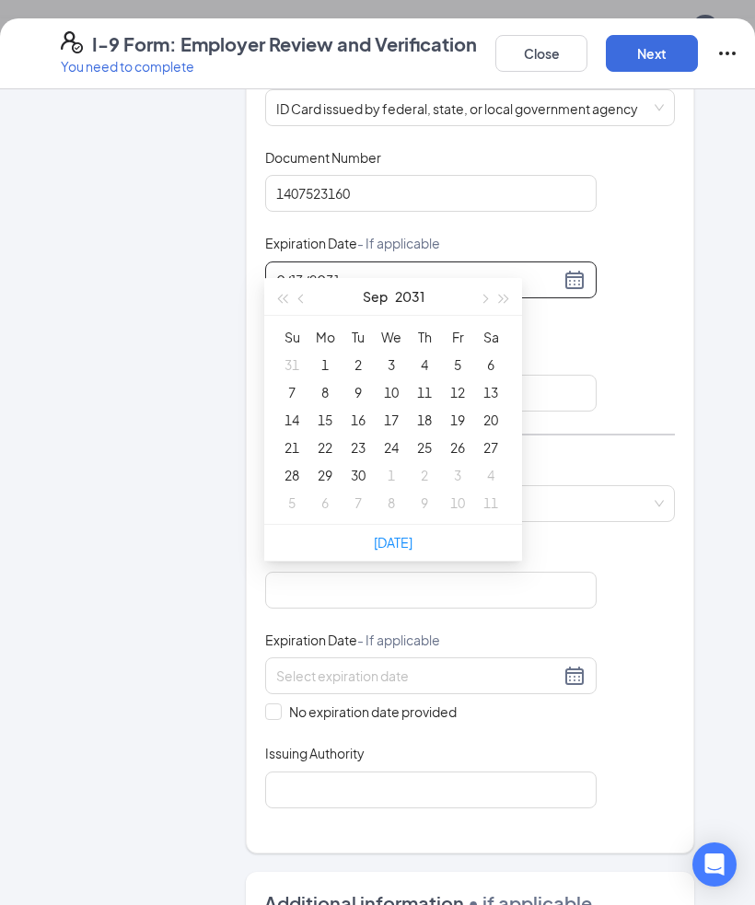
click at [282, 270] on input "0/13/2031" at bounding box center [417, 280] width 283 height 20
click at [482, 383] on div "13" at bounding box center [490, 392] width 22 height 22
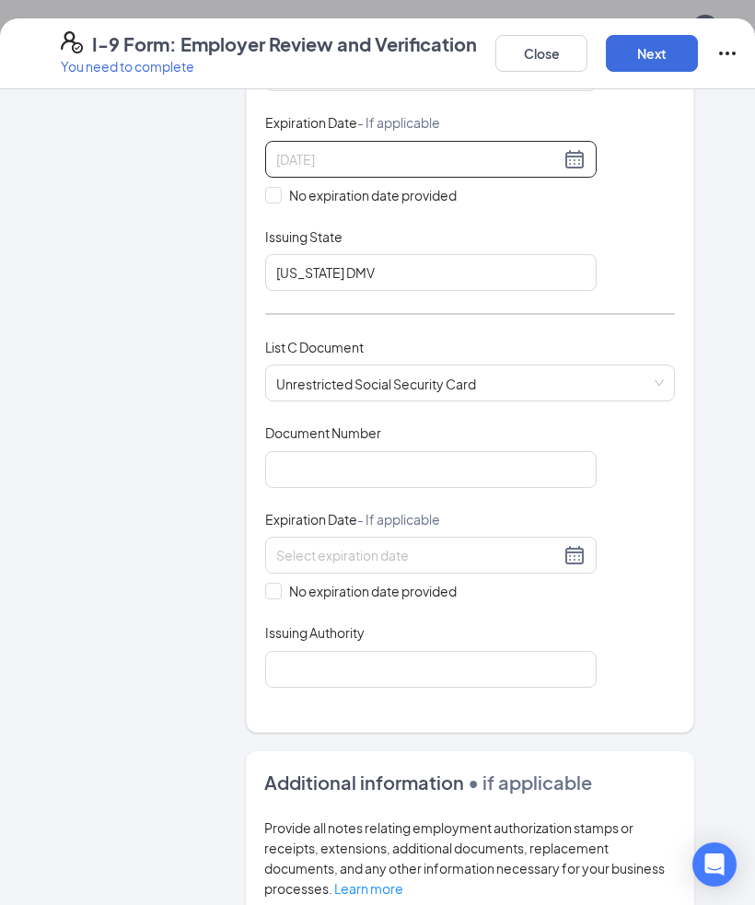
scroll to position [486, 0]
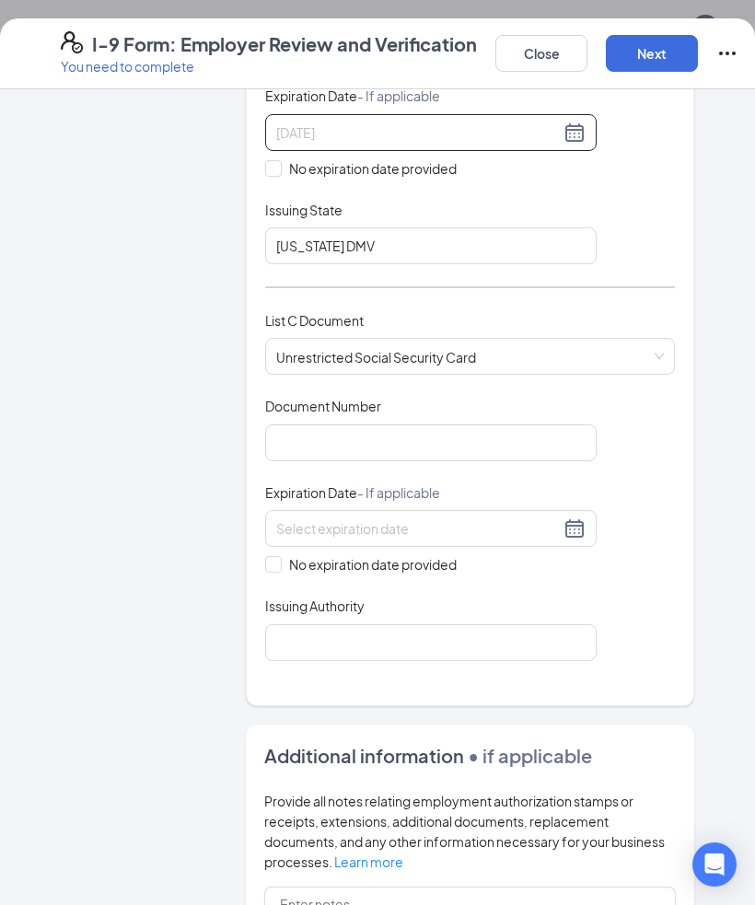
type input "[DATE]"
click at [517, 424] on input "Document Number" at bounding box center [430, 442] width 331 height 37
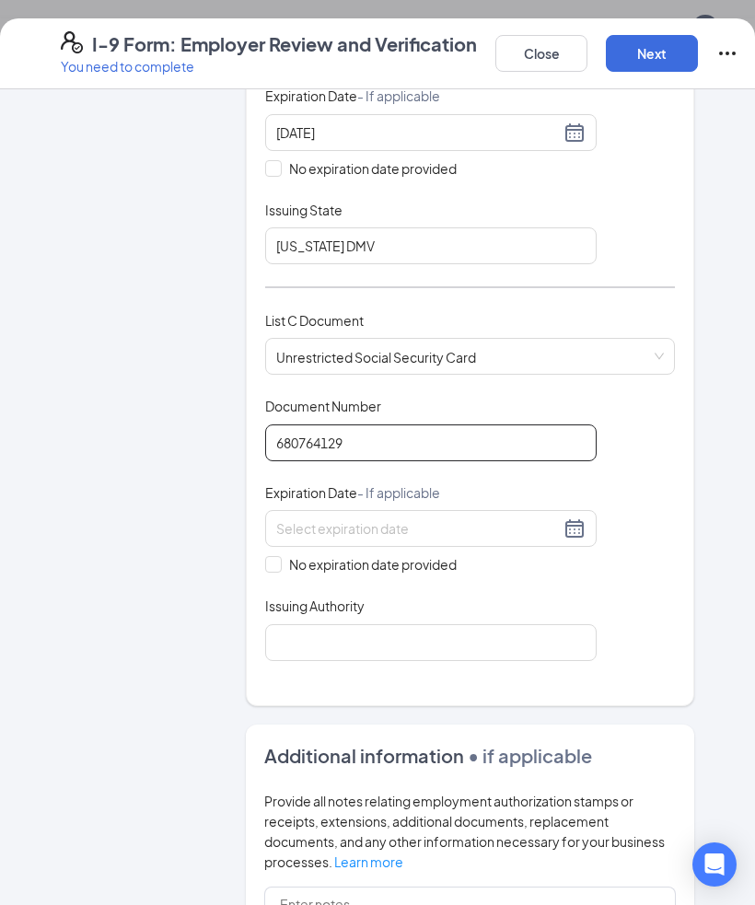
type input "680764129"
click at [280, 556] on span at bounding box center [273, 564] width 17 height 17
click at [278, 556] on input "No expiration date provided" at bounding box center [271, 562] width 13 height 13
checkbox input "true"
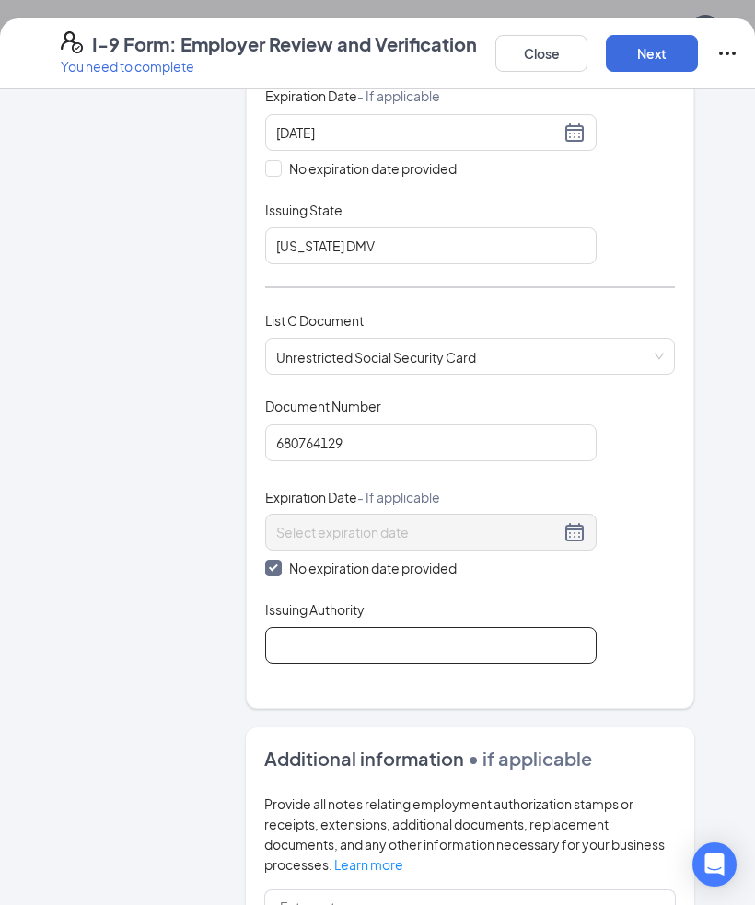
click at [347, 627] on input "Issuing Authority" at bounding box center [430, 645] width 331 height 37
type input "O"
type input "Social Security Administration"
click at [680, 622] on div "Which documents did your new hire bring? [PERSON_NAME] identifies as a [DEMOGRA…" at bounding box center [470, 165] width 448 height 1087
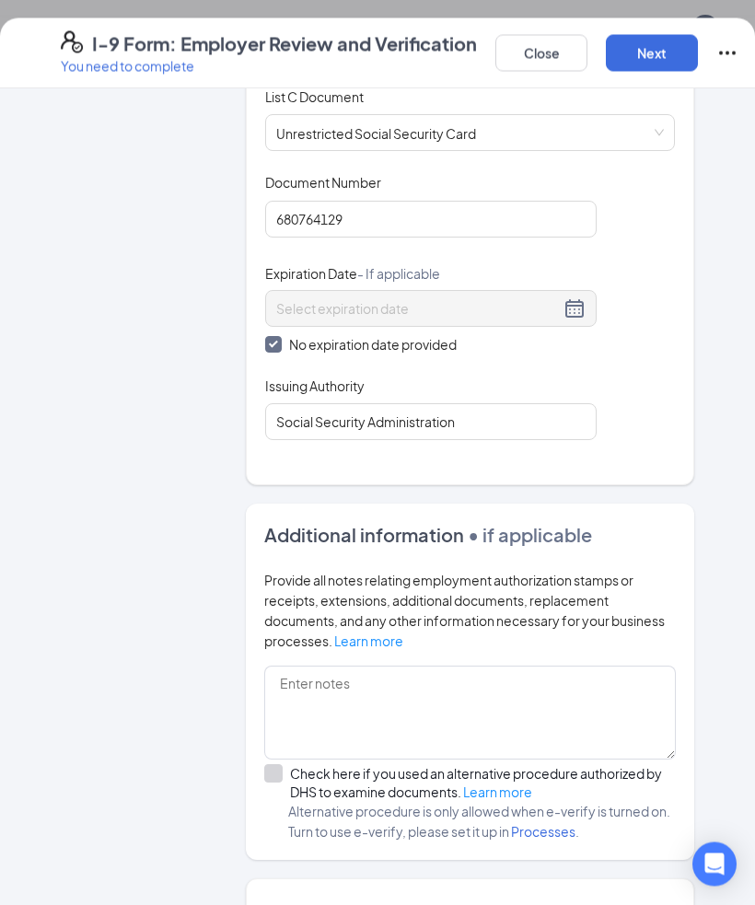
scroll to position [708, 0]
click at [644, 59] on button "Next" at bounding box center [652, 53] width 92 height 37
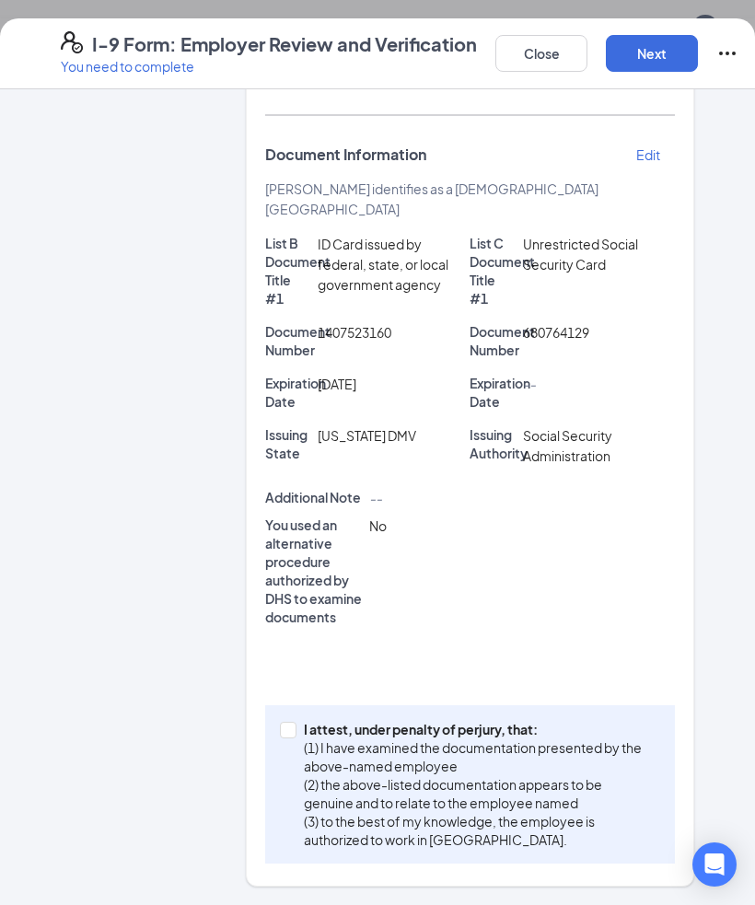
scroll to position [162, 0]
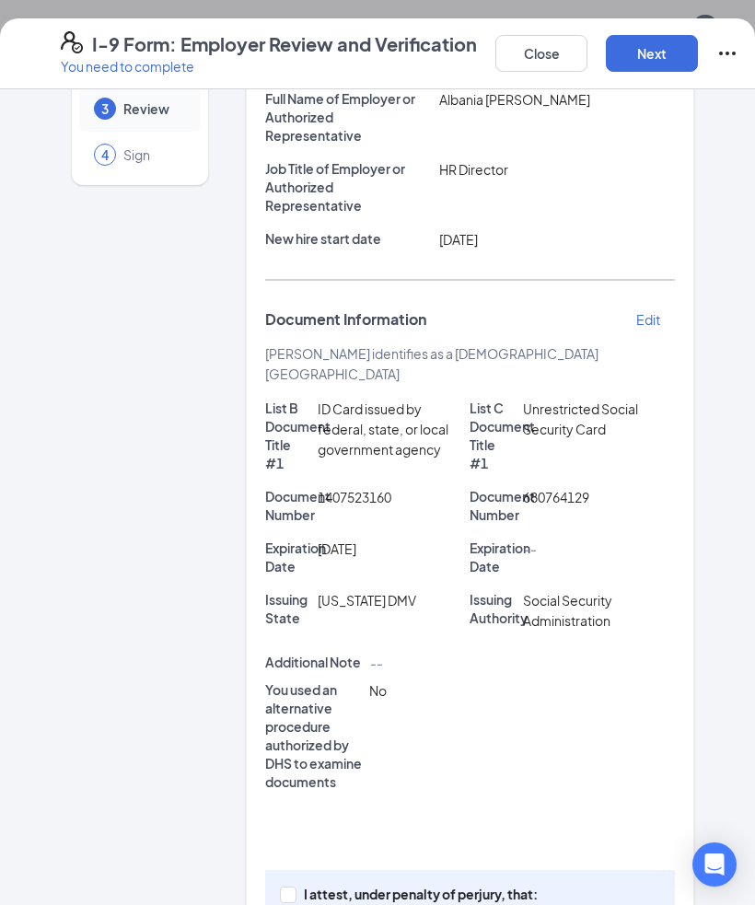
click at [283, 886] on input "I attest, under penalty of [PERSON_NAME], that: (1) I have examined the documen…" at bounding box center [286, 892] width 13 height 13
checkbox input "true"
click at [644, 61] on button "Next" at bounding box center [652, 53] width 92 height 37
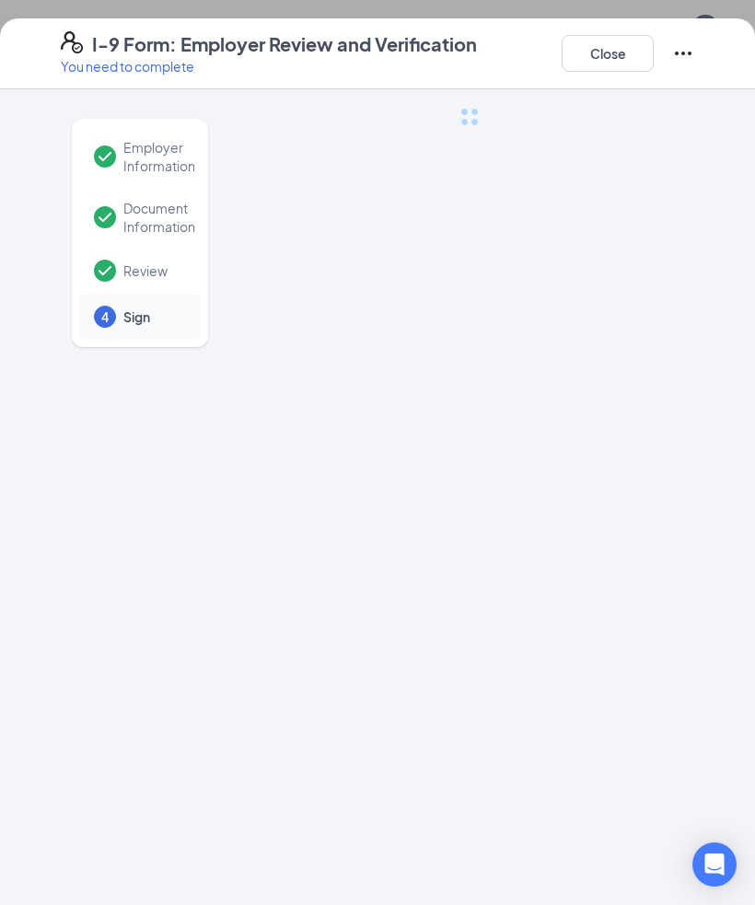
scroll to position [0, 0]
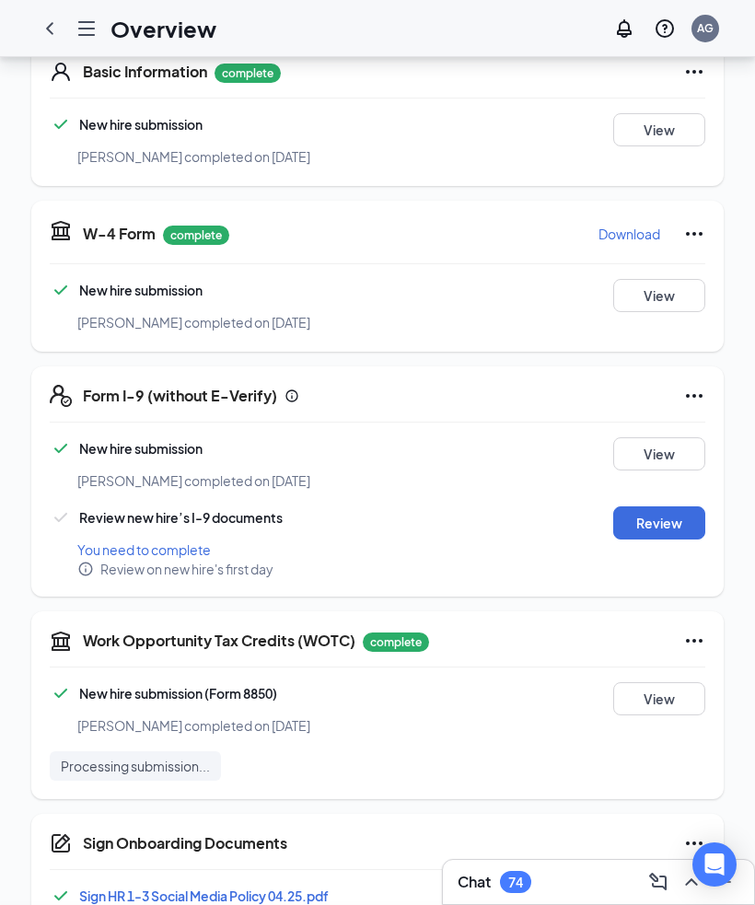
click at [360, 218] on div "I-9 Form: Employer Review and Verification You need to complete Close Employer …" at bounding box center [377, 452] width 755 height 905
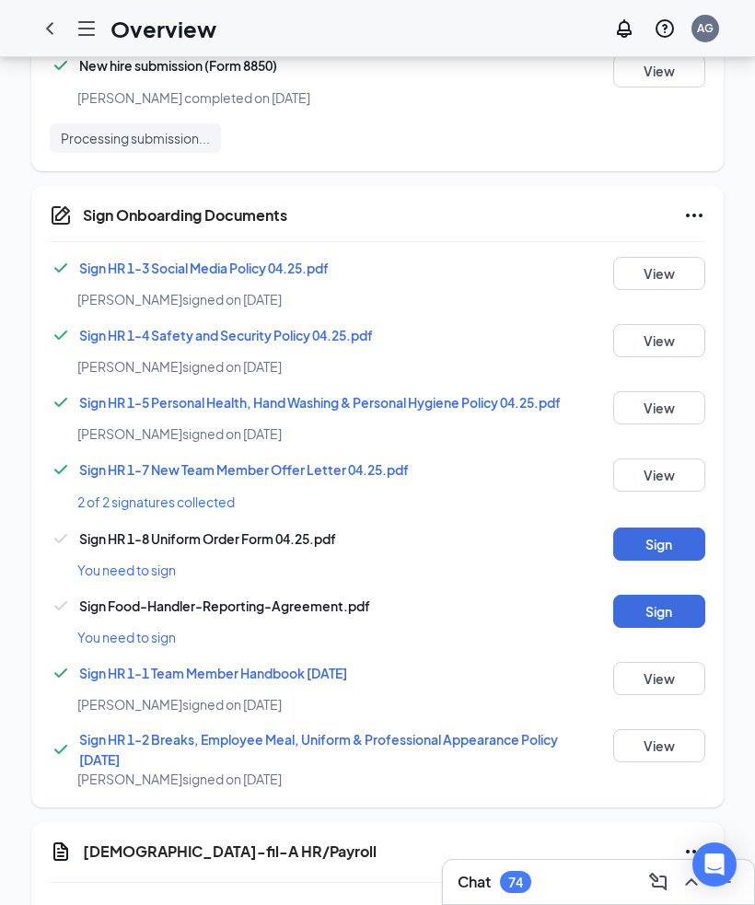
scroll to position [1038, 0]
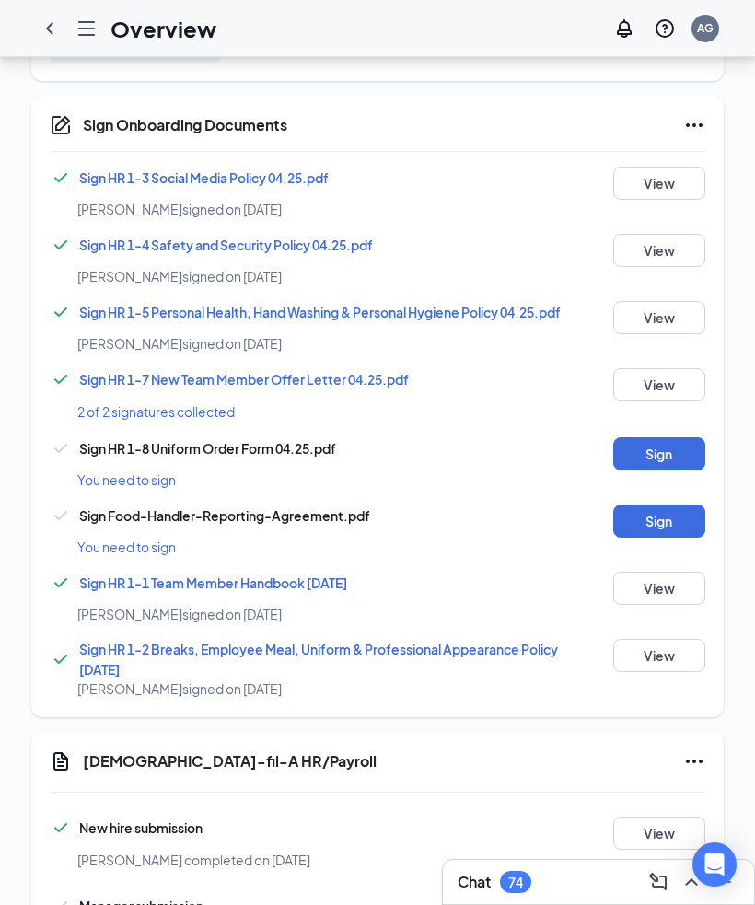
click at [666, 895] on button "Start" at bounding box center [659, 911] width 92 height 33
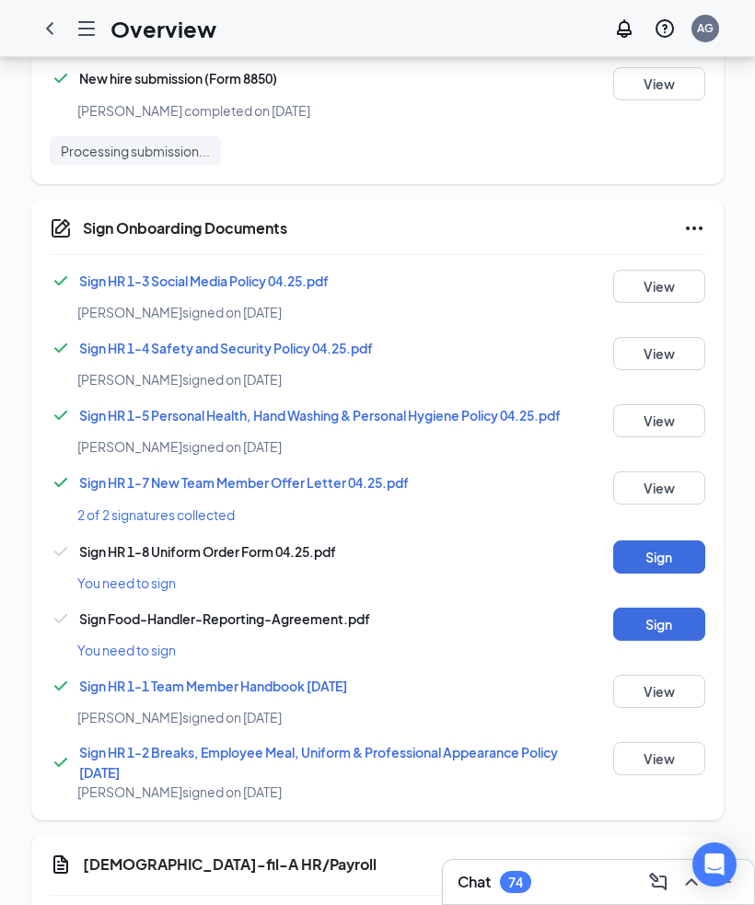
scroll to position [1045, 0]
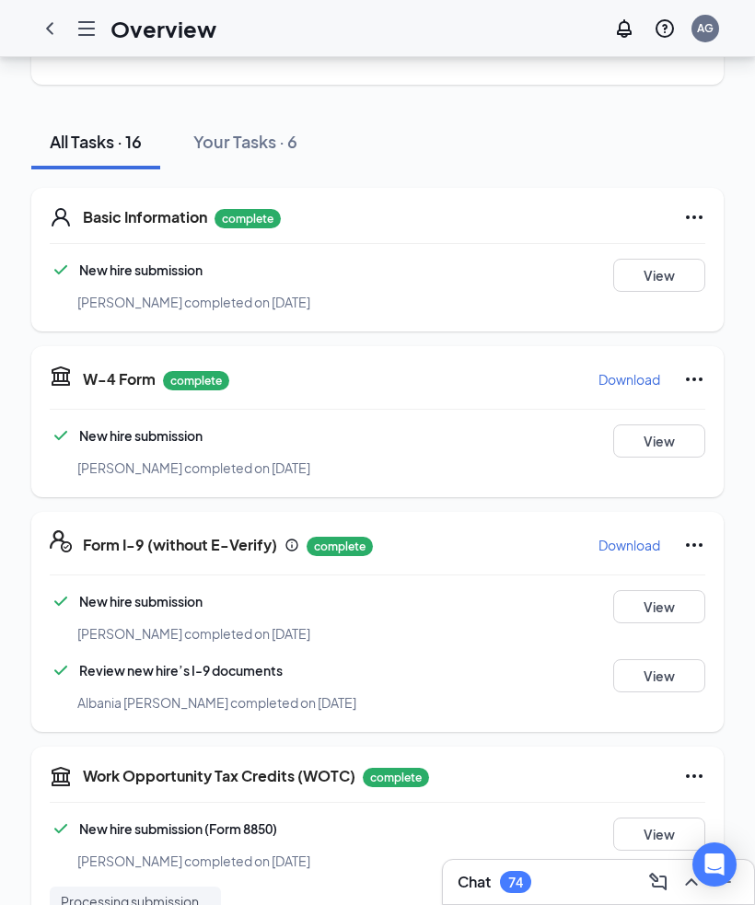
scroll to position [0, 0]
